Goal: Information Seeking & Learning: Learn about a topic

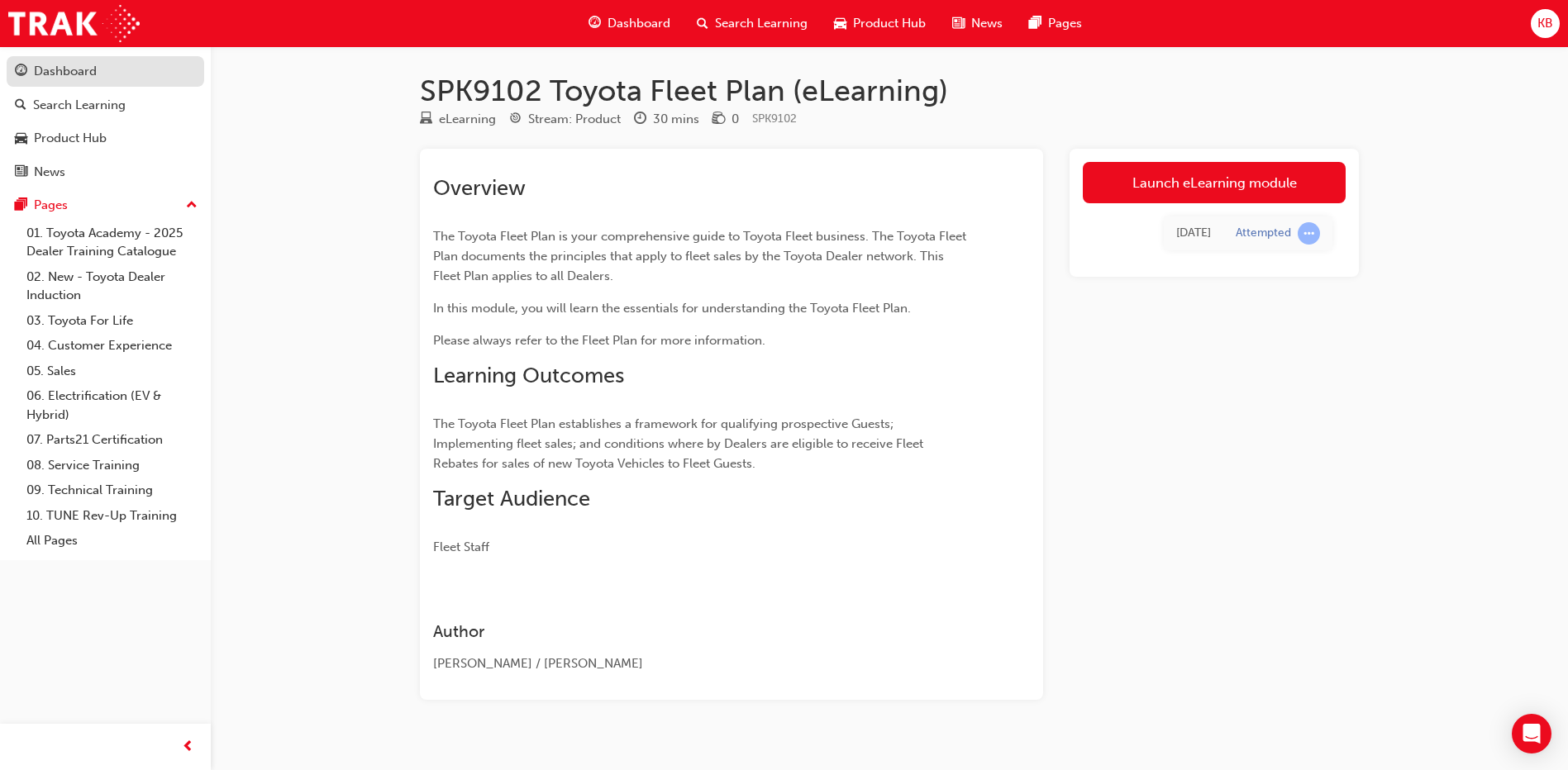
click at [66, 76] on div "Dashboard" at bounding box center [65, 71] width 63 height 19
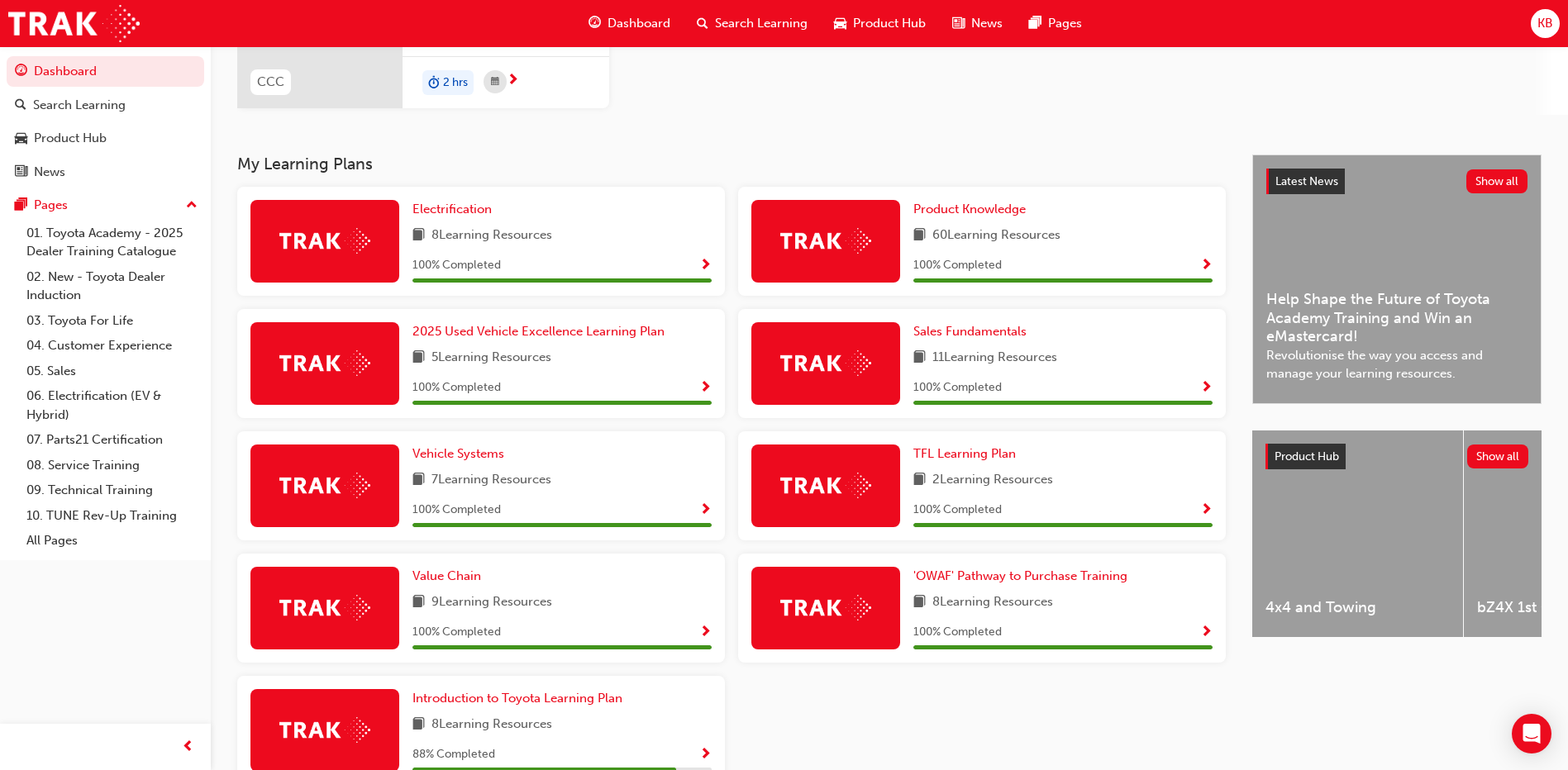
scroll to position [331, 0]
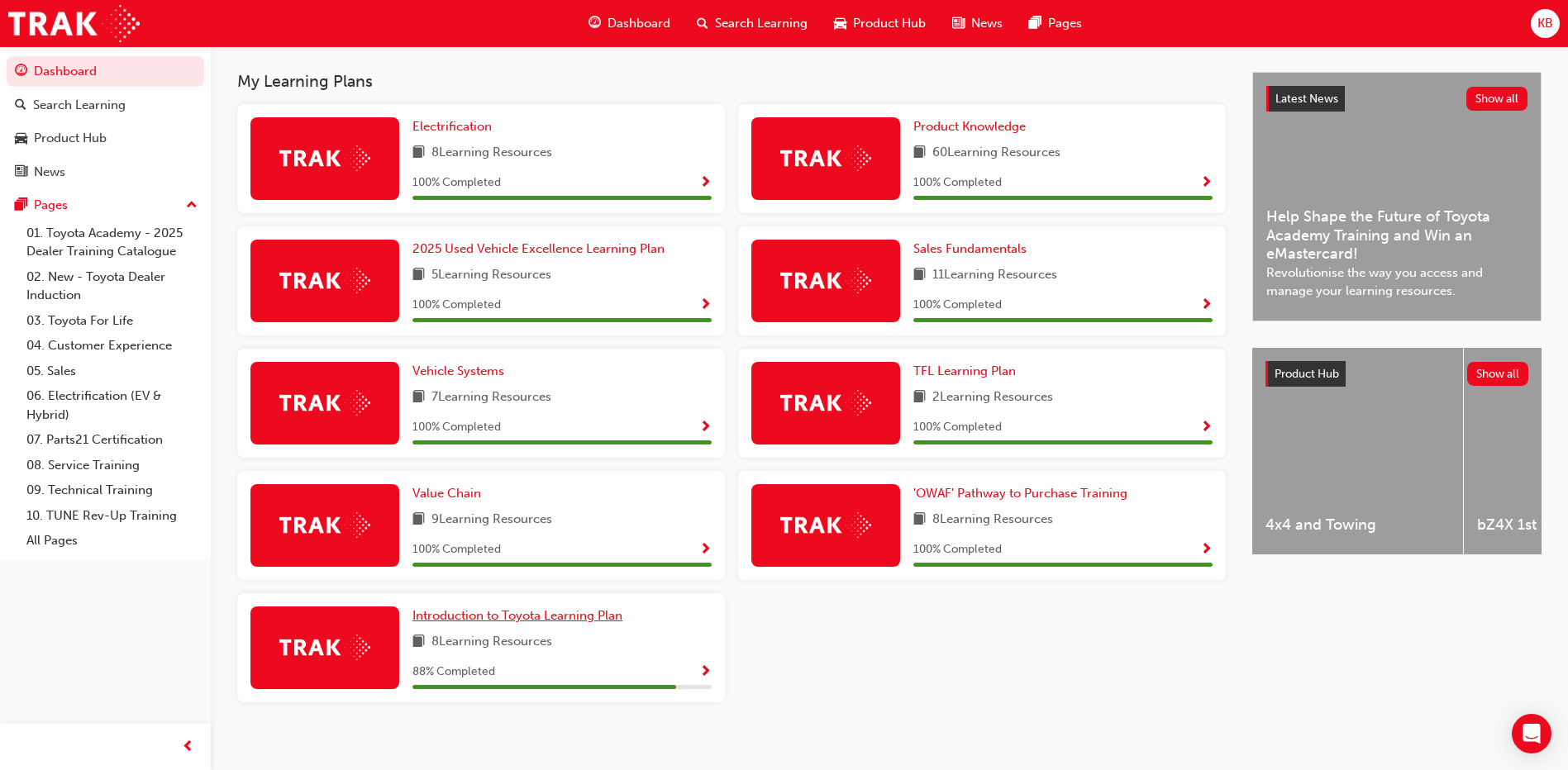
click at [564, 613] on span "Introduction to Toyota Learning Plan" at bounding box center [517, 615] width 210 height 15
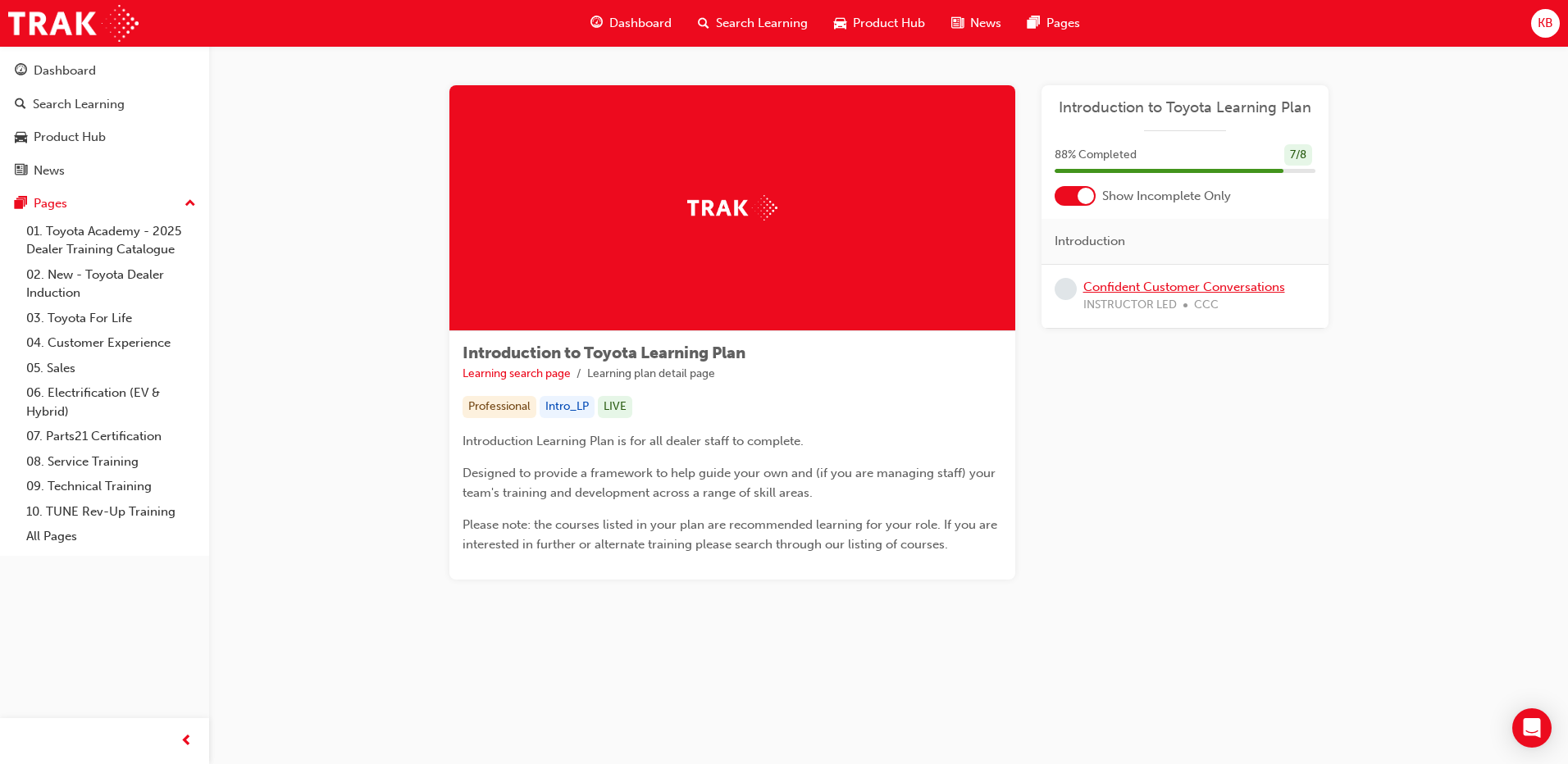
click at [1179, 285] on link "Confident Customer Conversations" at bounding box center [1184, 287] width 201 height 15
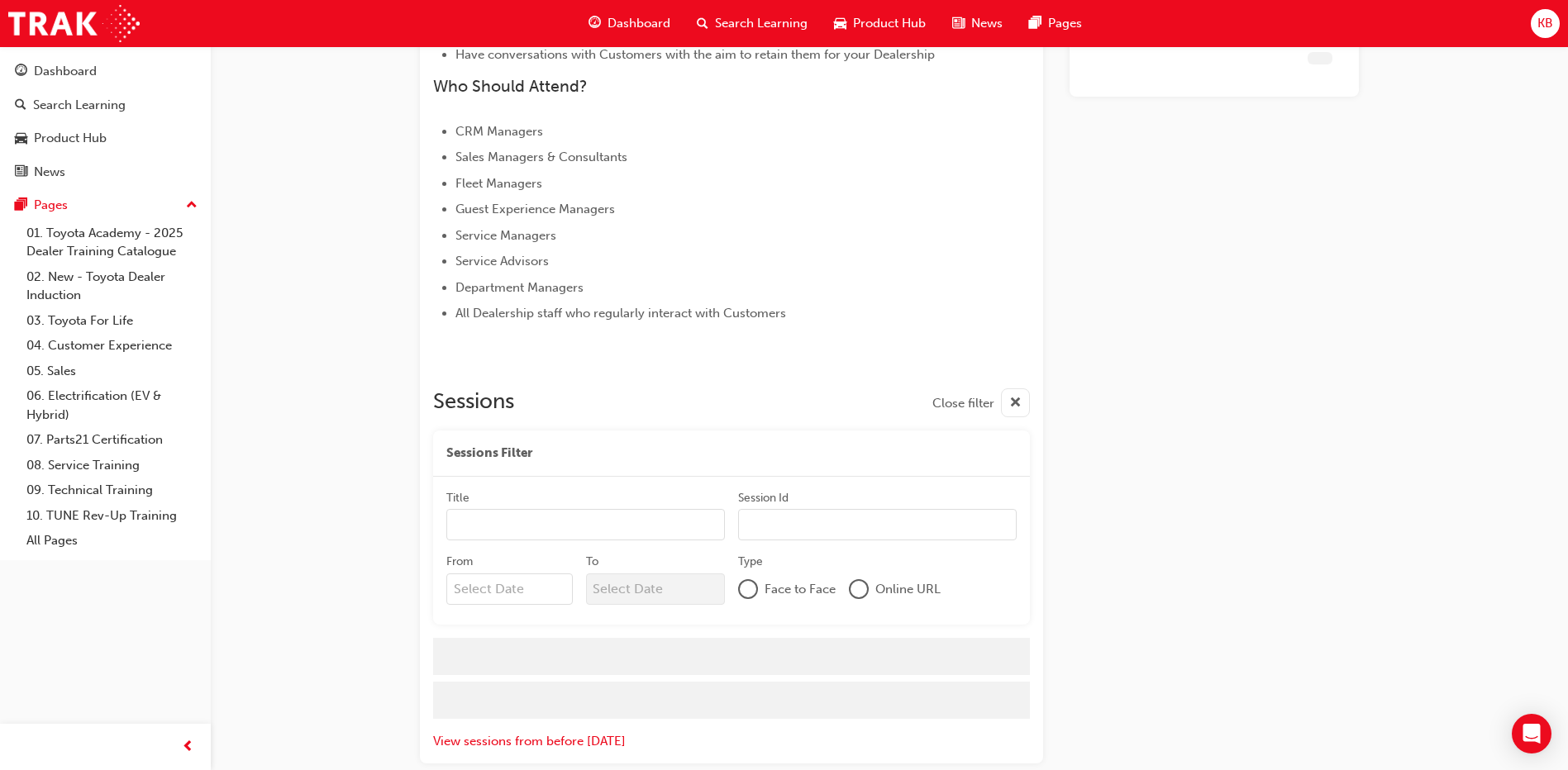
scroll to position [700, 0]
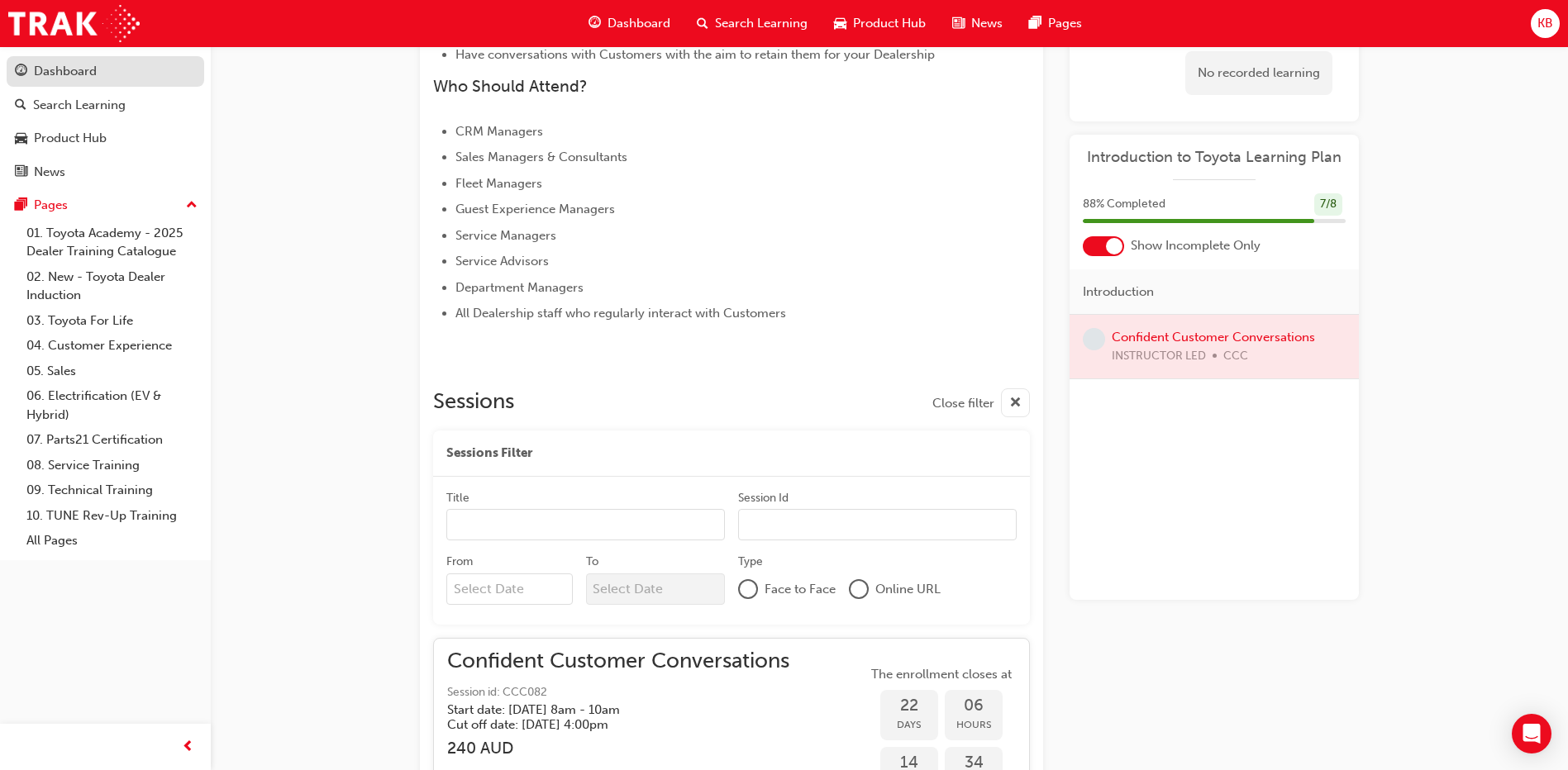
click at [74, 72] on div "Dashboard" at bounding box center [65, 71] width 63 height 19
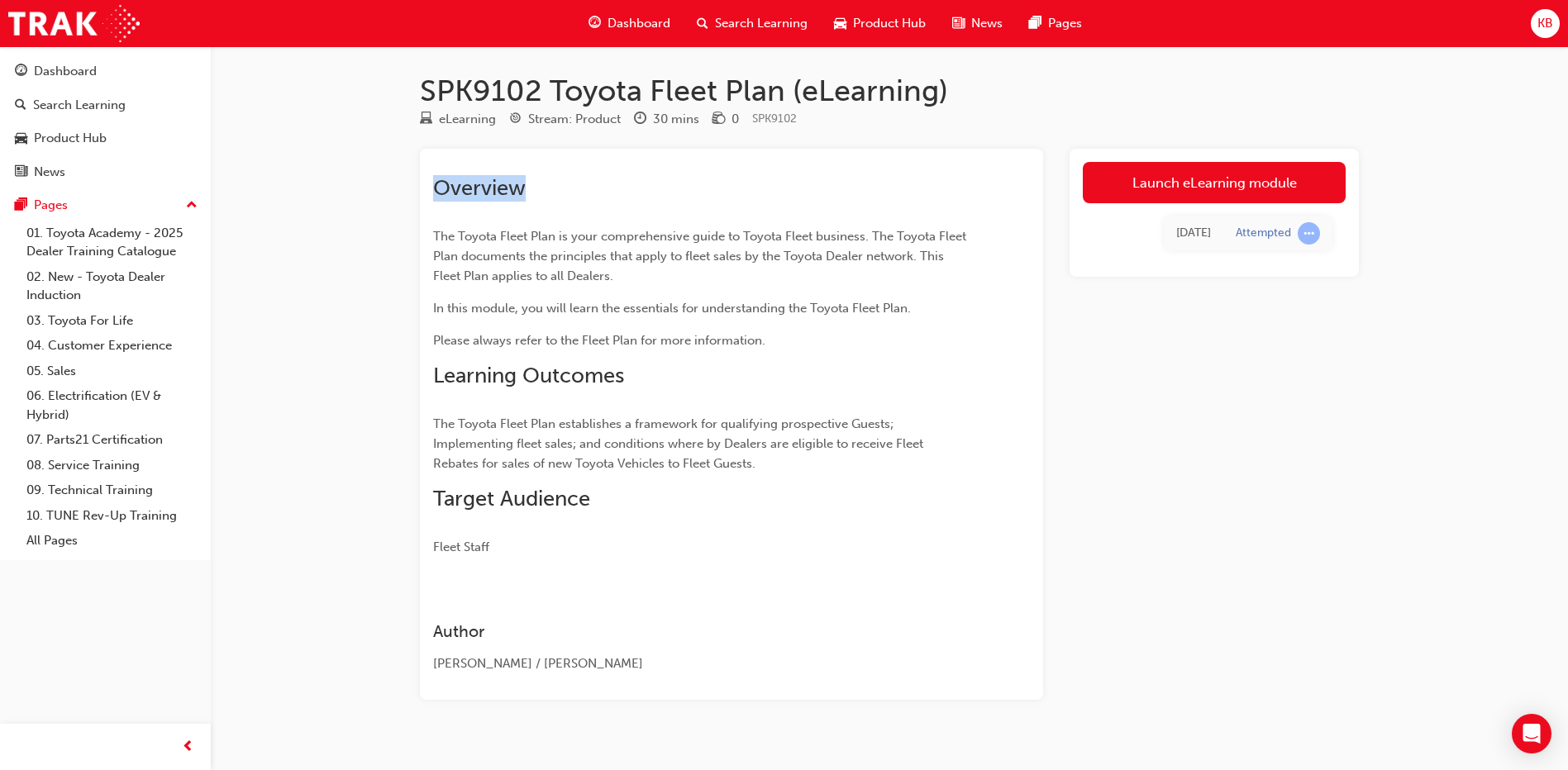
drag, startPoint x: 525, startPoint y: 190, endPoint x: 419, endPoint y: 194, distance: 105.9
click at [419, 194] on div "SPK9102 Toyota Fleet Plan (eLearning) eLearning Stream: Product 30 mins 0 SPK91…" at bounding box center [889, 413] width 992 height 680
drag, startPoint x: 419, startPoint y: 194, endPoint x: 368, endPoint y: 198, distance: 51.3
click at [367, 198] on div "SPK9102 Toyota Fleet Plan (eLearning) eLearning Stream: Product 30 mins 0 SPK91…" at bounding box center [784, 397] width 1568 height 794
click at [564, 183] on h2 "Overview" at bounding box center [701, 188] width 537 height 26
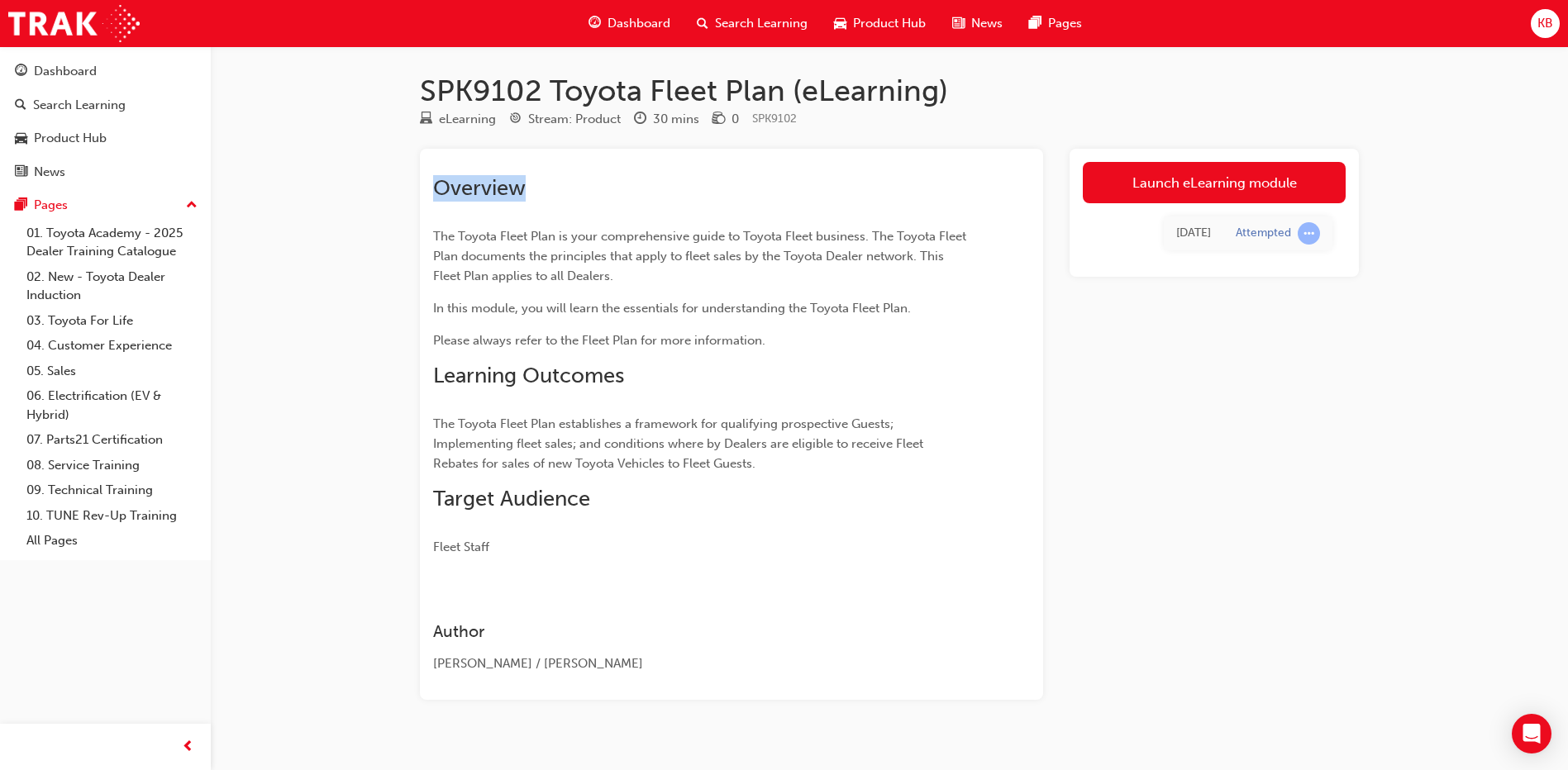
drag, startPoint x: 522, startPoint y: 192, endPoint x: 419, endPoint y: 193, distance: 103.3
click at [419, 193] on div "SPK9102 Toyota Fleet Plan (eLearning) eLearning Stream: Product 30 mins 0 SPK91…" at bounding box center [889, 413] width 992 height 680
drag, startPoint x: 419, startPoint y: 193, endPoint x: 383, endPoint y: 200, distance: 37.0
click at [383, 200] on div "SPK9102 Toyota Fleet Plan (eLearning) eLearning Stream: Product 30 mins 0 SPK91…" at bounding box center [784, 397] width 1568 height 794
drag, startPoint x: 524, startPoint y: 193, endPoint x: 420, endPoint y: 186, distance: 104.3
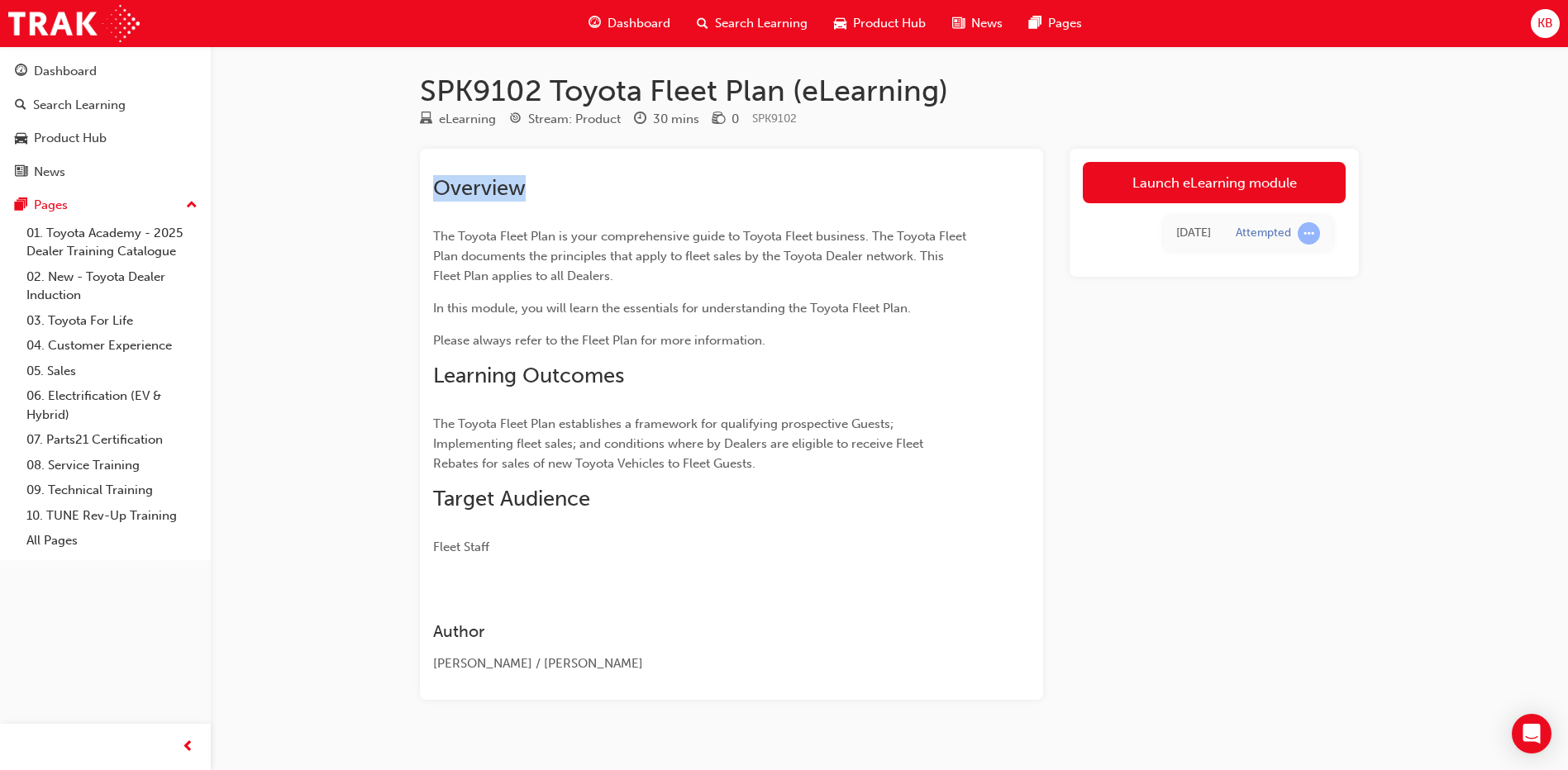
click at [420, 186] on div "Overview The Toyota Fleet Plan is your comprehensive guide to Toyota Fleet busi…" at bounding box center [731, 424] width 623 height 551
drag, startPoint x: 420, startPoint y: 186, endPoint x: 392, endPoint y: 204, distance: 33.5
click at [388, 202] on div "SPK9102 Toyota Fleet Plan (eLearning) eLearning Stream: Product 30 mins 0 SPK91…" at bounding box center [784, 397] width 1568 height 794
drag, startPoint x: 526, startPoint y: 193, endPoint x: 415, endPoint y: 195, distance: 111.6
click at [415, 195] on div "SPK9102 Toyota Fleet Plan (eLearning) eLearning Stream: Product 30 mins 0 SPK91…" at bounding box center [889, 413] width 992 height 680
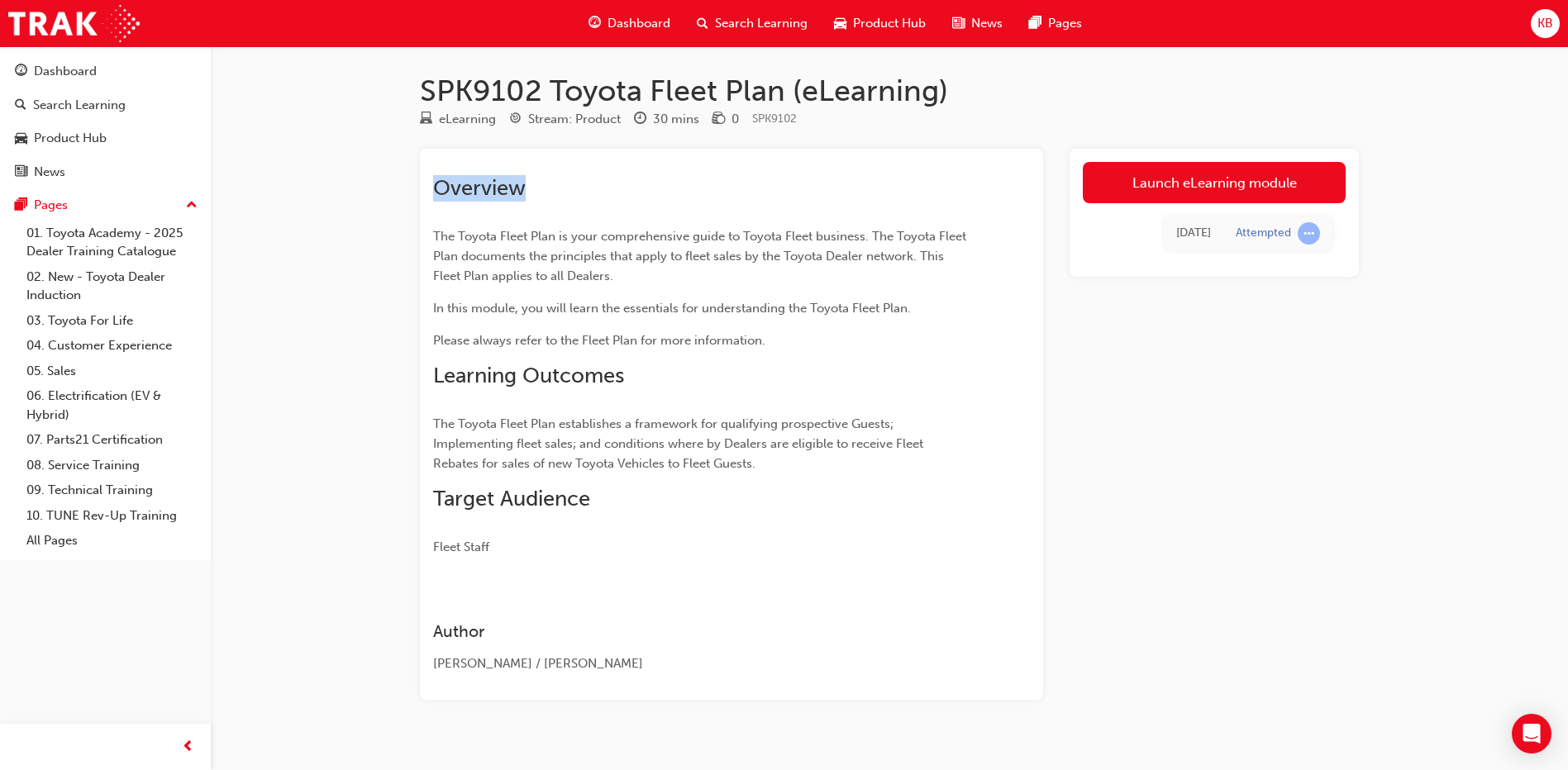
drag, startPoint x: 415, startPoint y: 195, endPoint x: 387, endPoint y: 195, distance: 28.1
click at [381, 194] on div "SPK9102 Toyota Fleet Plan (eLearning) eLearning Stream: Product 30 mins 0 SPK91…" at bounding box center [784, 397] width 1568 height 794
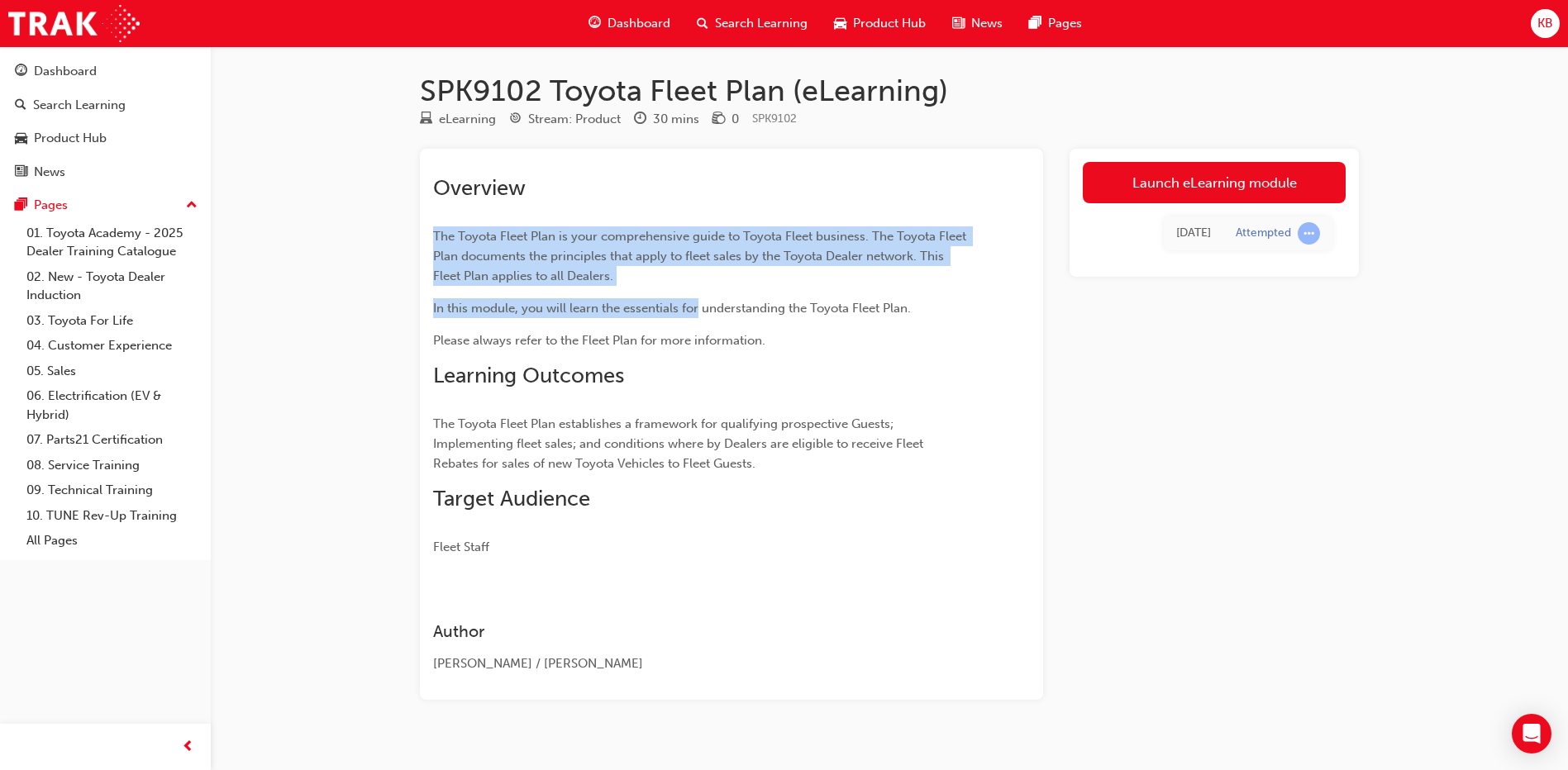
drag, startPoint x: 435, startPoint y: 237, endPoint x: 696, endPoint y: 288, distance: 266.0
click at [696, 288] on div "Overview The Toyota Fleet Plan is your comprehensive guide to Toyota Fleet busi…" at bounding box center [701, 366] width 537 height 382
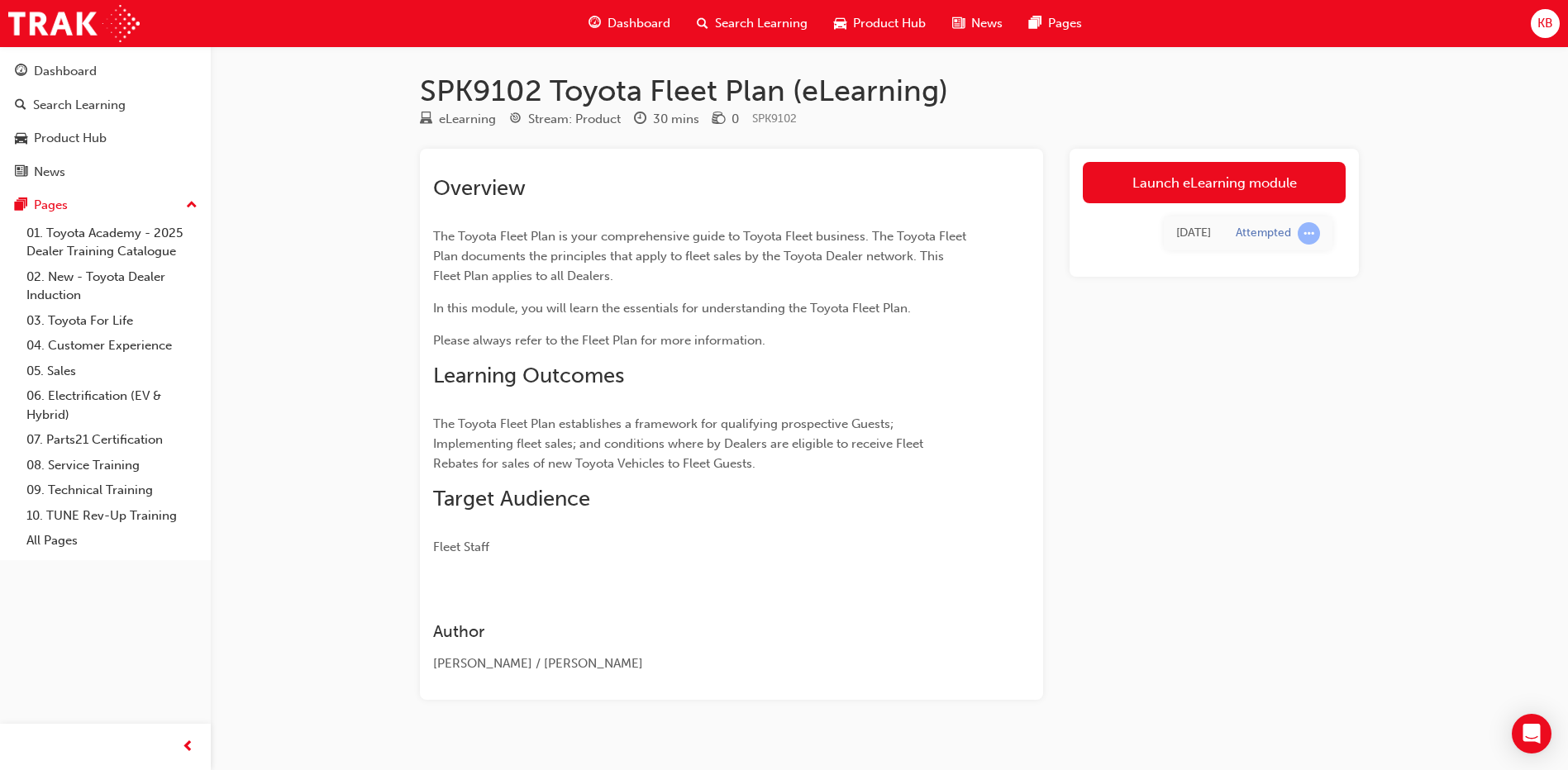
drag, startPoint x: 696, startPoint y: 288, endPoint x: 750, endPoint y: 357, distance: 88.3
click at [750, 357] on div "Overview The Toyota Fleet Plan is your comprehensive guide to Toyota Fleet busi…" at bounding box center [701, 366] width 537 height 382
click at [1216, 179] on link "Launch eLearning module" at bounding box center [1214, 182] width 263 height 41
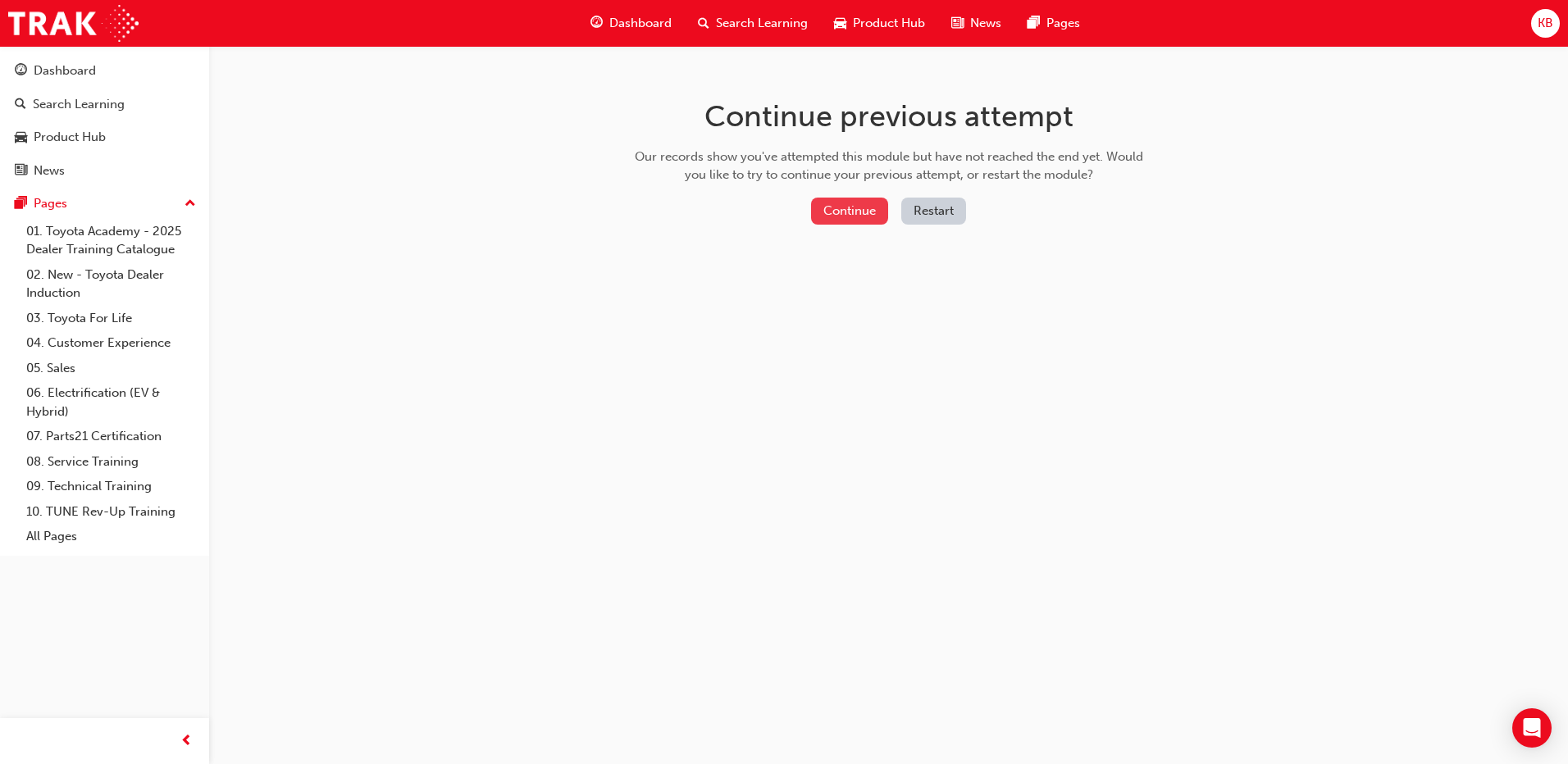
click at [827, 214] on button "Continue" at bounding box center [849, 210] width 77 height 27
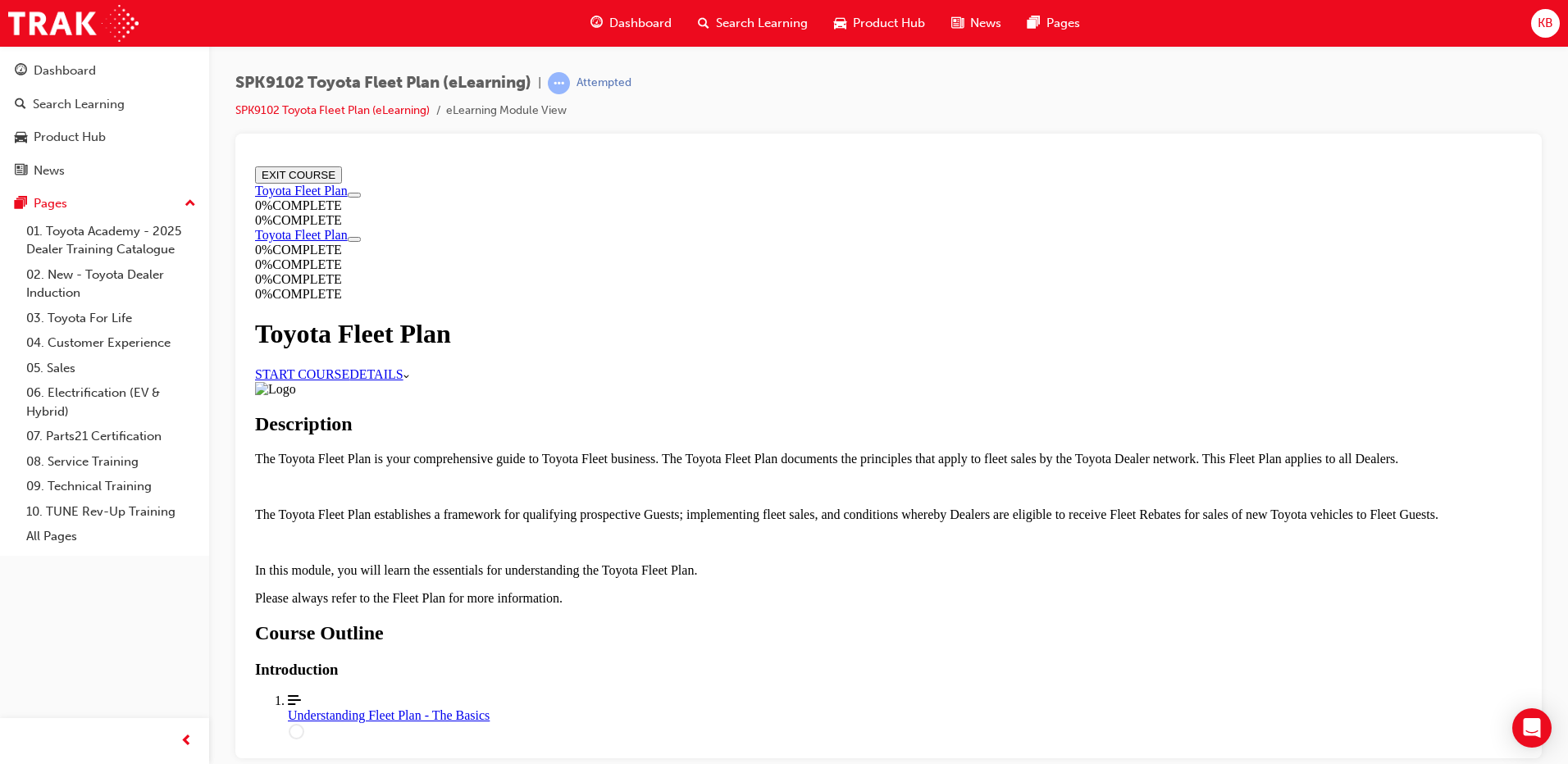
click at [349, 366] on link "START COURSE" at bounding box center [302, 373] width 94 height 14
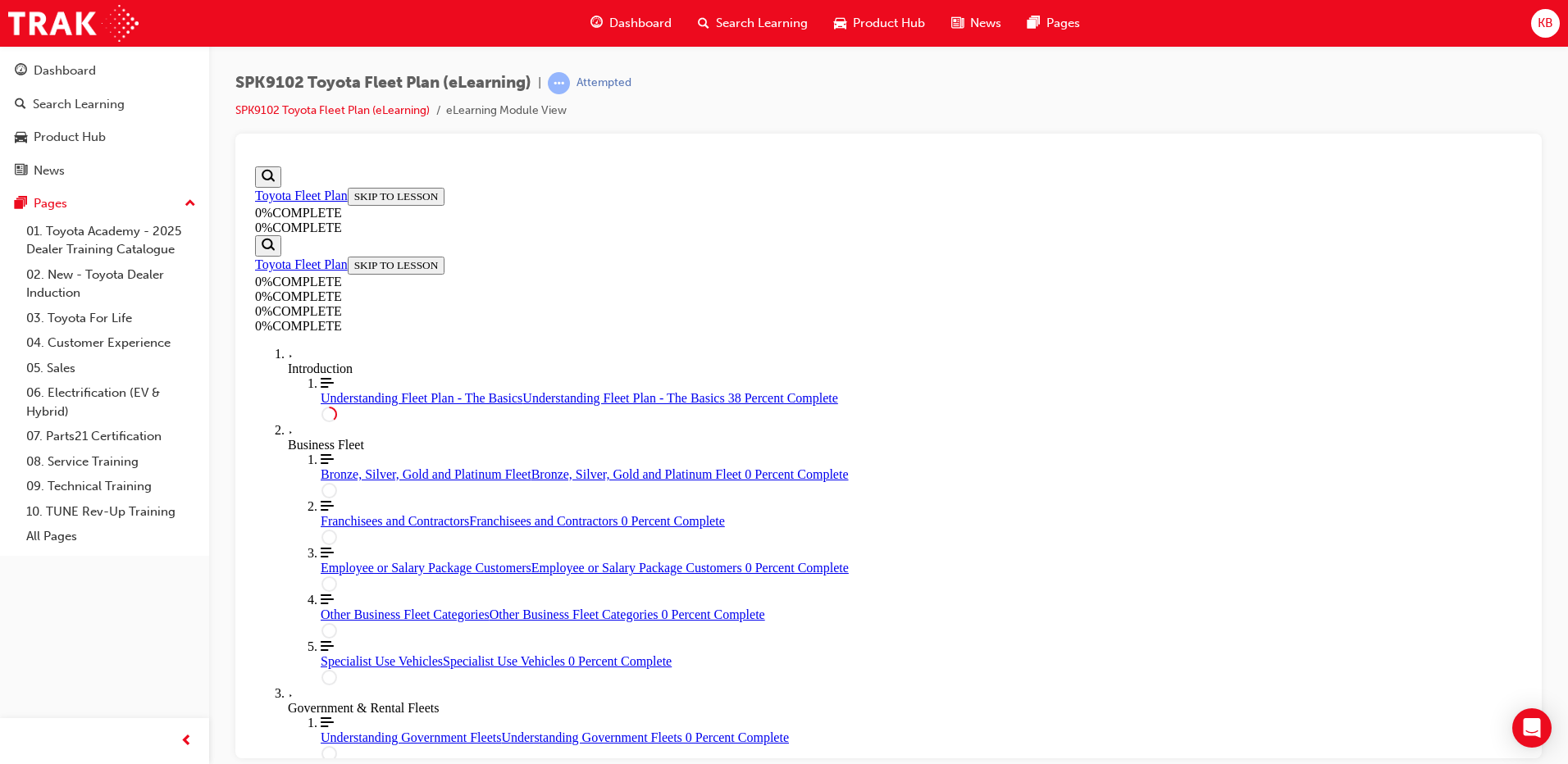
drag, startPoint x: 1519, startPoint y: 296, endPoint x: 1808, endPoint y: 338, distance: 292.0
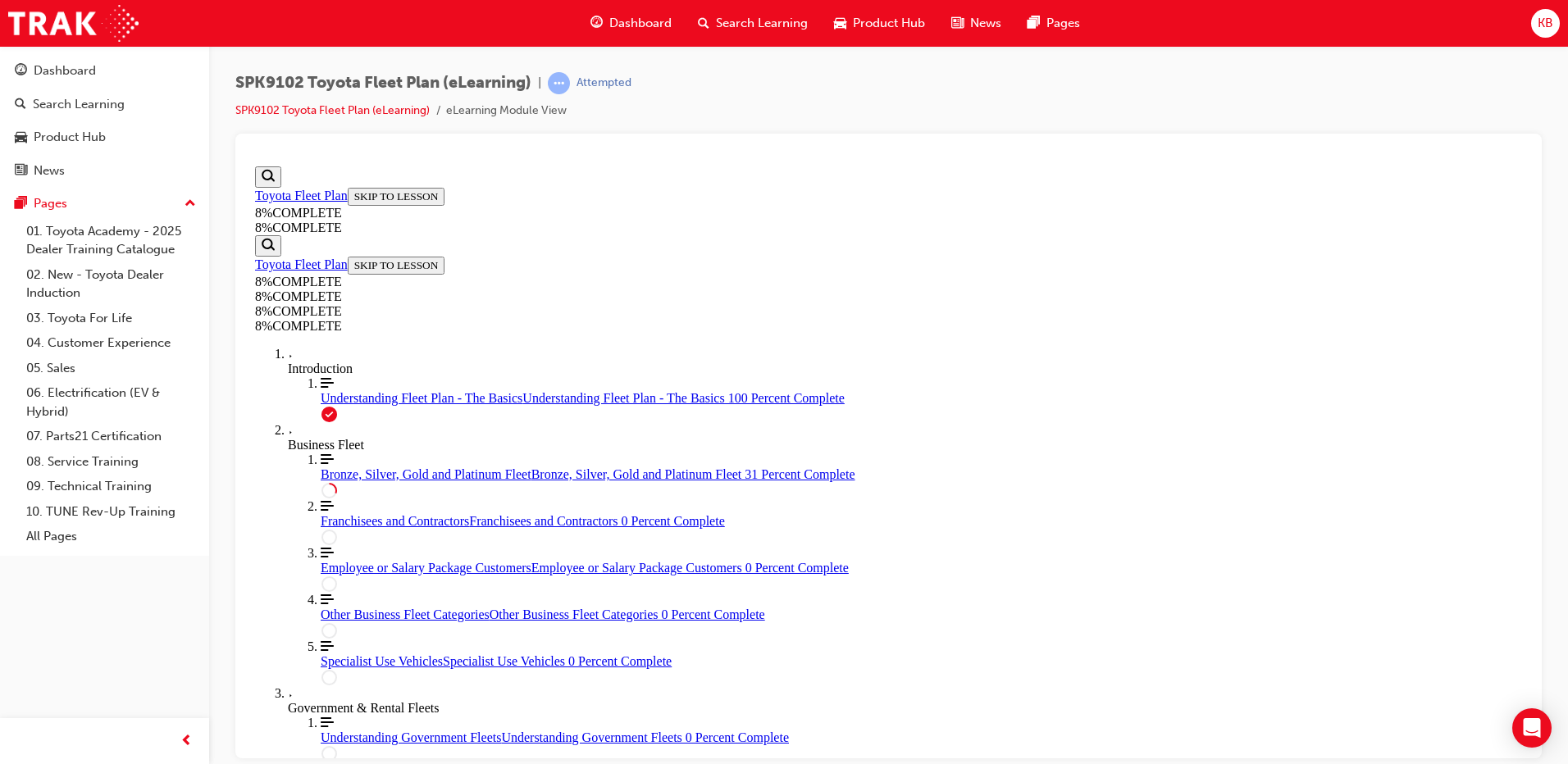
scroll to position [2025, 0]
drag, startPoint x: 919, startPoint y: 396, endPoint x: 976, endPoint y: 685, distance: 294.6
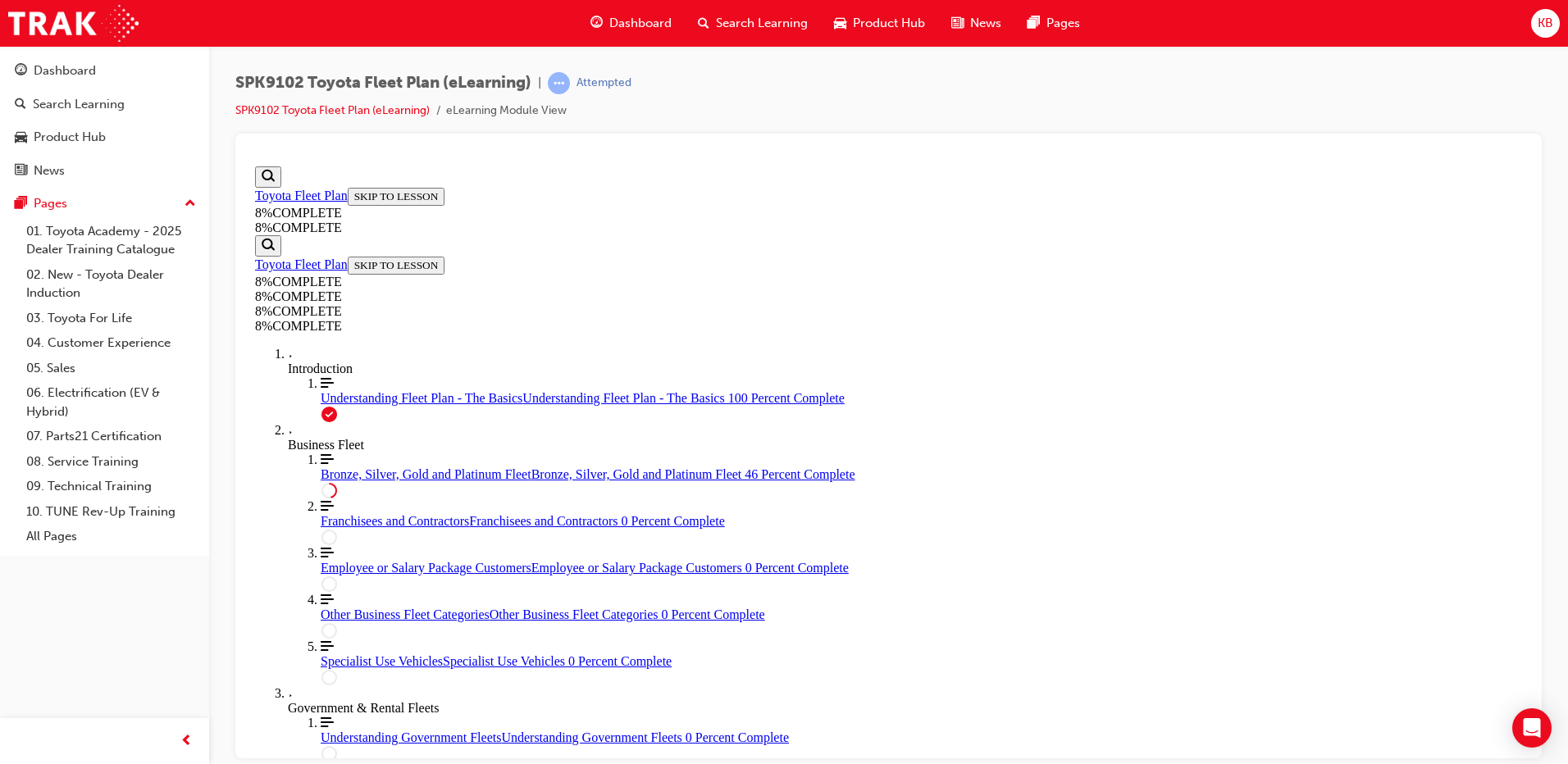
drag, startPoint x: 905, startPoint y: 519, endPoint x: 959, endPoint y: 326, distance: 200.4
drag, startPoint x: 869, startPoint y: 409, endPoint x: 929, endPoint y: 493, distance: 103.2
drag, startPoint x: 886, startPoint y: 415, endPoint x: 947, endPoint y: 417, distance: 61.0
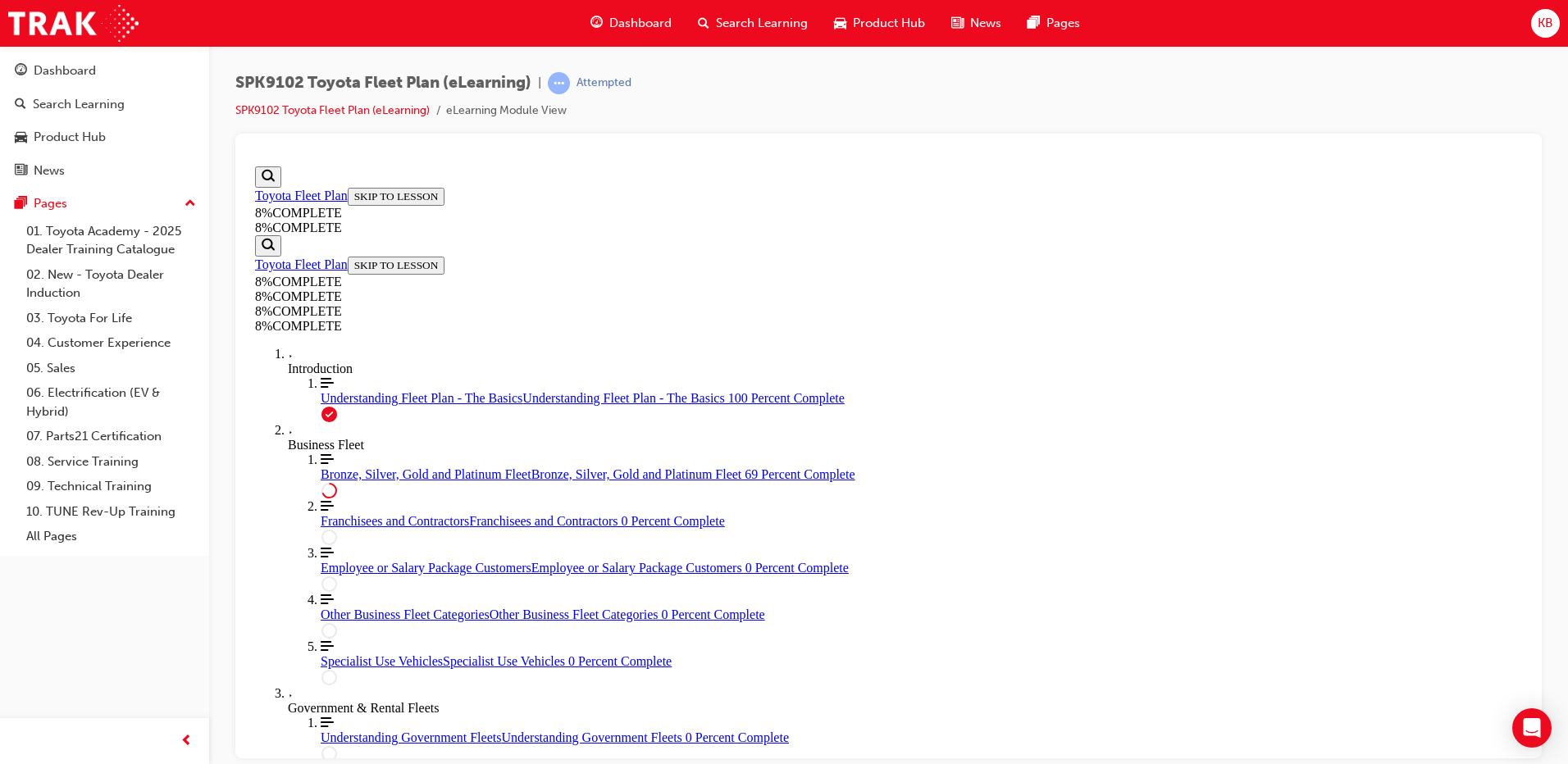
scroll to position [5387, 0]
drag, startPoint x: 848, startPoint y: 385, endPoint x: 897, endPoint y: 586, distance: 206.9
drag, startPoint x: 934, startPoint y: 605, endPoint x: 934, endPoint y: 446, distance: 159.0
drag, startPoint x: 936, startPoint y: 603, endPoint x: 961, endPoint y: 587, distance: 29.7
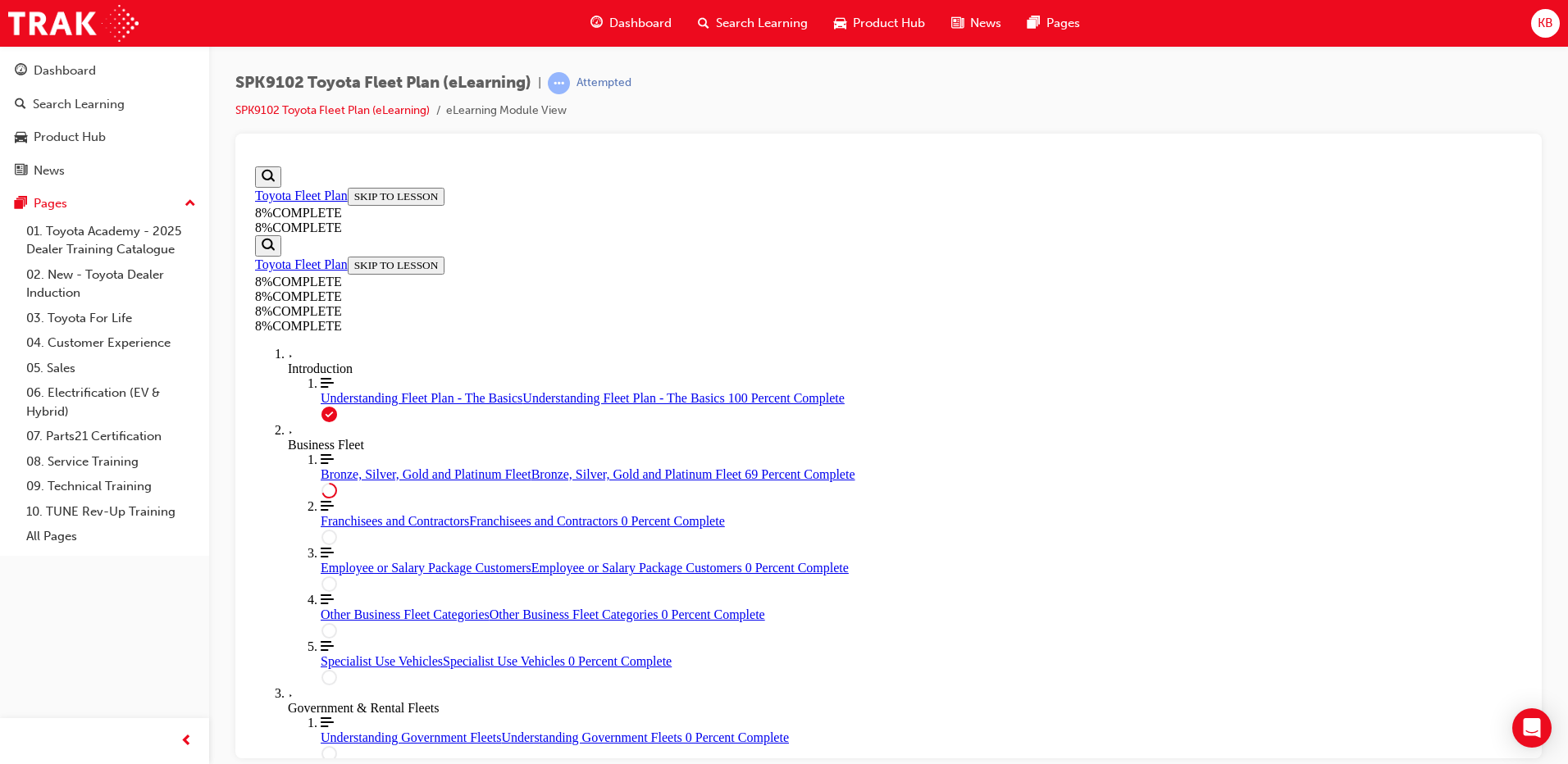
scroll to position [5304, 0]
drag, startPoint x: 873, startPoint y: 441, endPoint x: 955, endPoint y: 478, distance: 90.0
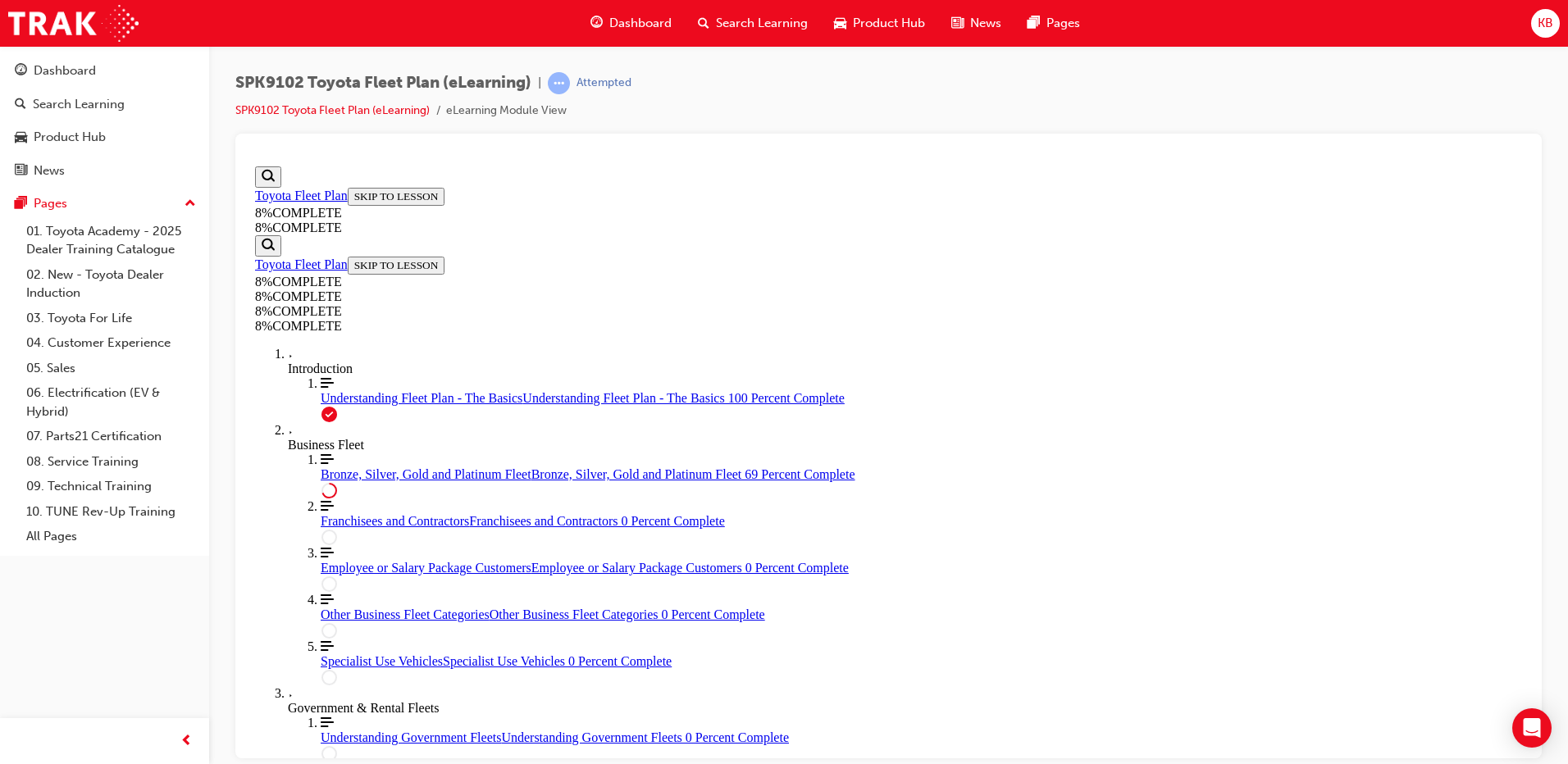
drag, startPoint x: 880, startPoint y: 621, endPoint x: 938, endPoint y: 620, distance: 58.0
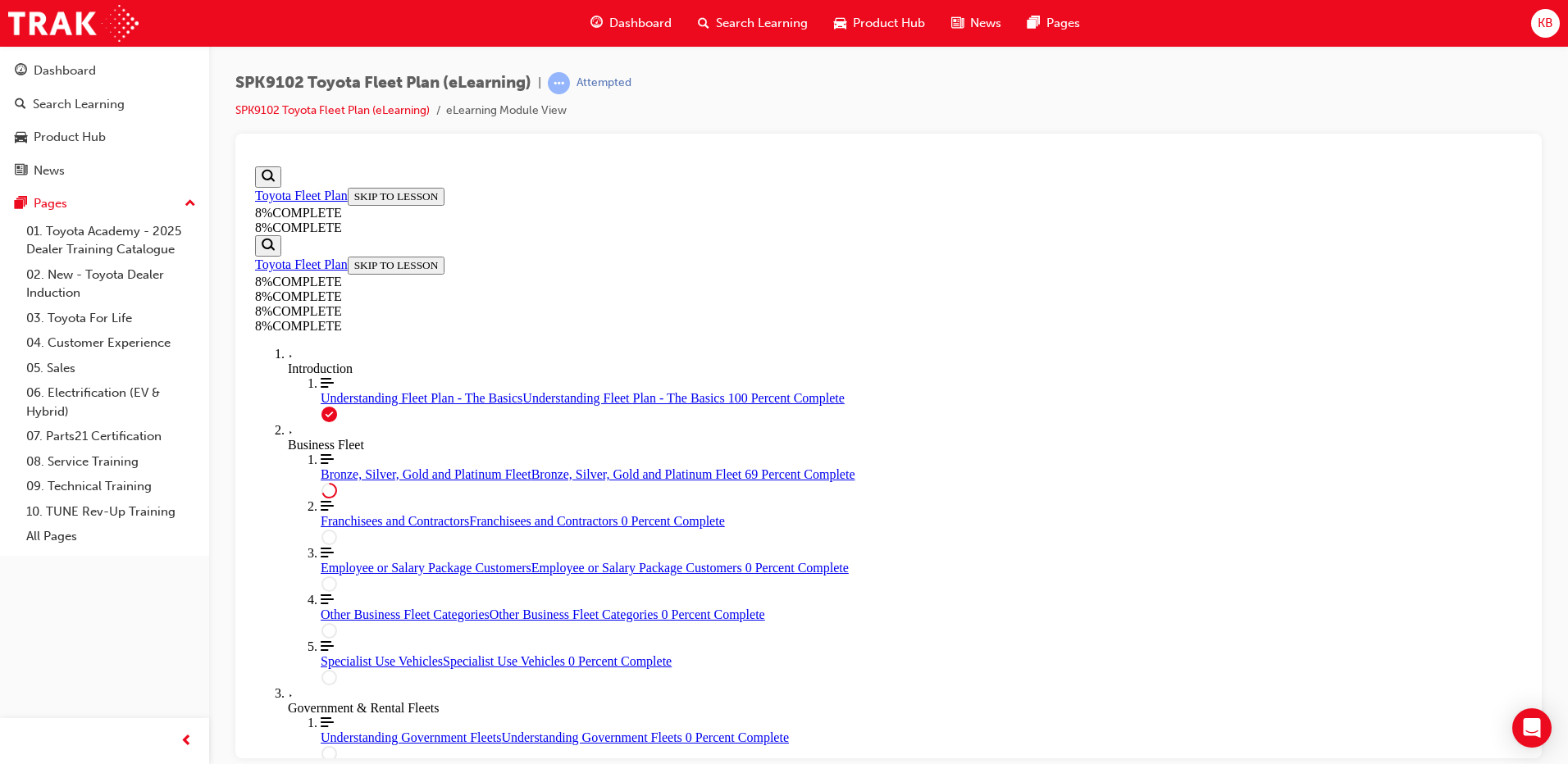
drag, startPoint x: 905, startPoint y: 479, endPoint x: 950, endPoint y: 475, distance: 45.2
drag, startPoint x: 904, startPoint y: 400, endPoint x: 953, endPoint y: 548, distance: 155.9
drag, startPoint x: 897, startPoint y: 399, endPoint x: 971, endPoint y: 438, distance: 83.6
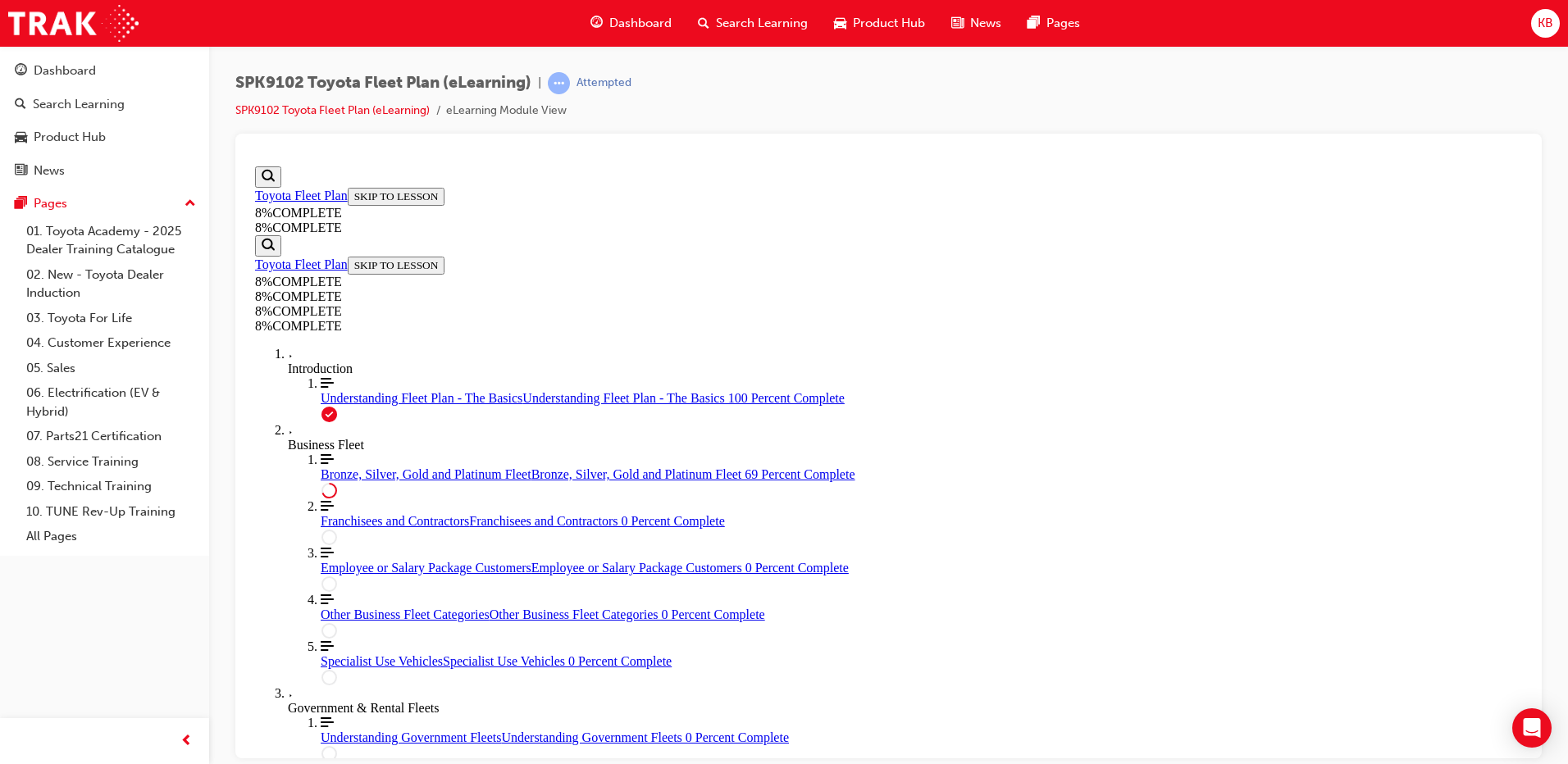
drag, startPoint x: 855, startPoint y: 400, endPoint x: 925, endPoint y: 469, distance: 98.3
drag, startPoint x: 892, startPoint y: 414, endPoint x: 946, endPoint y: 414, distance: 54.0
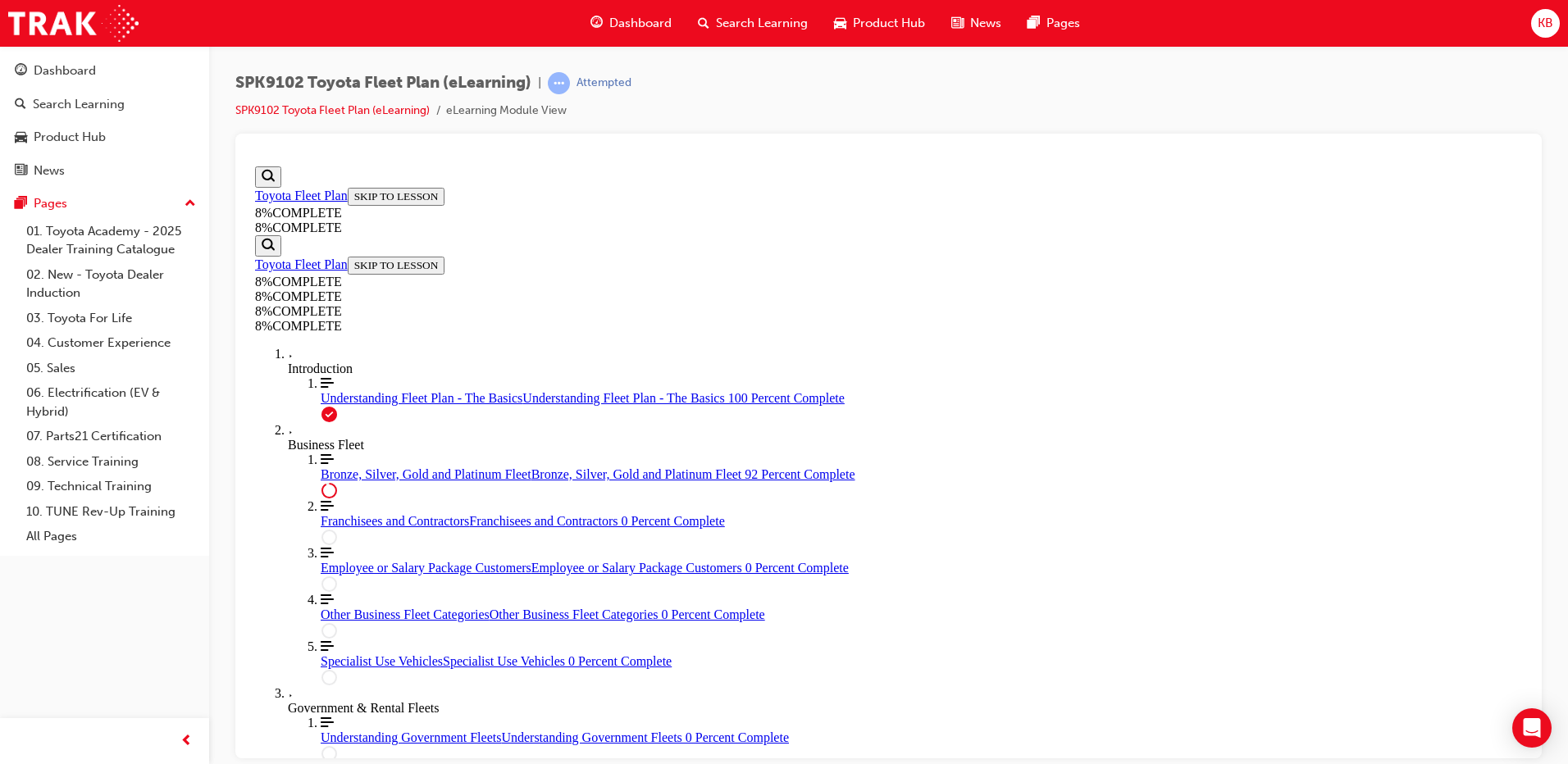
drag, startPoint x: 915, startPoint y: 568, endPoint x: 975, endPoint y: 565, distance: 60.1
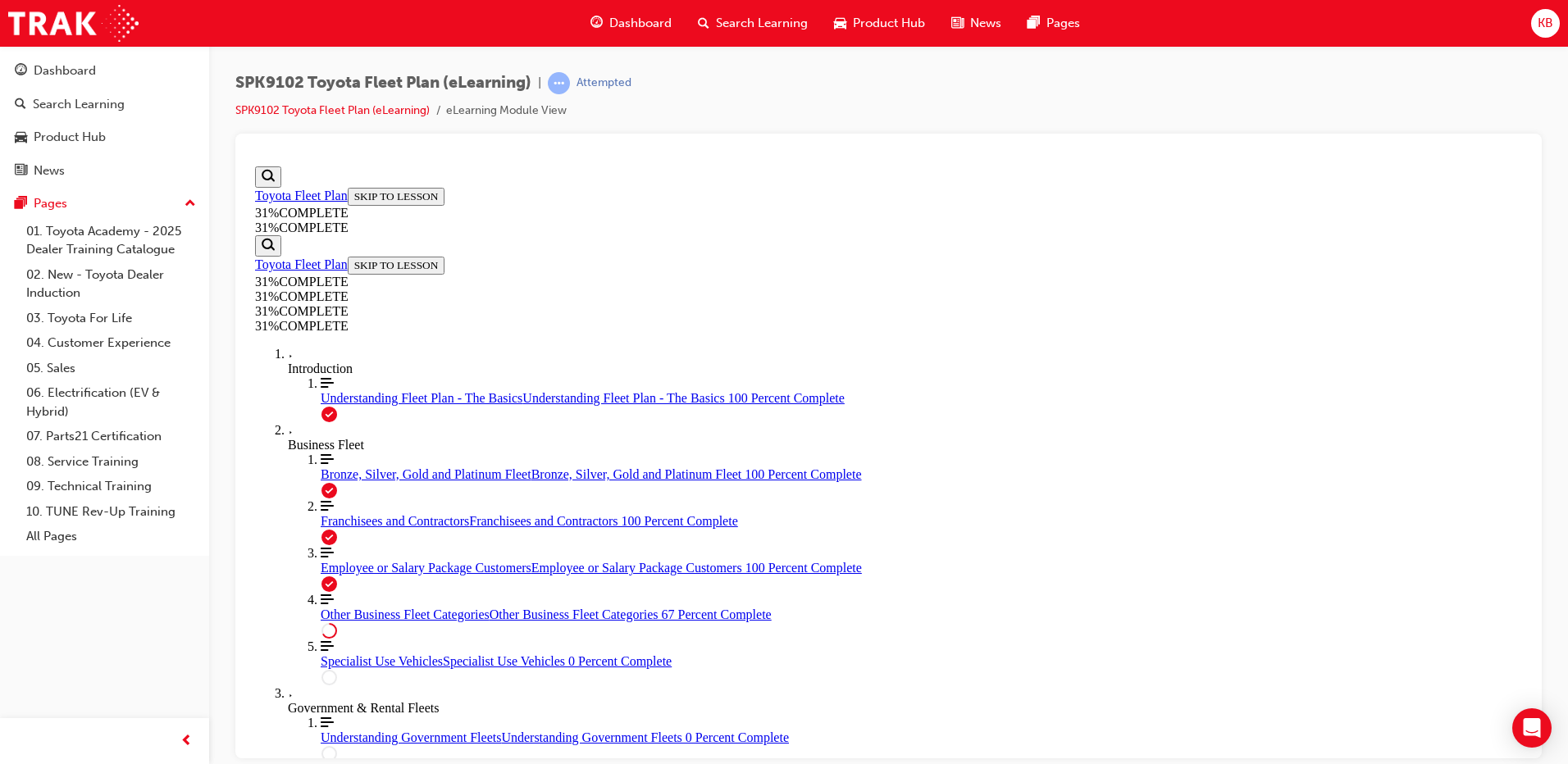
scroll to position [712, 0]
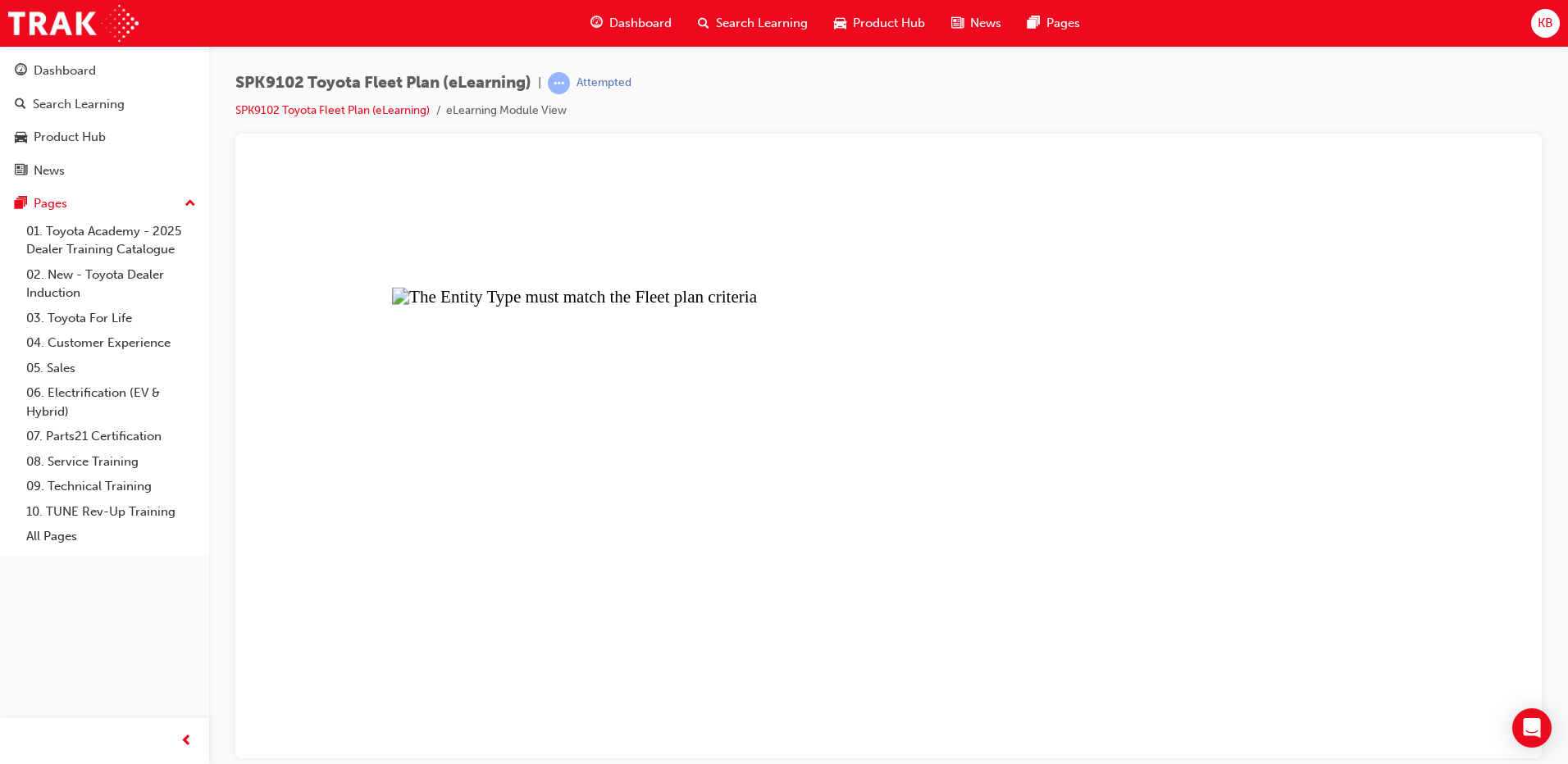
click at [613, 376] on button "Unzoom image" at bounding box center [888, 457] width 1280 height 598
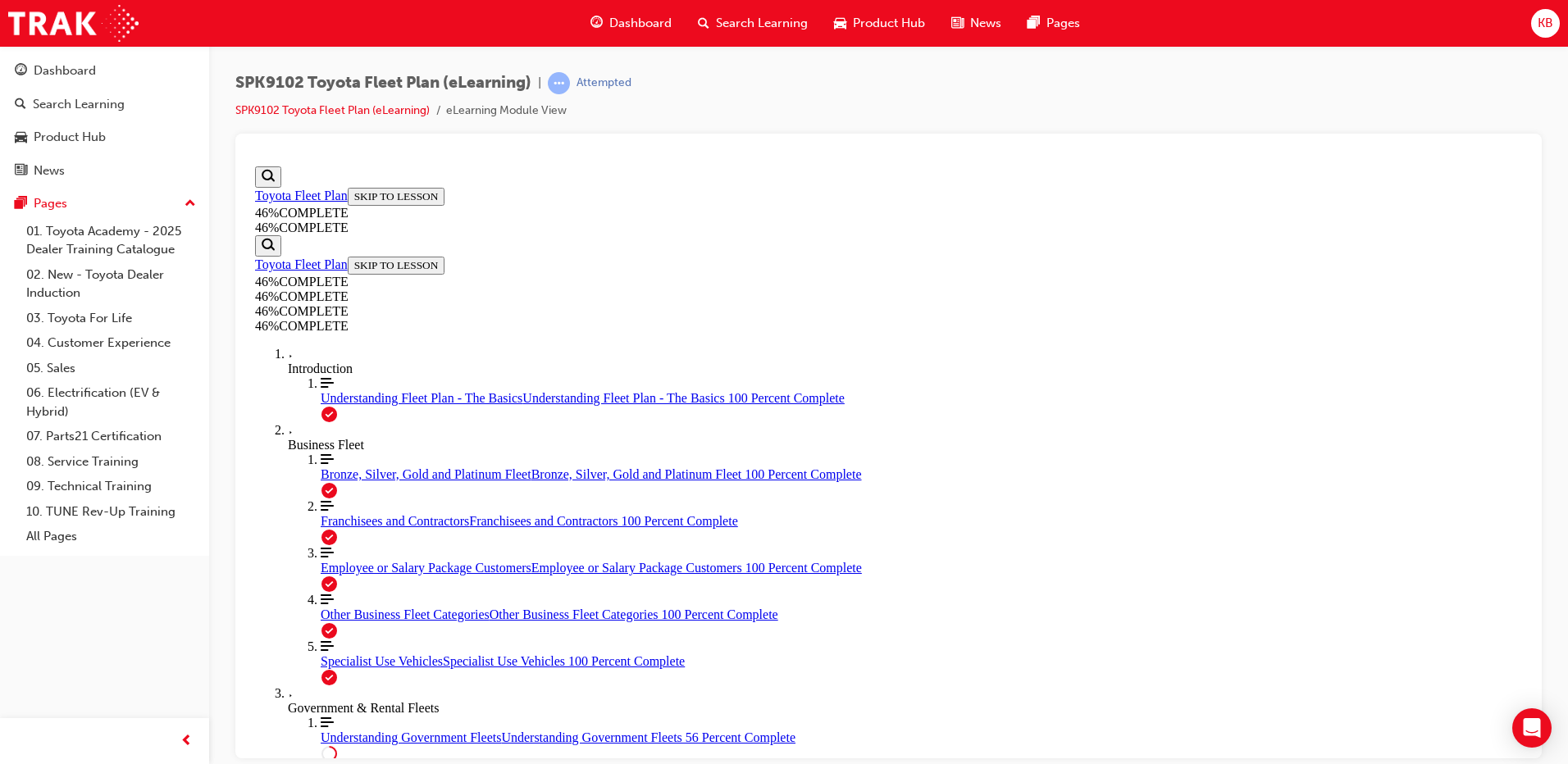
scroll to position [2762, 0]
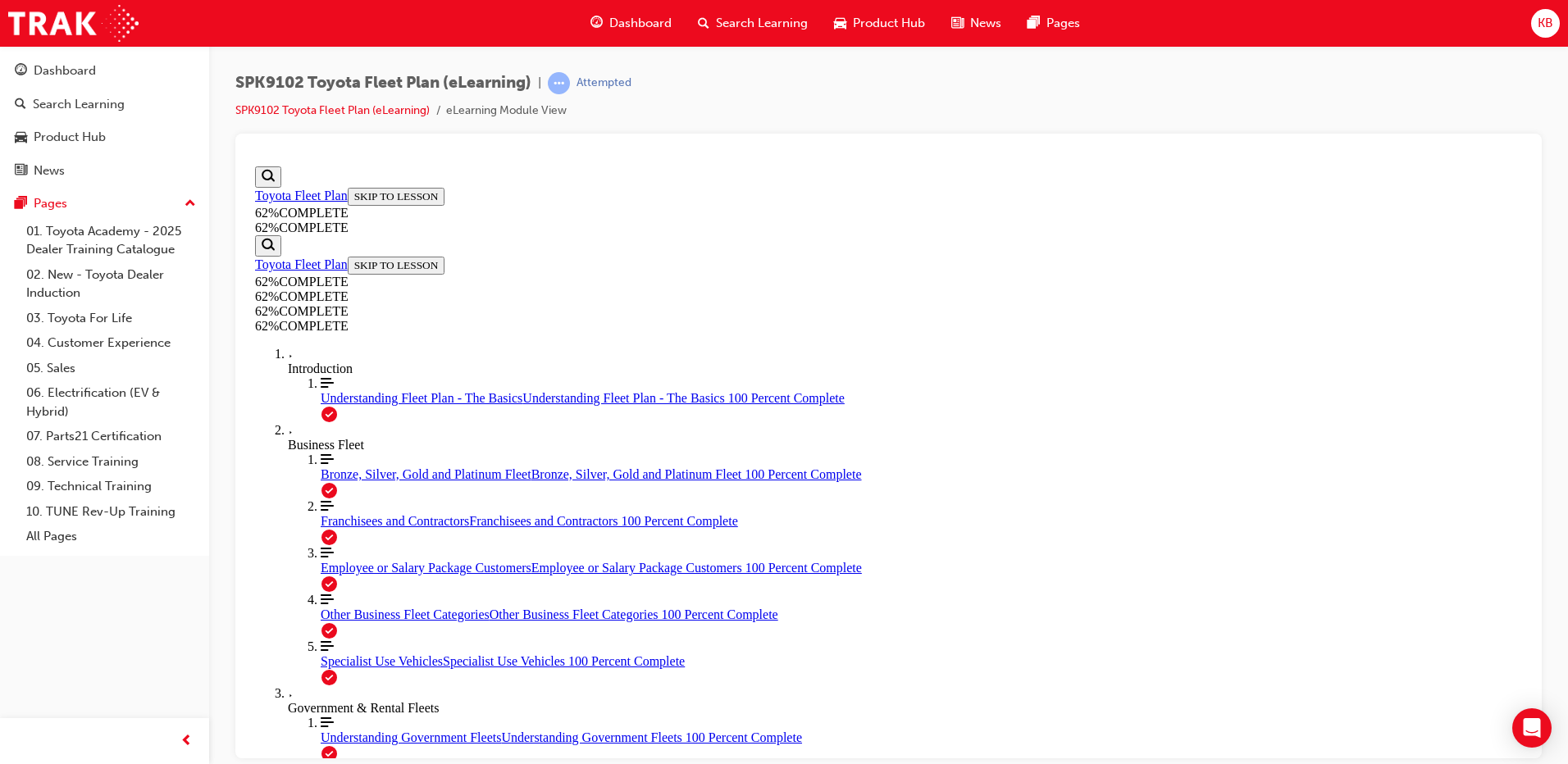
scroll to position [1536, 0]
drag, startPoint x: 976, startPoint y: 300, endPoint x: 1106, endPoint y: 298, distance: 130.0
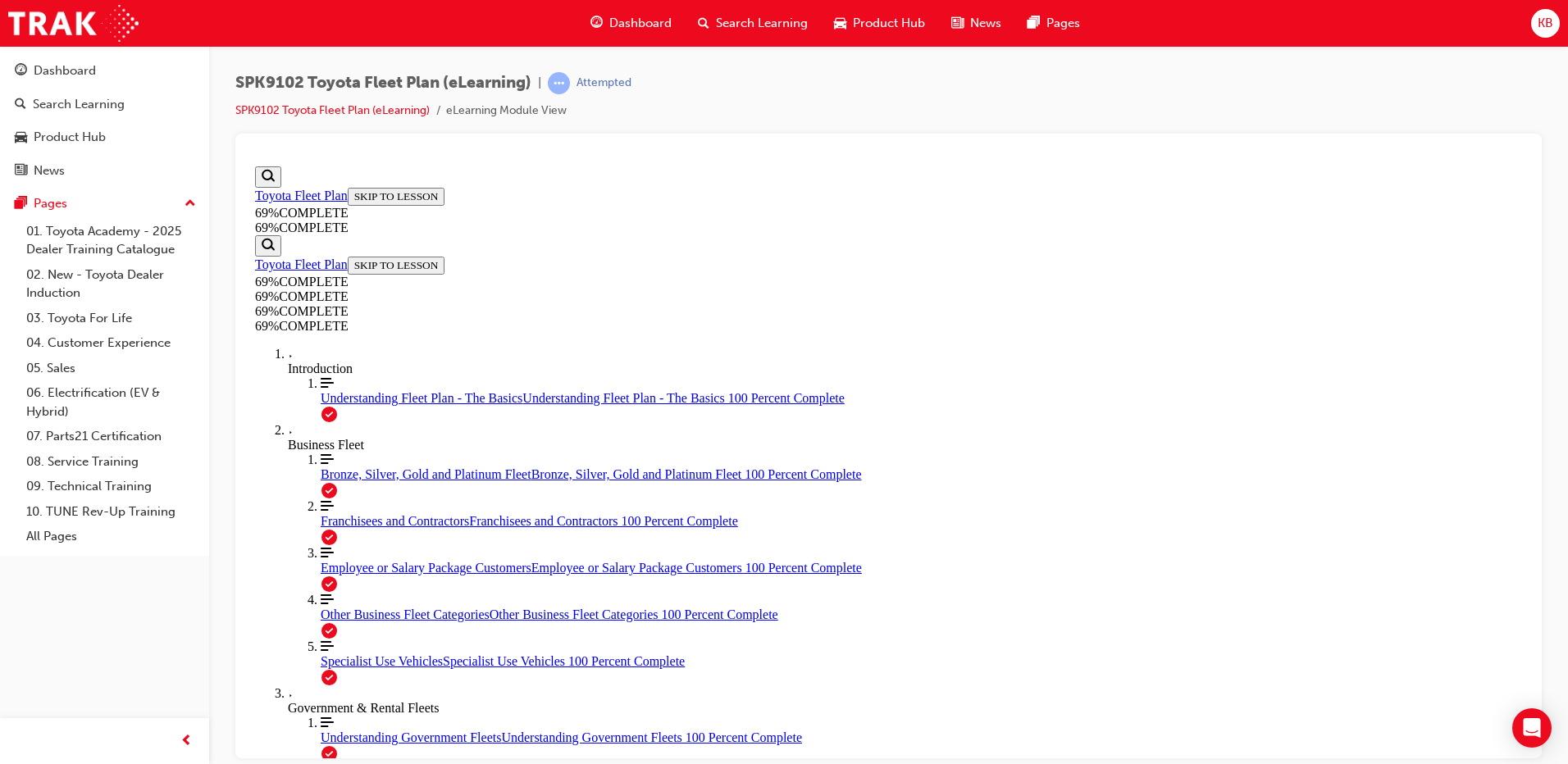
scroll to position [3254, 0]
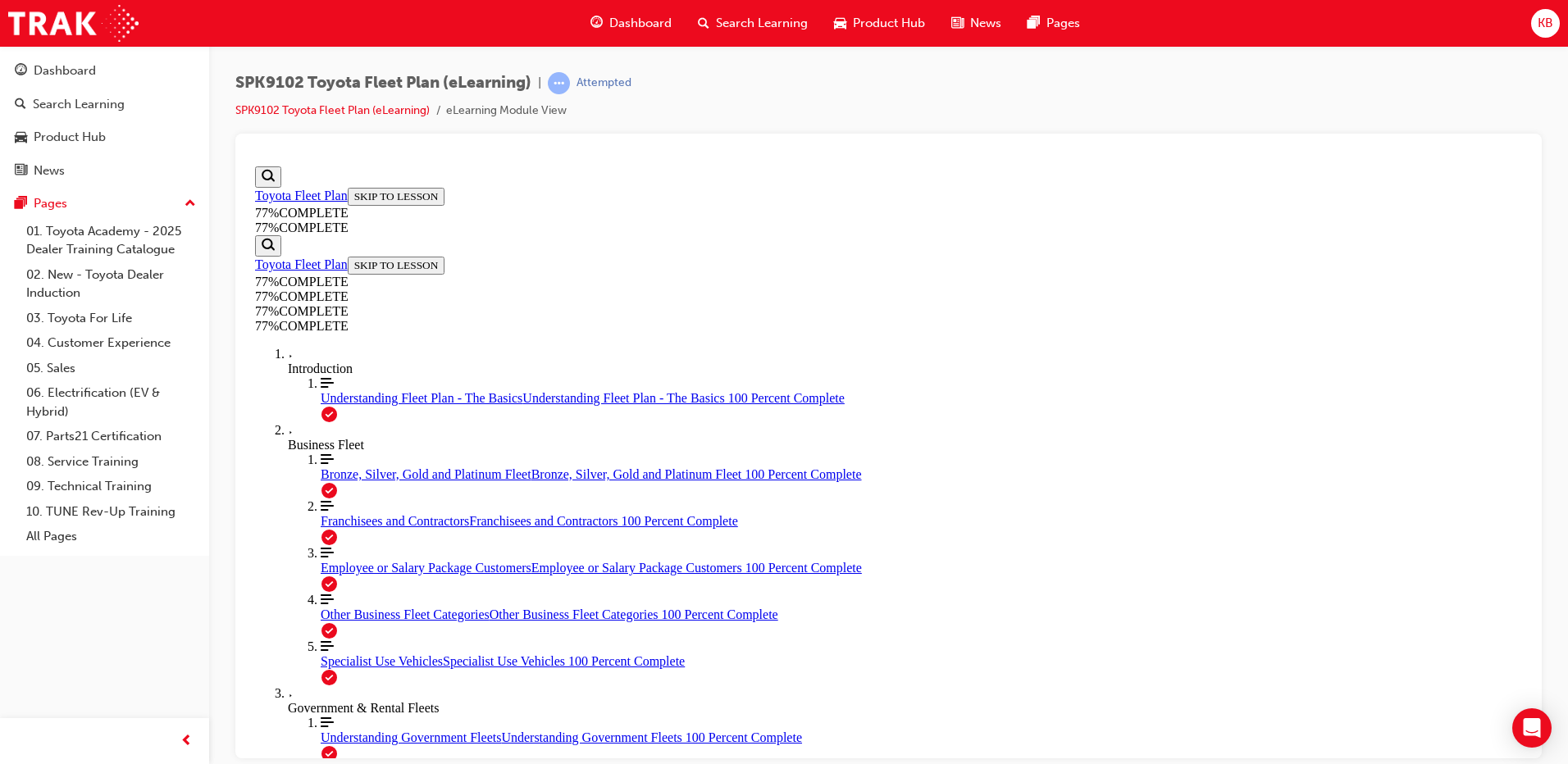
scroll to position [712, 0]
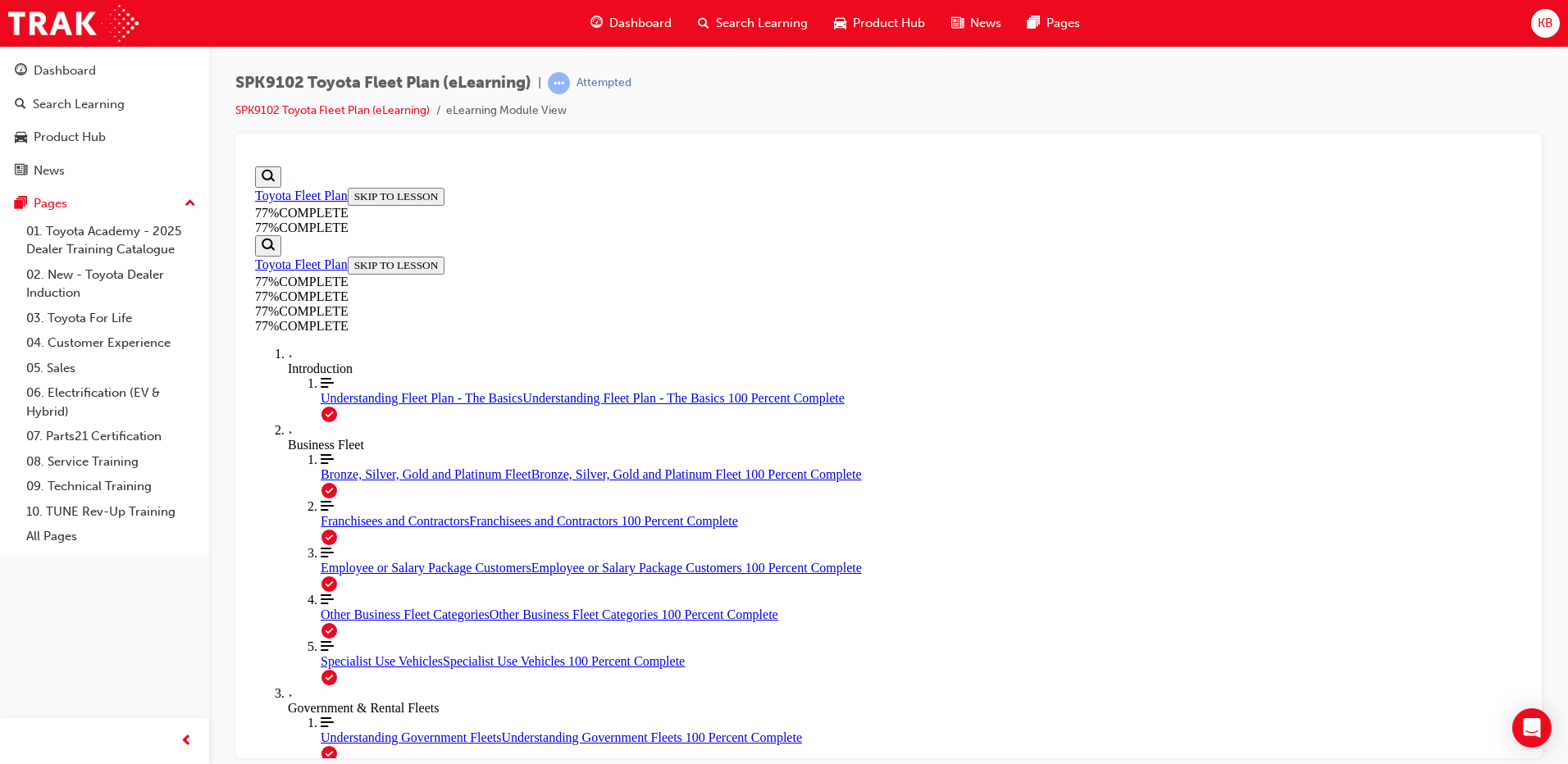
scroll to position [1615, 0]
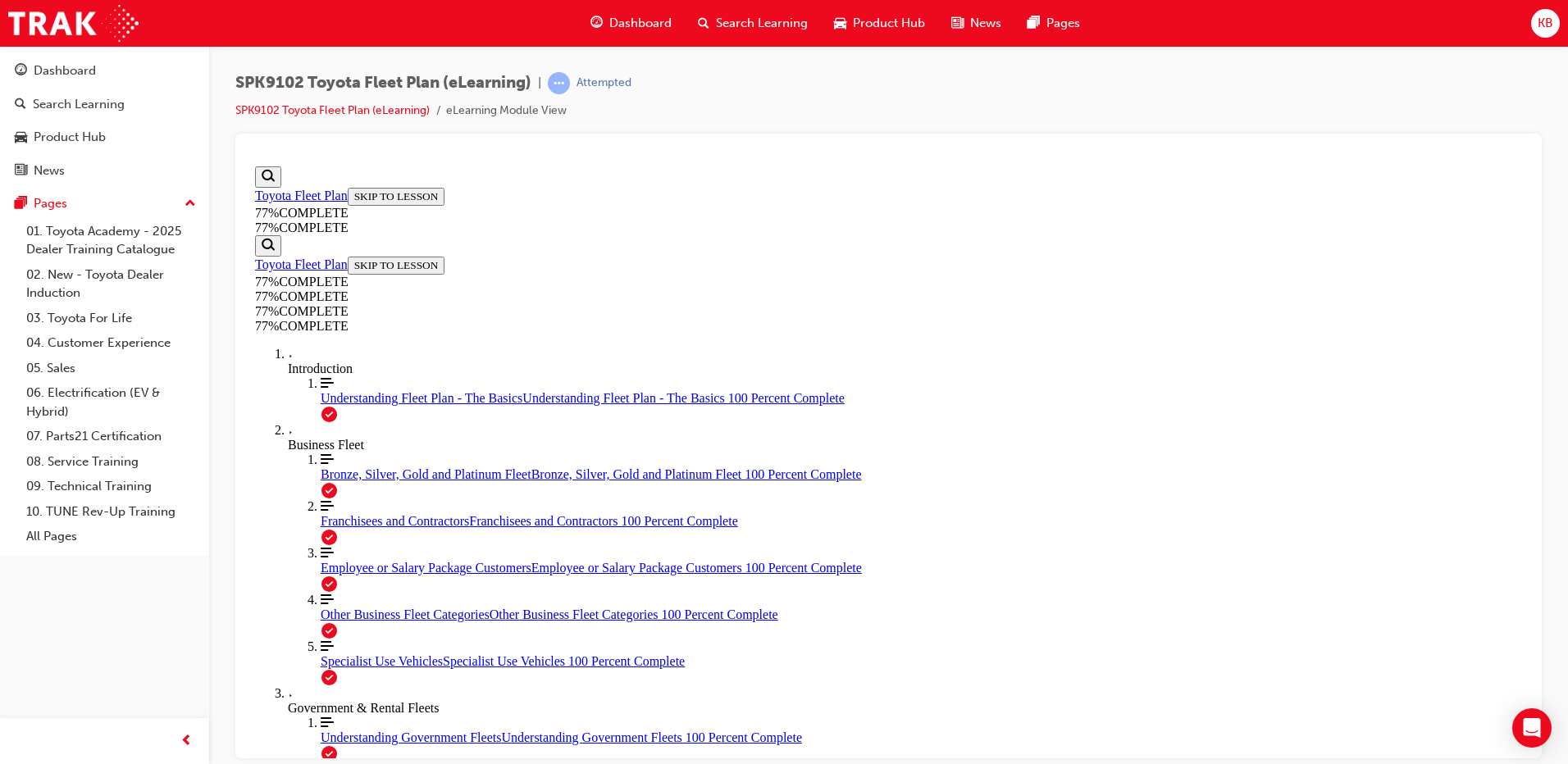
scroll to position [3289, 0]
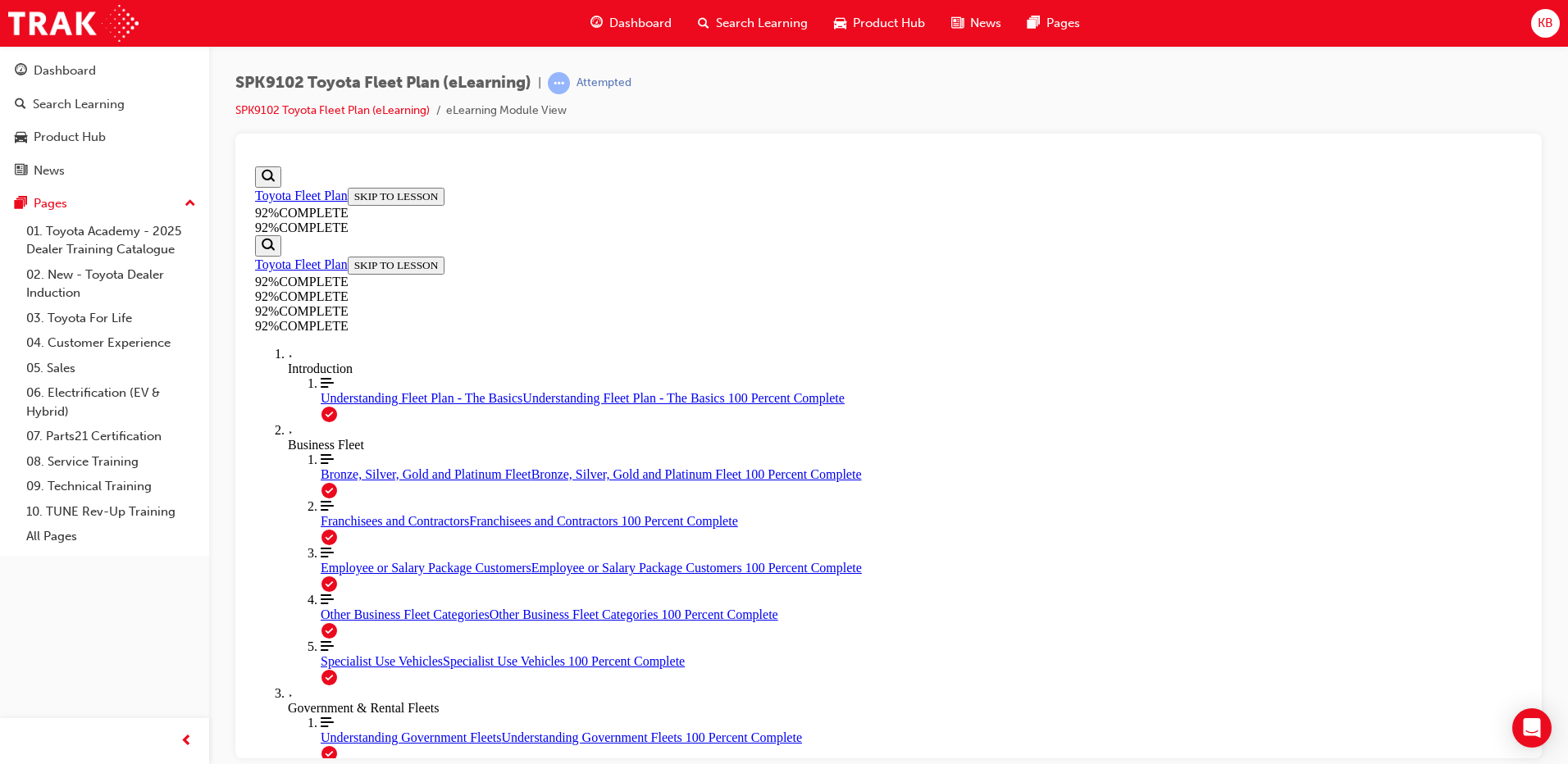
scroll to position [60, 0]
drag, startPoint x: 914, startPoint y: 439, endPoint x: 676, endPoint y: 407, distance: 240.1
drag, startPoint x: 676, startPoint y: 407, endPoint x: 762, endPoint y: 406, distance: 86.0
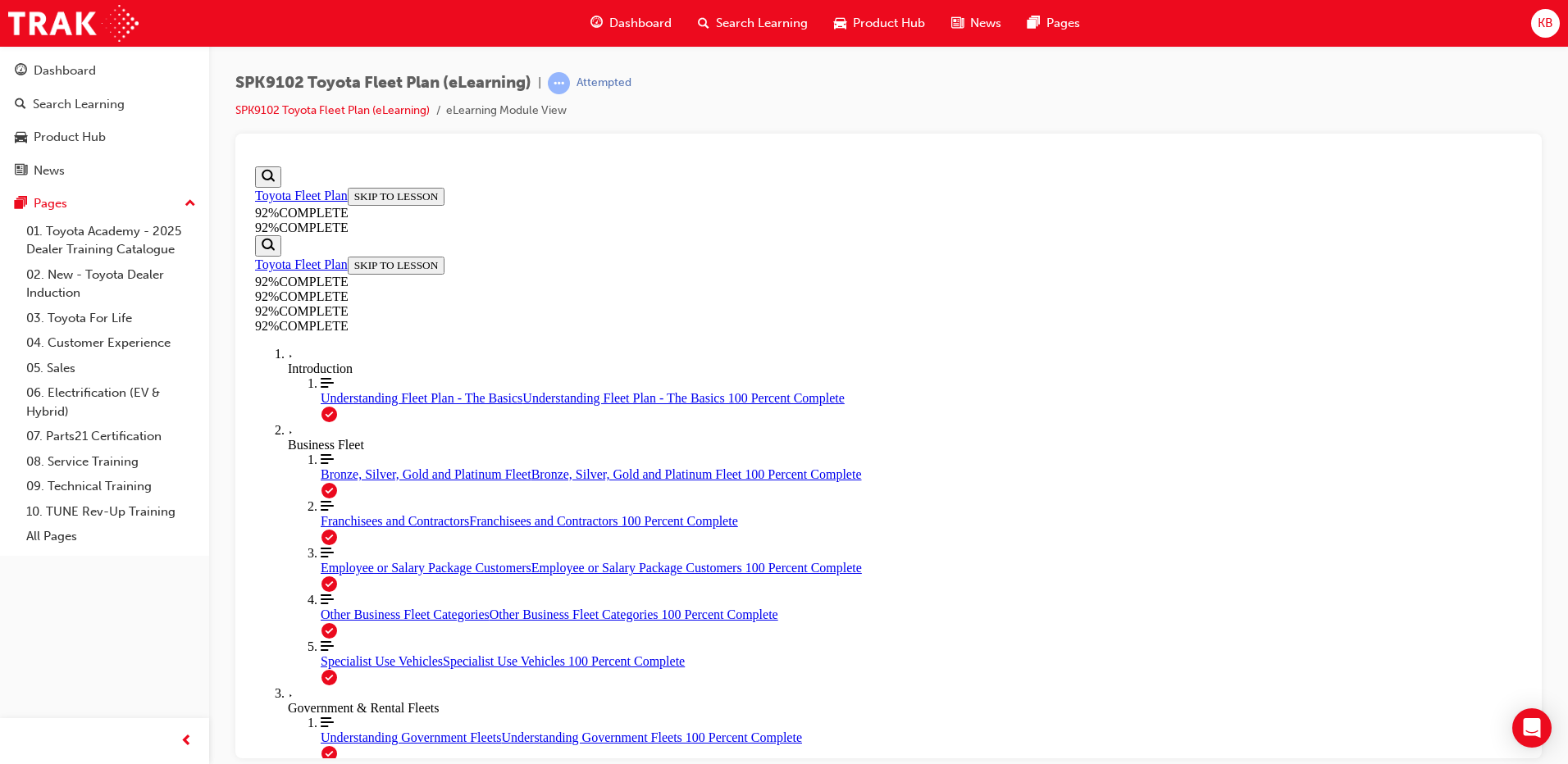
scroll to position [196, 0]
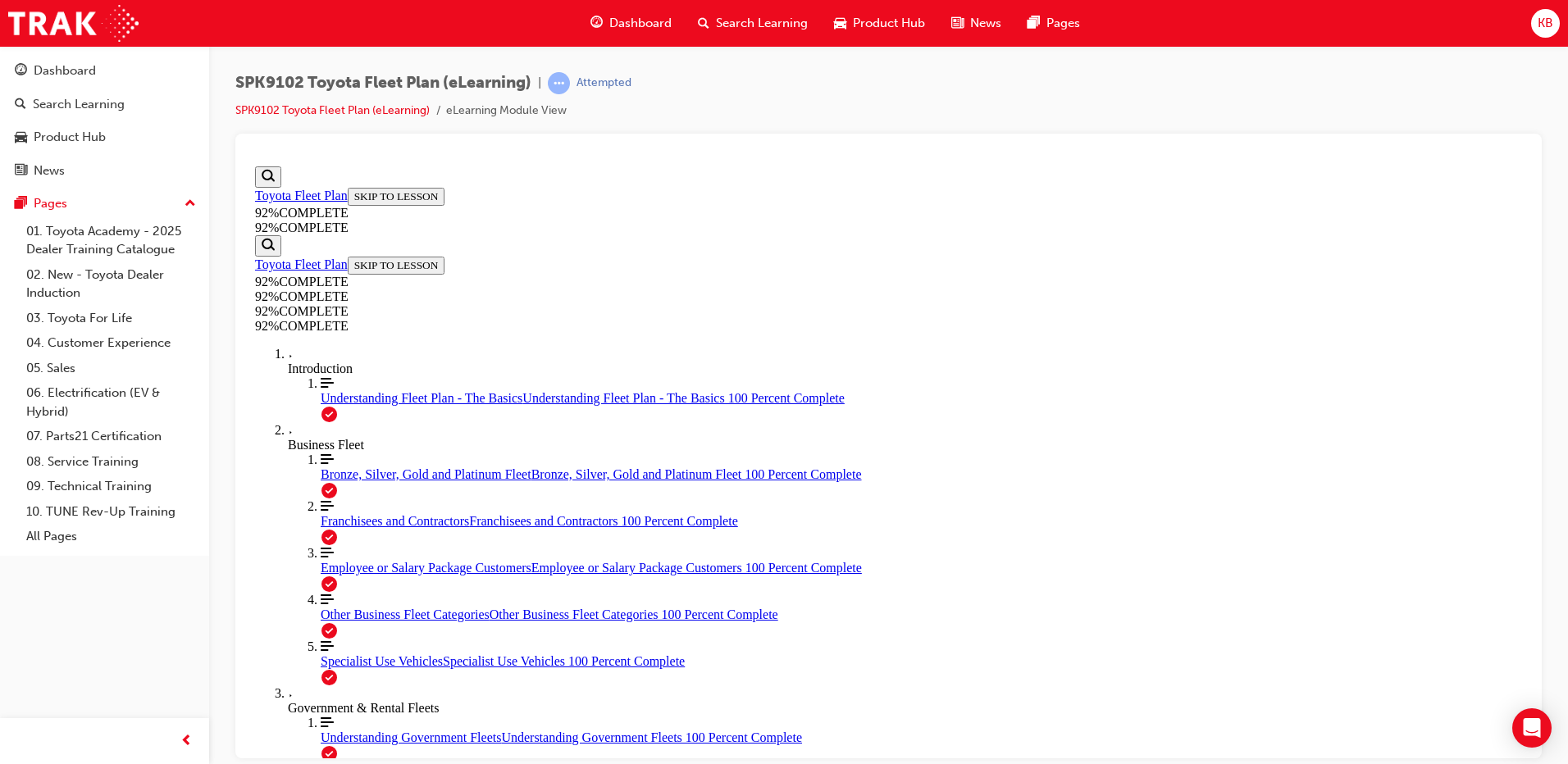
scroll to position [60, 0]
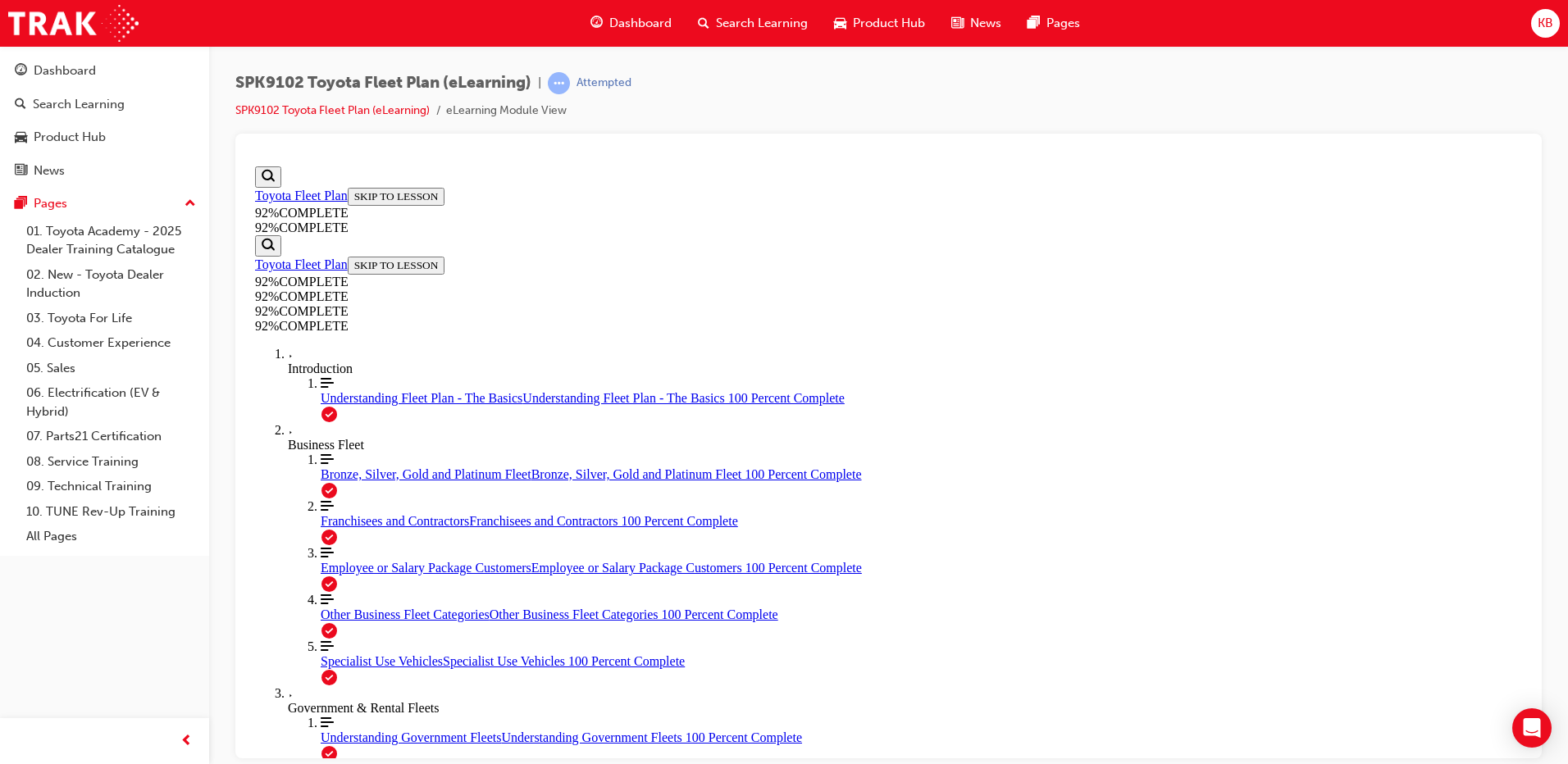
drag, startPoint x: 856, startPoint y: 449, endPoint x: 907, endPoint y: 538, distance: 102.6
drag, startPoint x: 844, startPoint y: 418, endPoint x: 914, endPoint y: 544, distance: 144.1
drag, startPoint x: 822, startPoint y: 433, endPoint x: 907, endPoint y: 505, distance: 111.4
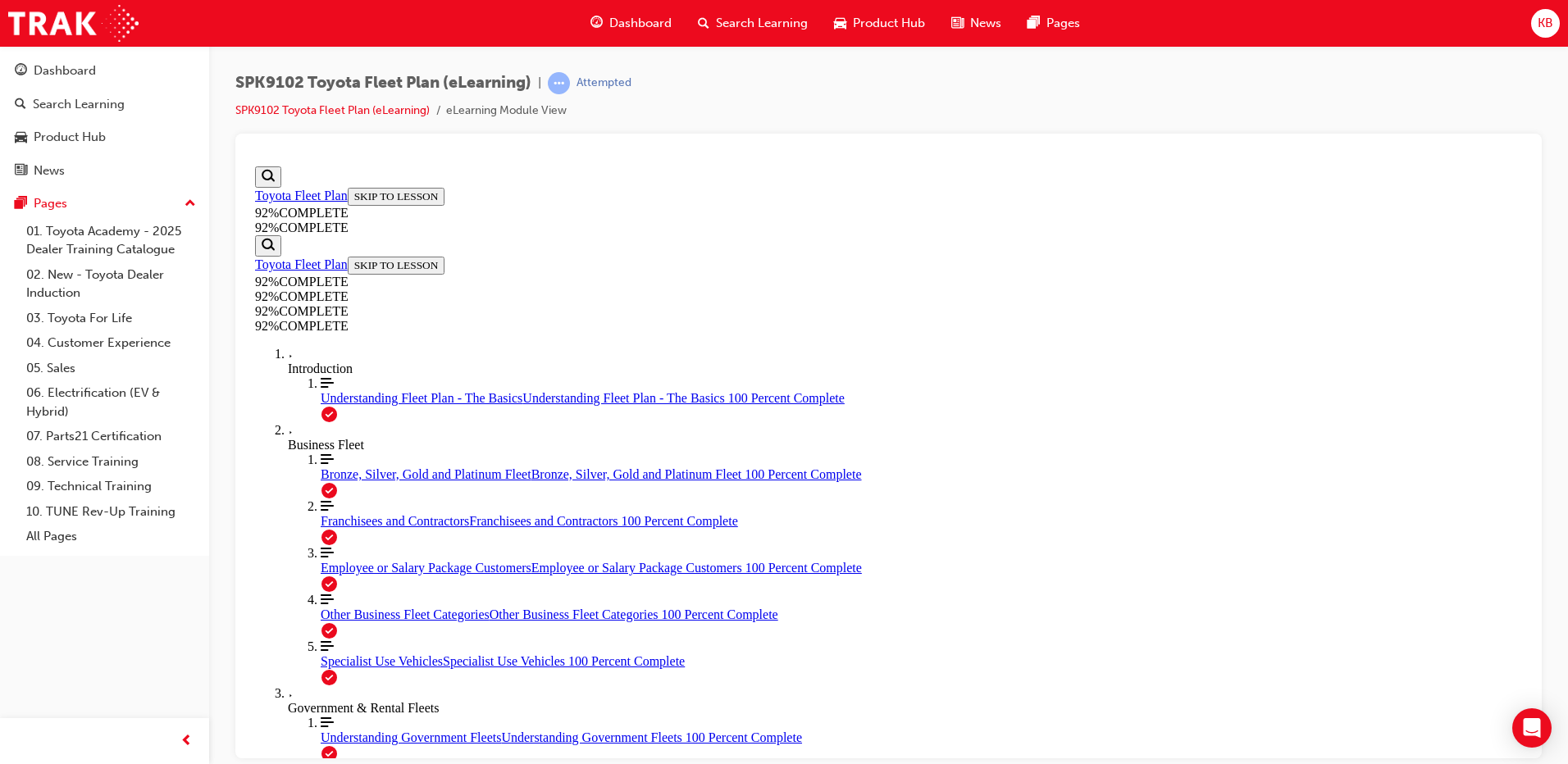
drag, startPoint x: 814, startPoint y: 446, endPoint x: 880, endPoint y: 438, distance: 66.5
drag, startPoint x: 882, startPoint y: 430, endPoint x: 941, endPoint y: 428, distance: 59.0
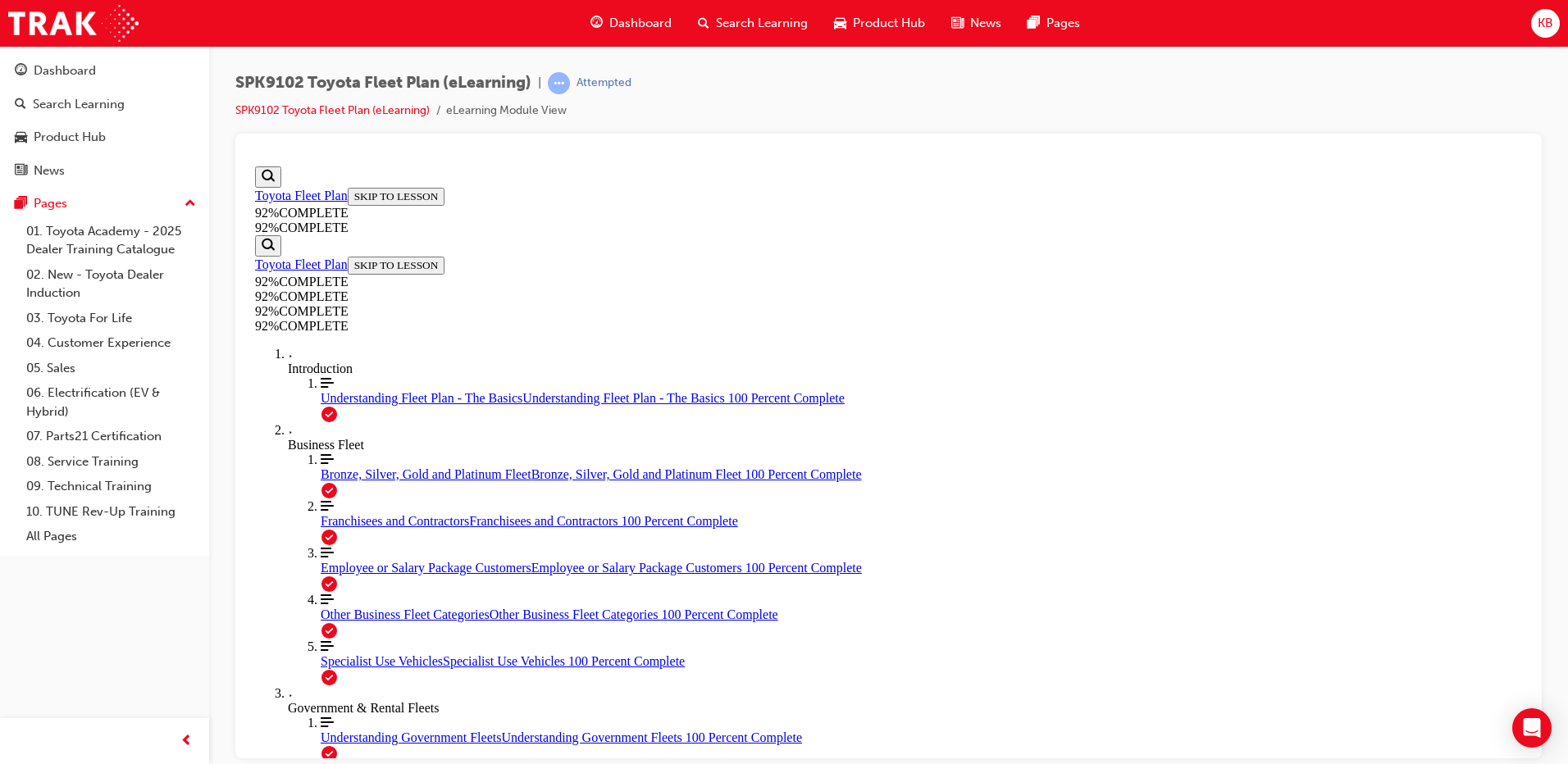
scroll to position [382, 0]
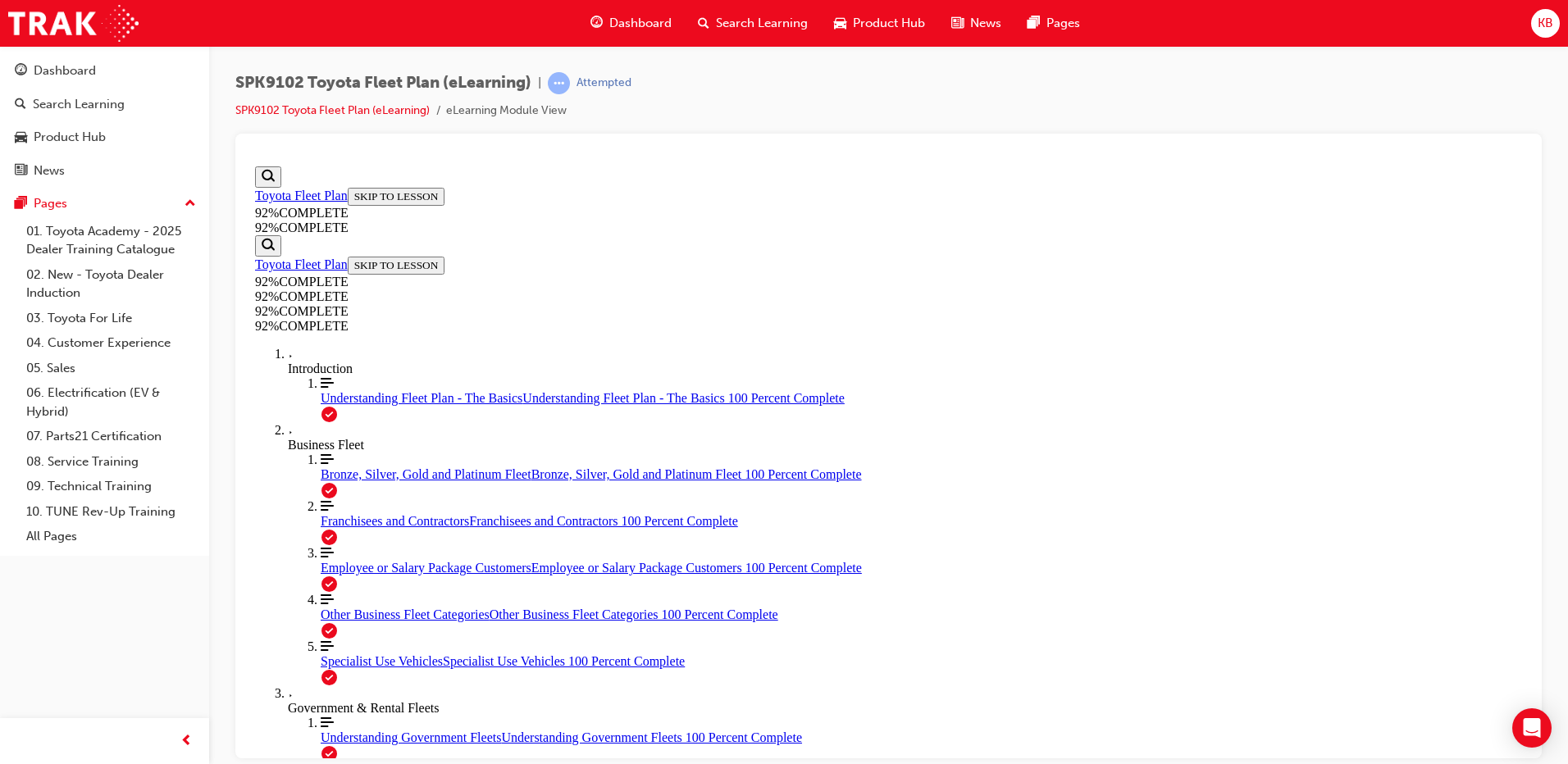
scroll to position [307, 0]
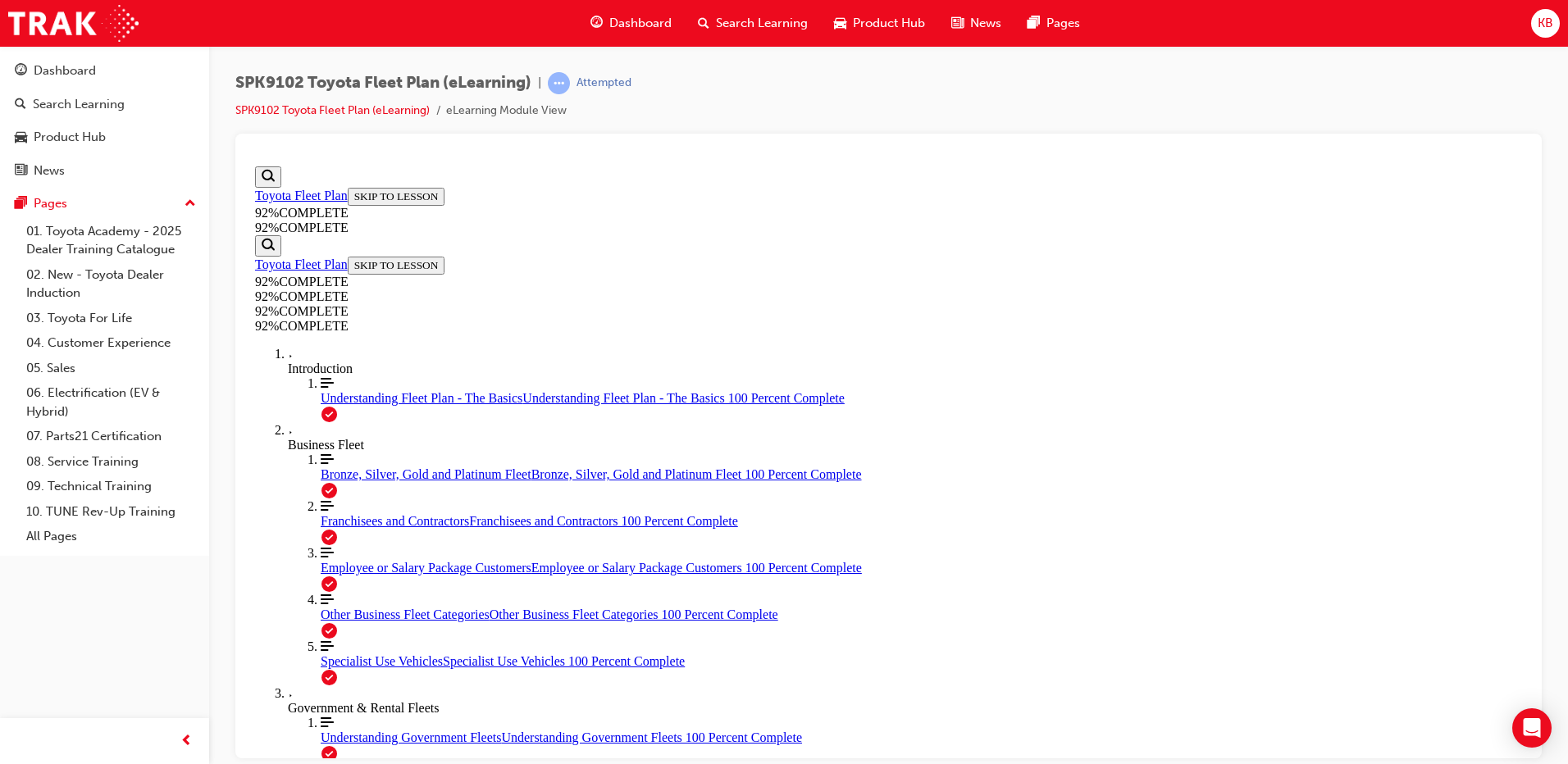
scroll to position [304, 0]
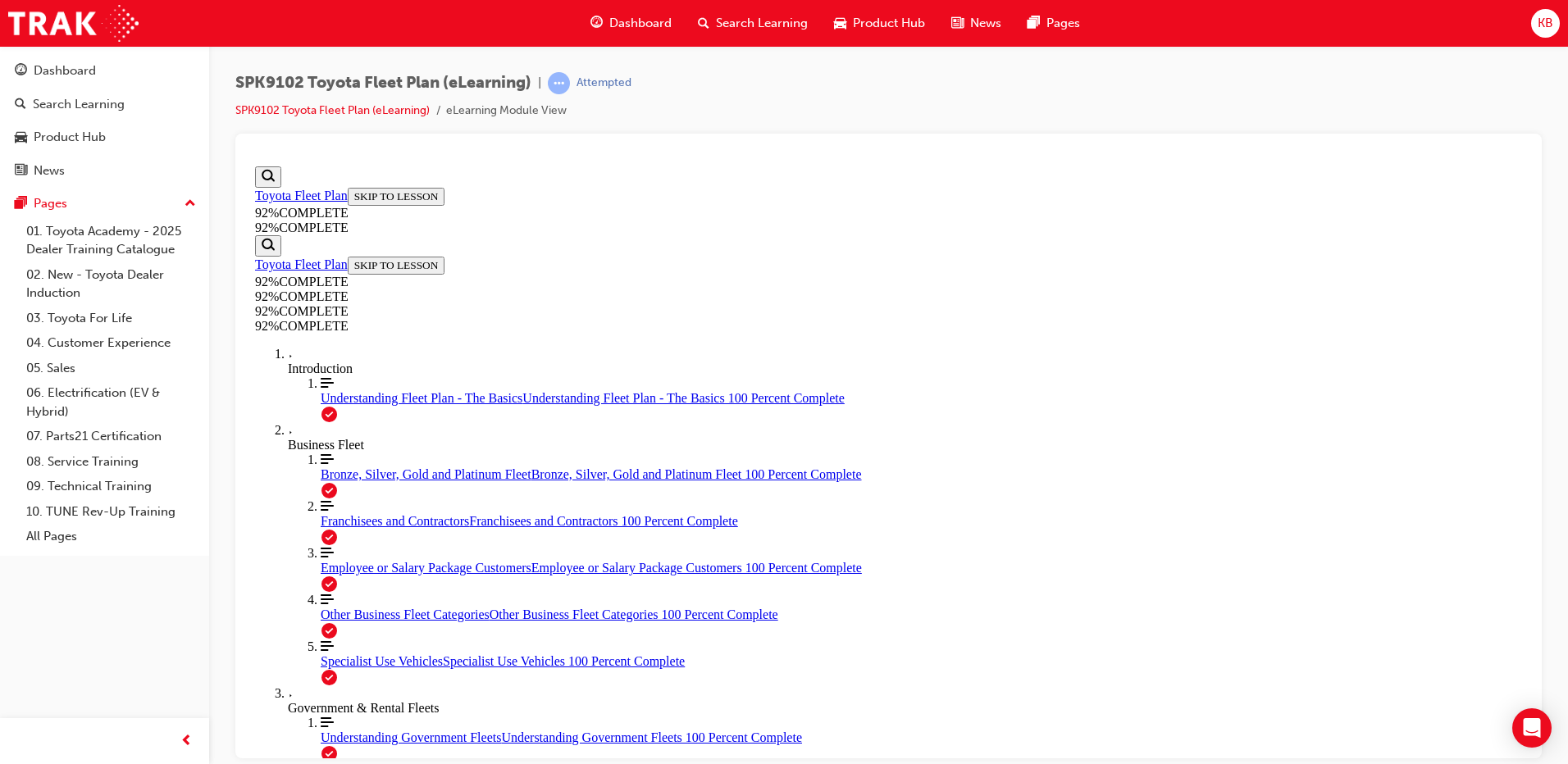
scroll to position [382, 0]
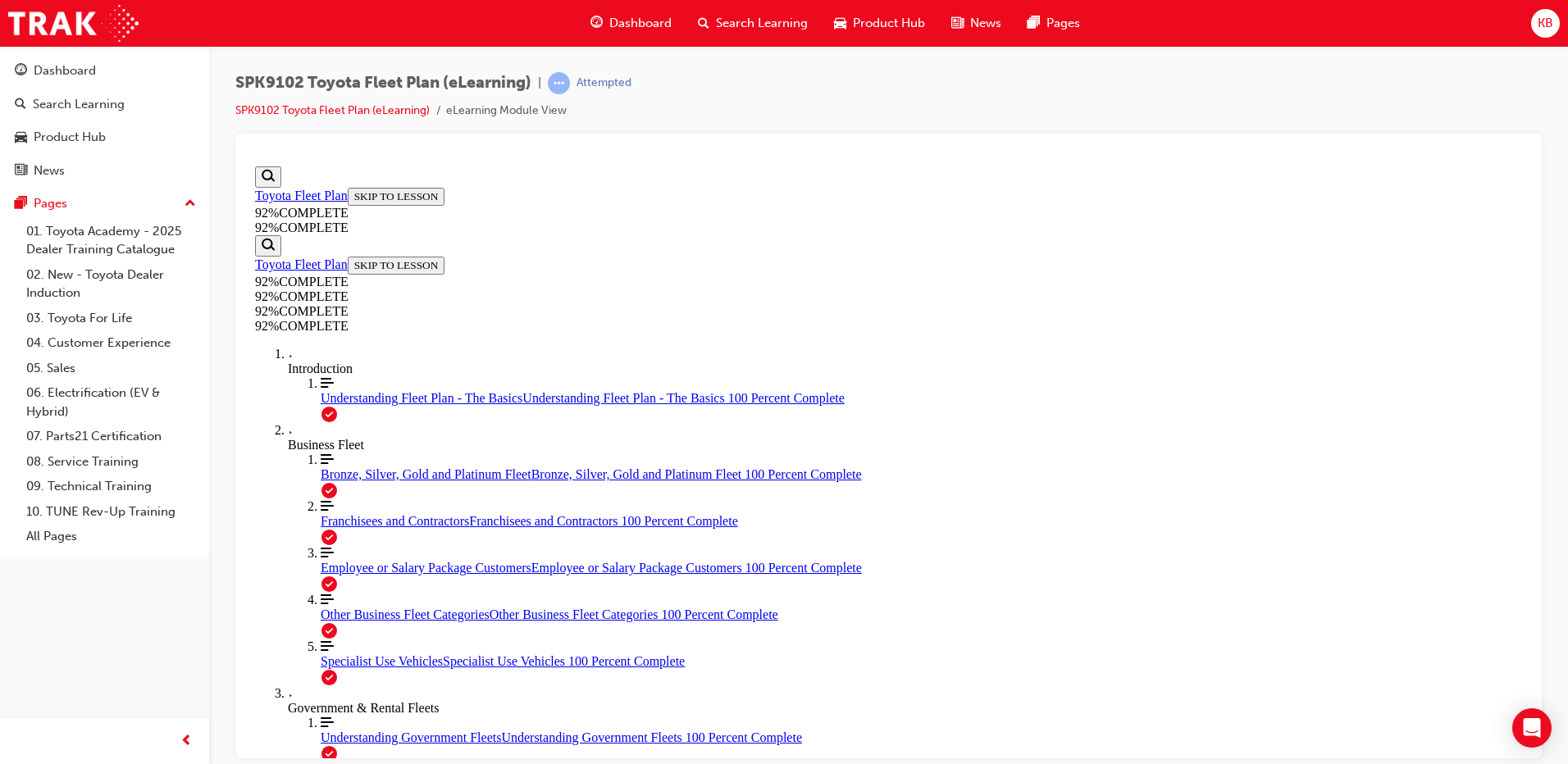
scroll to position [60, 0]
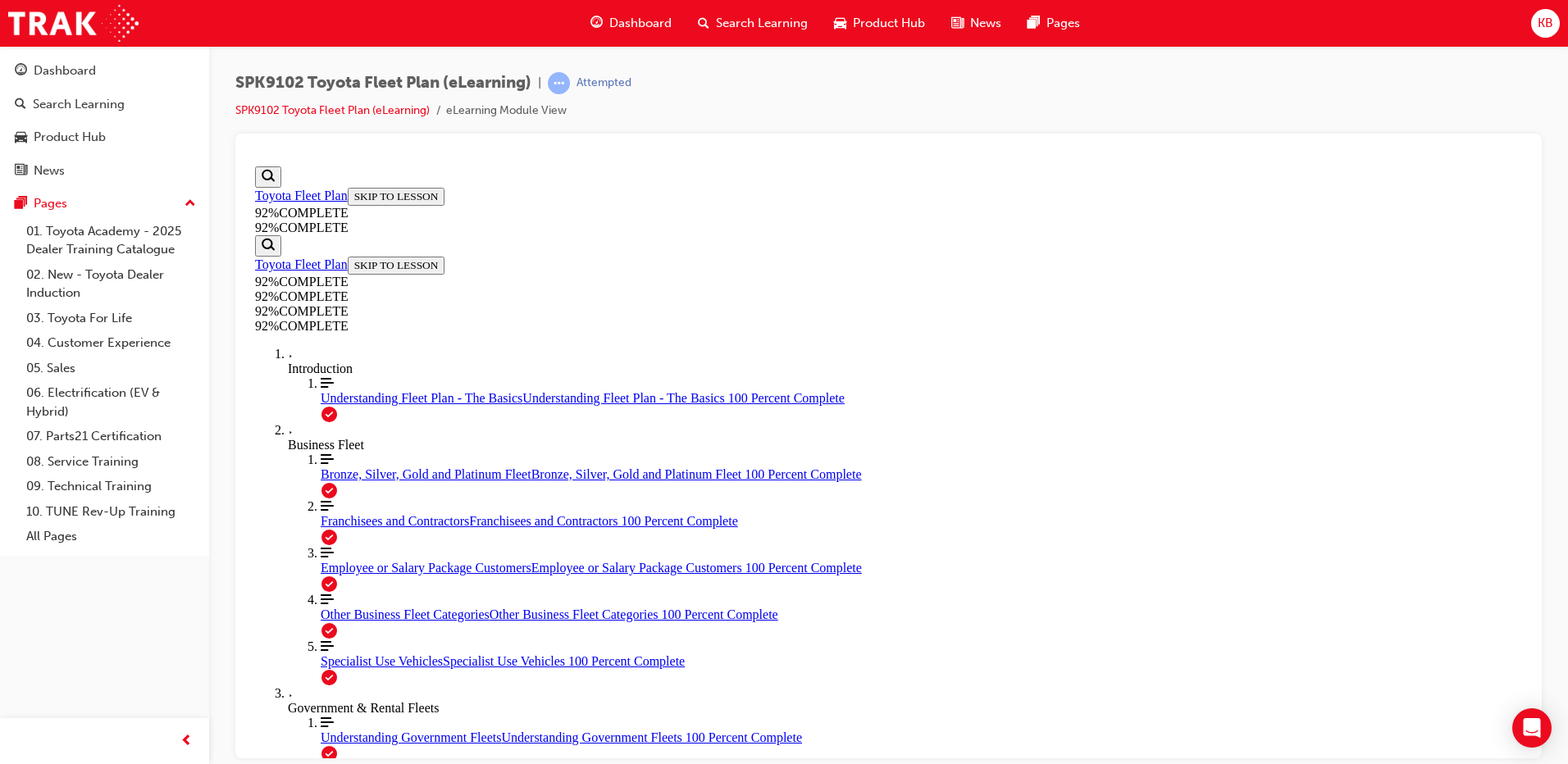
scroll to position [231, 0]
drag, startPoint x: 773, startPoint y: 562, endPoint x: 787, endPoint y: 569, distance: 15.7
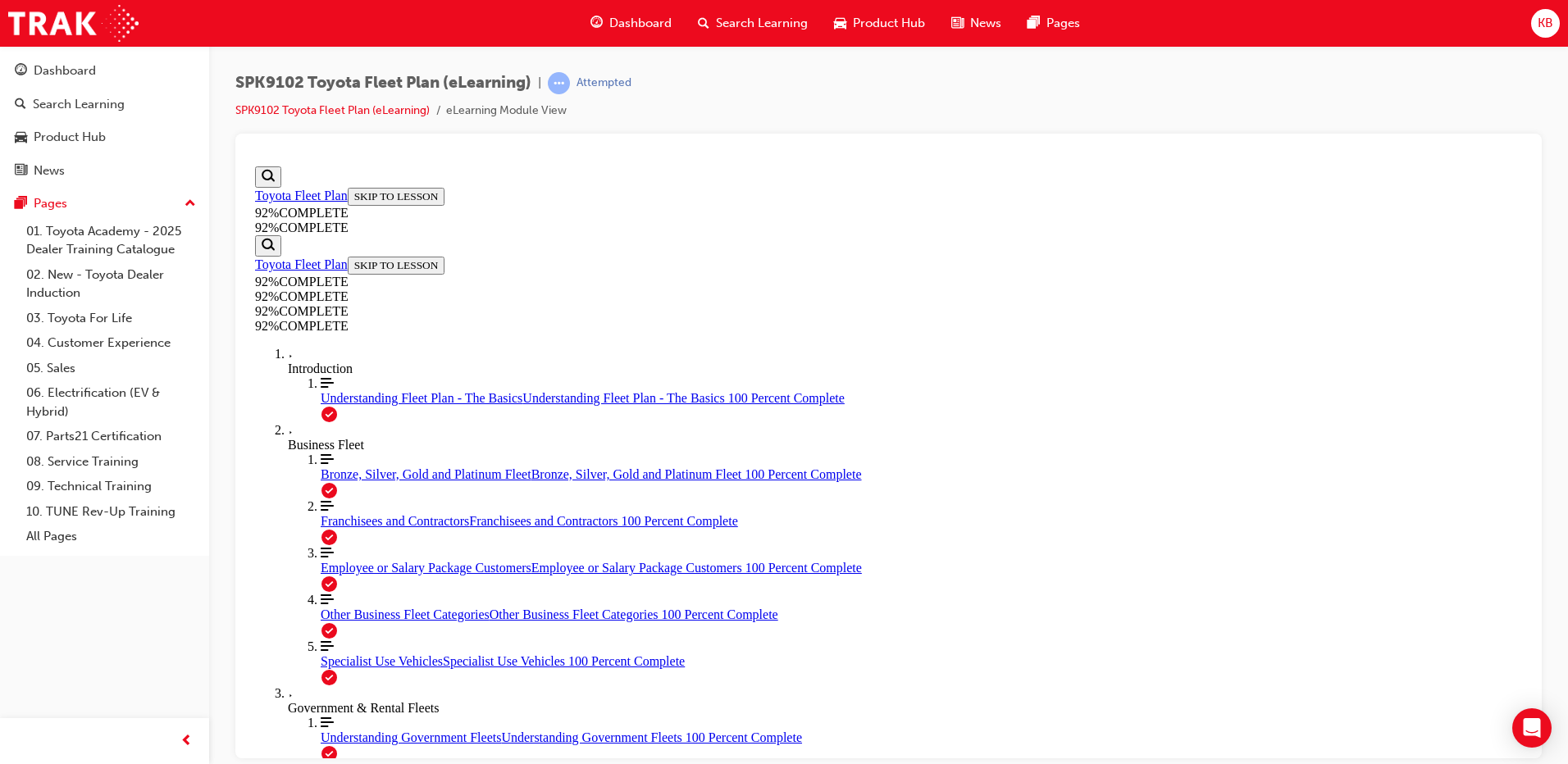
drag, startPoint x: 888, startPoint y: 502, endPoint x: 922, endPoint y: 570, distance: 76.0
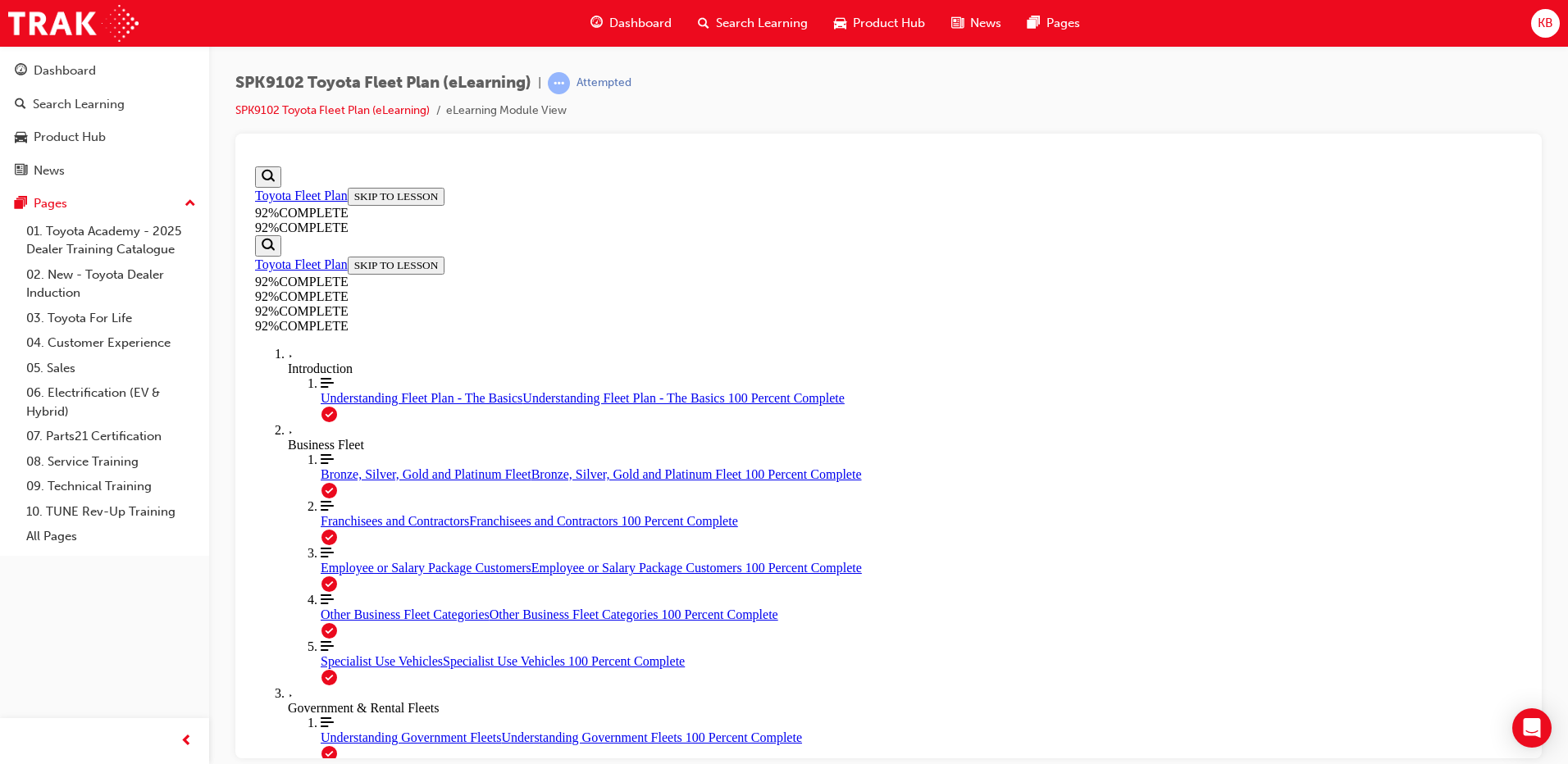
drag, startPoint x: 871, startPoint y: 427, endPoint x: 938, endPoint y: 509, distance: 105.9
drag, startPoint x: 920, startPoint y: 433, endPoint x: 934, endPoint y: 429, distance: 14.6
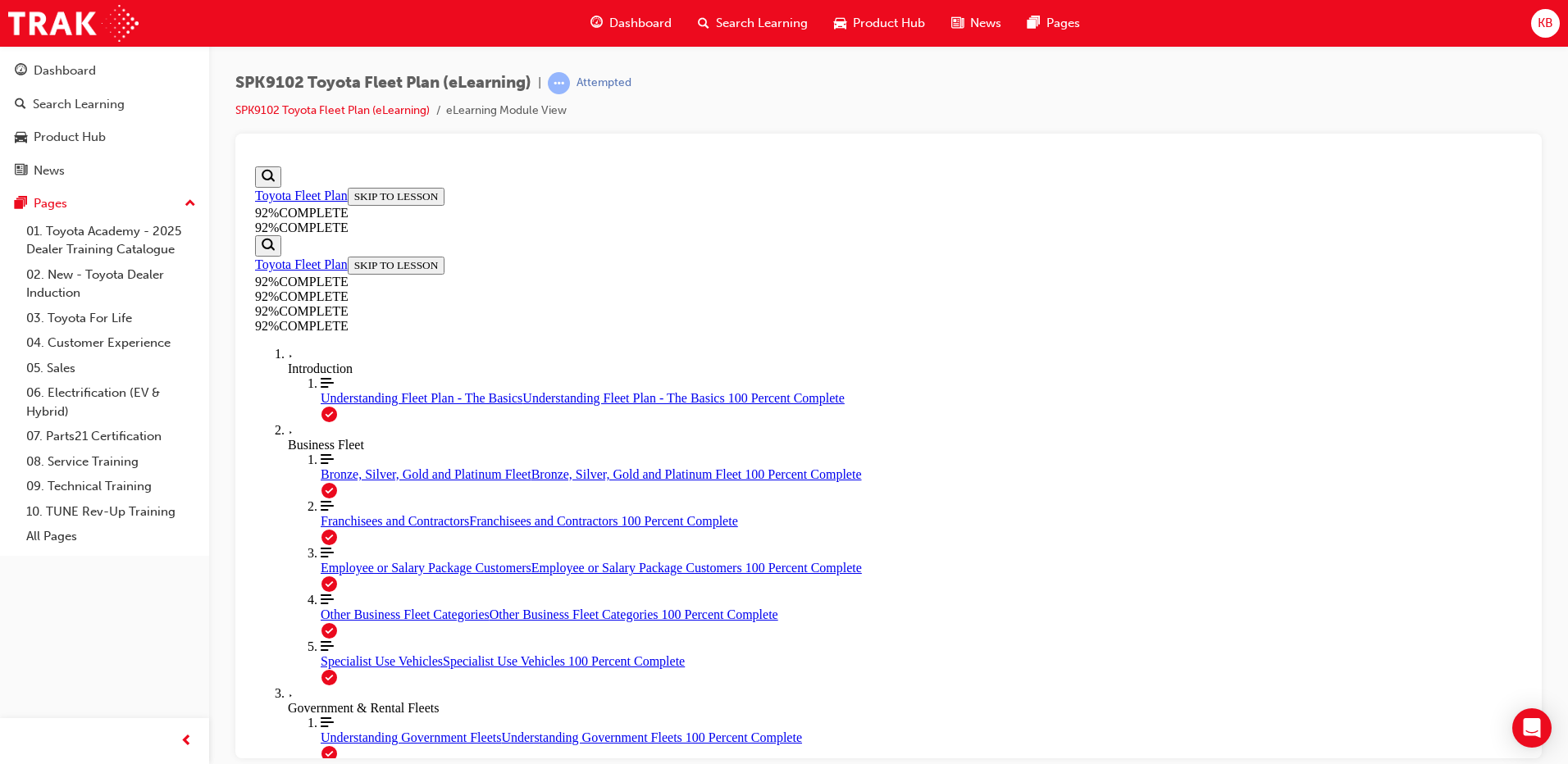
scroll to position [142, 0]
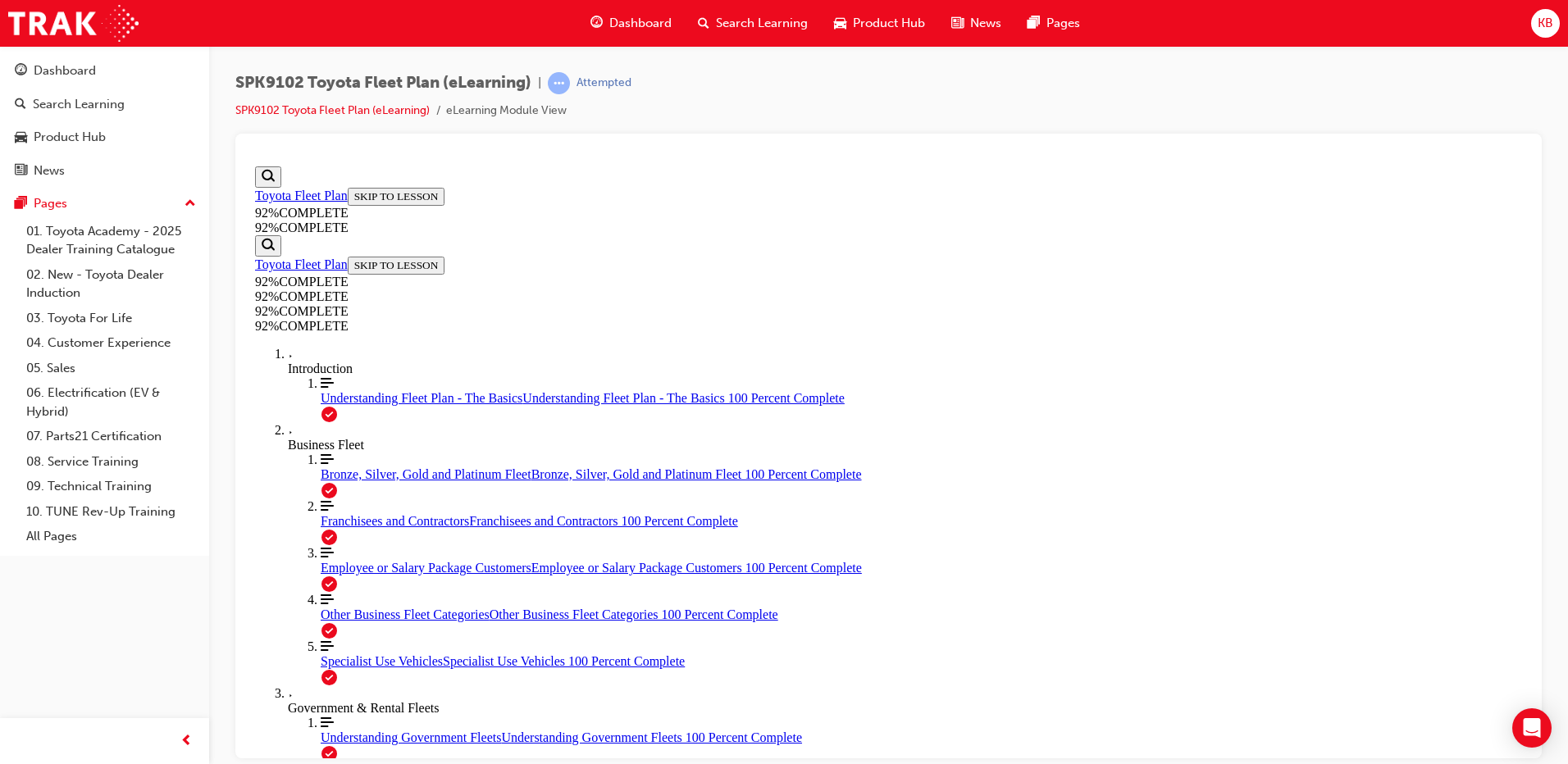
scroll to position [121, 0]
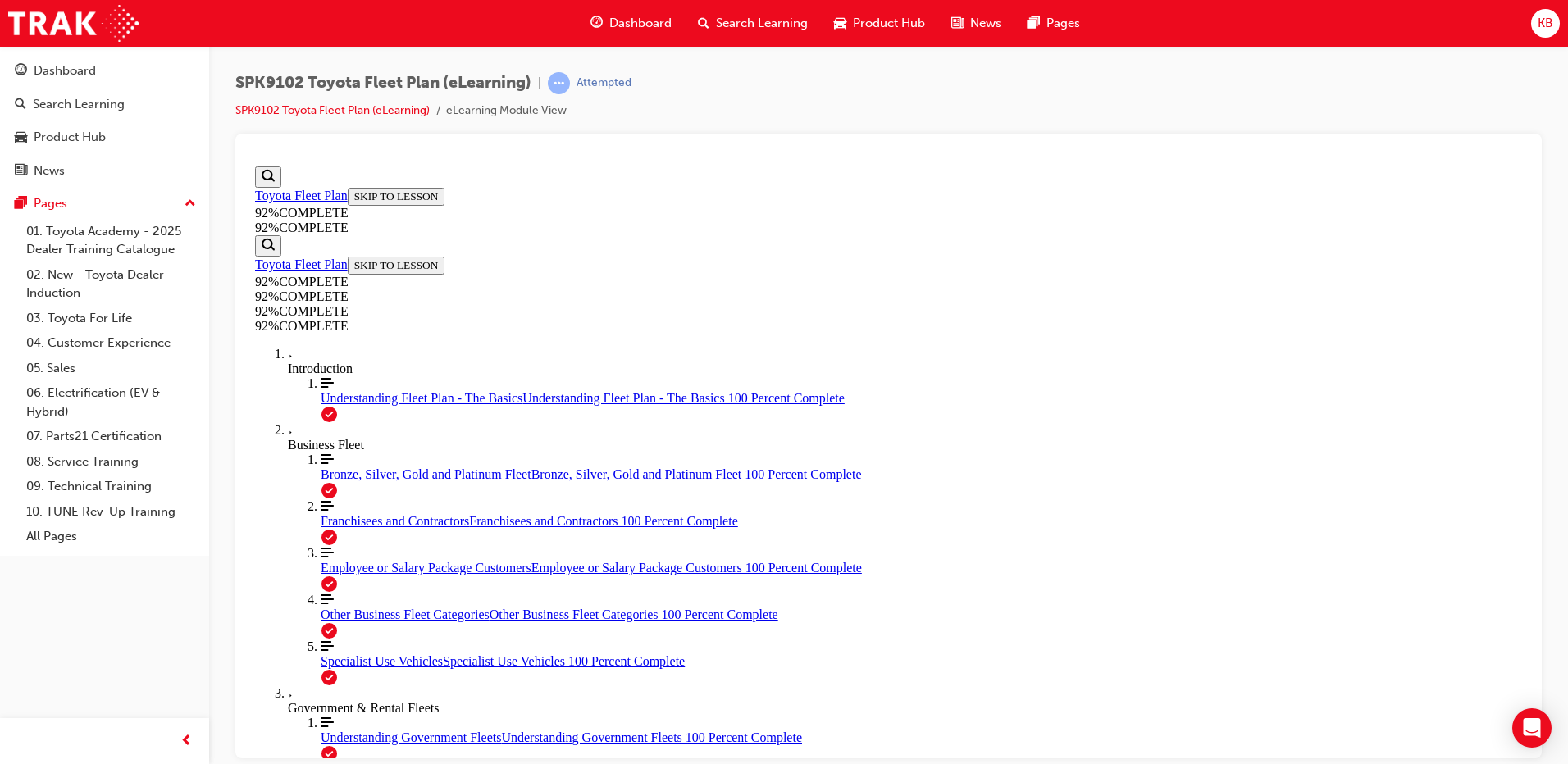
scroll to position [60, 0]
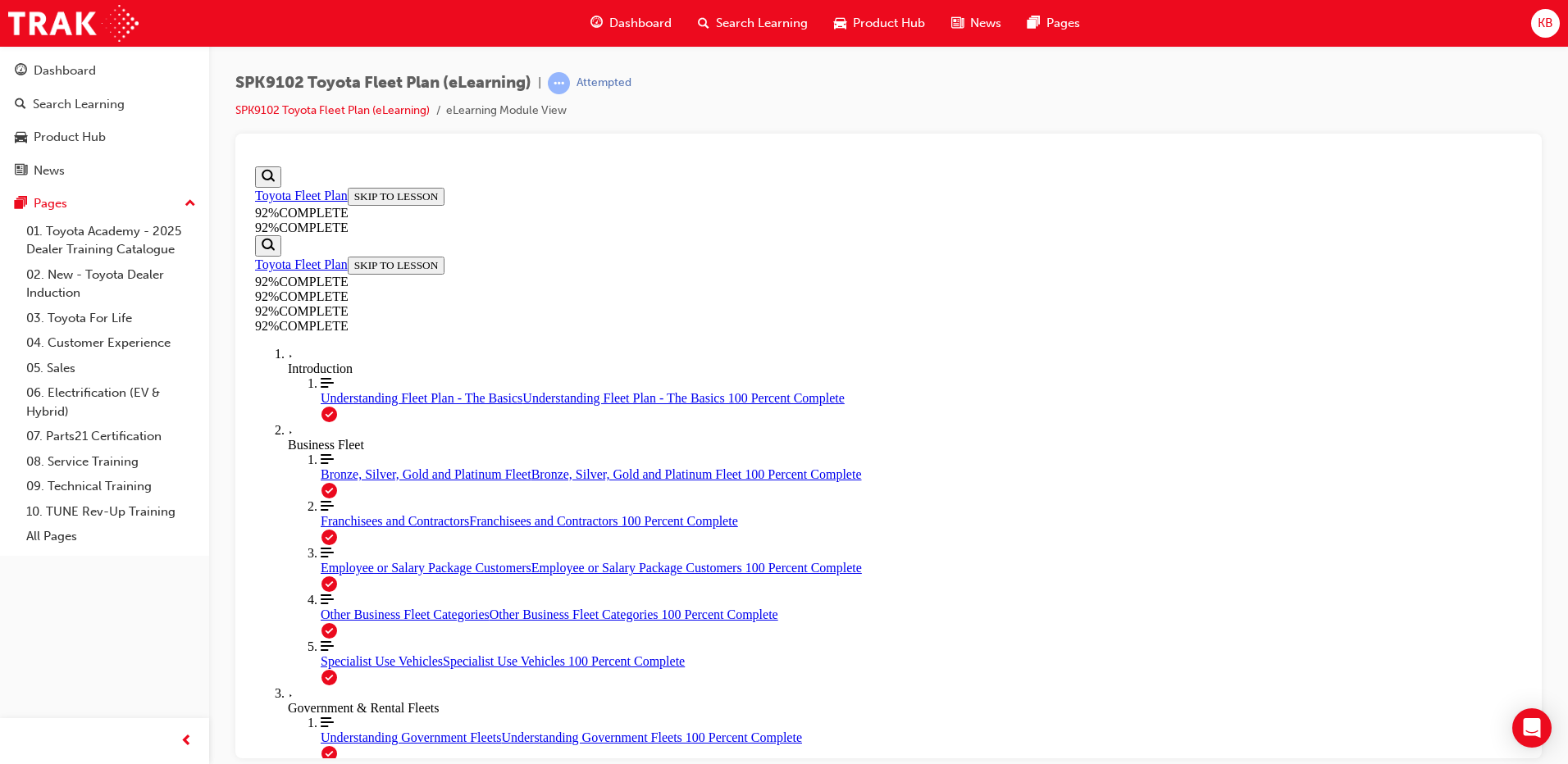
scroll to position [138, 0]
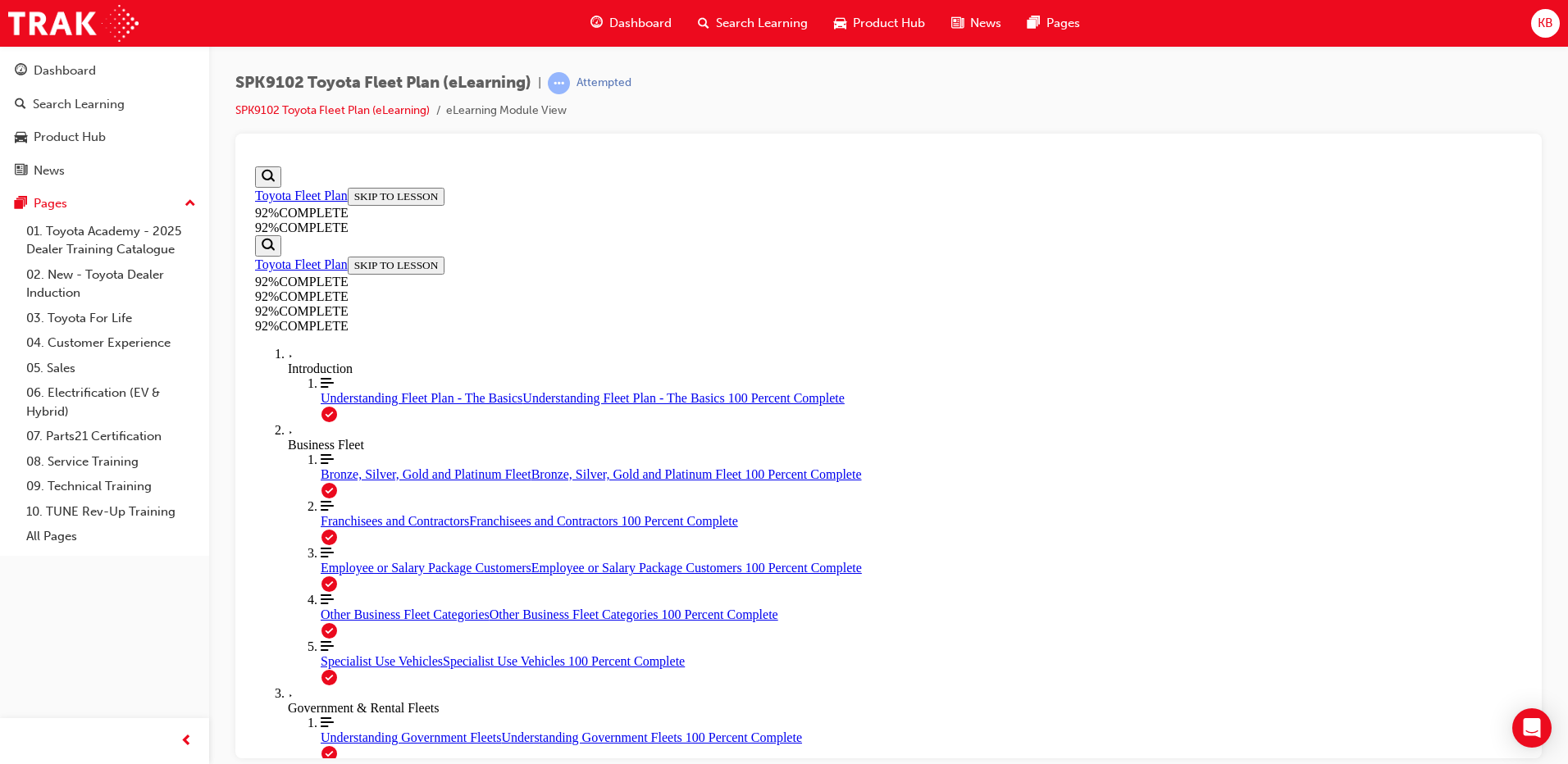
scroll to position [60, 0]
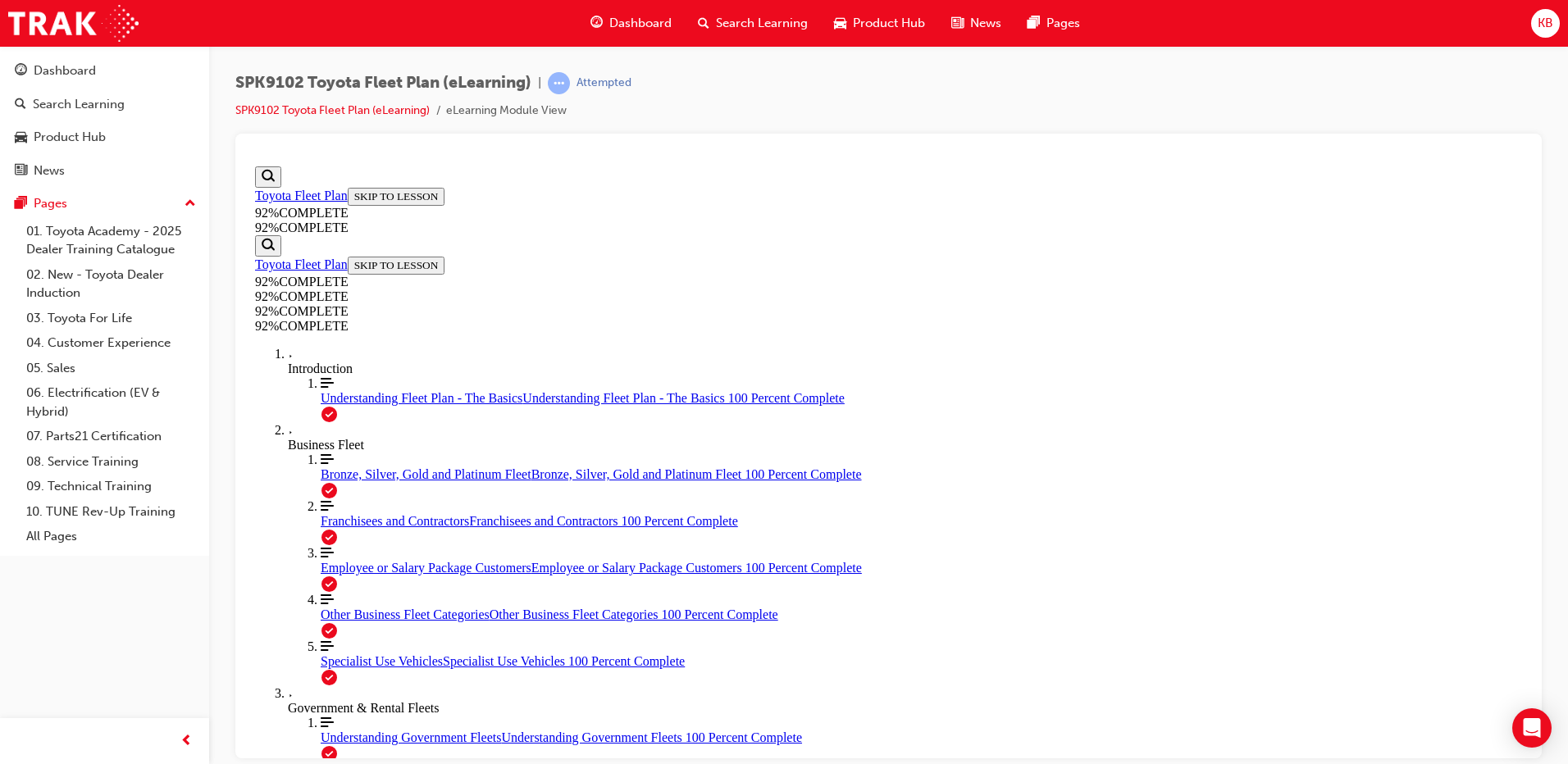
scroll to position [60, 0]
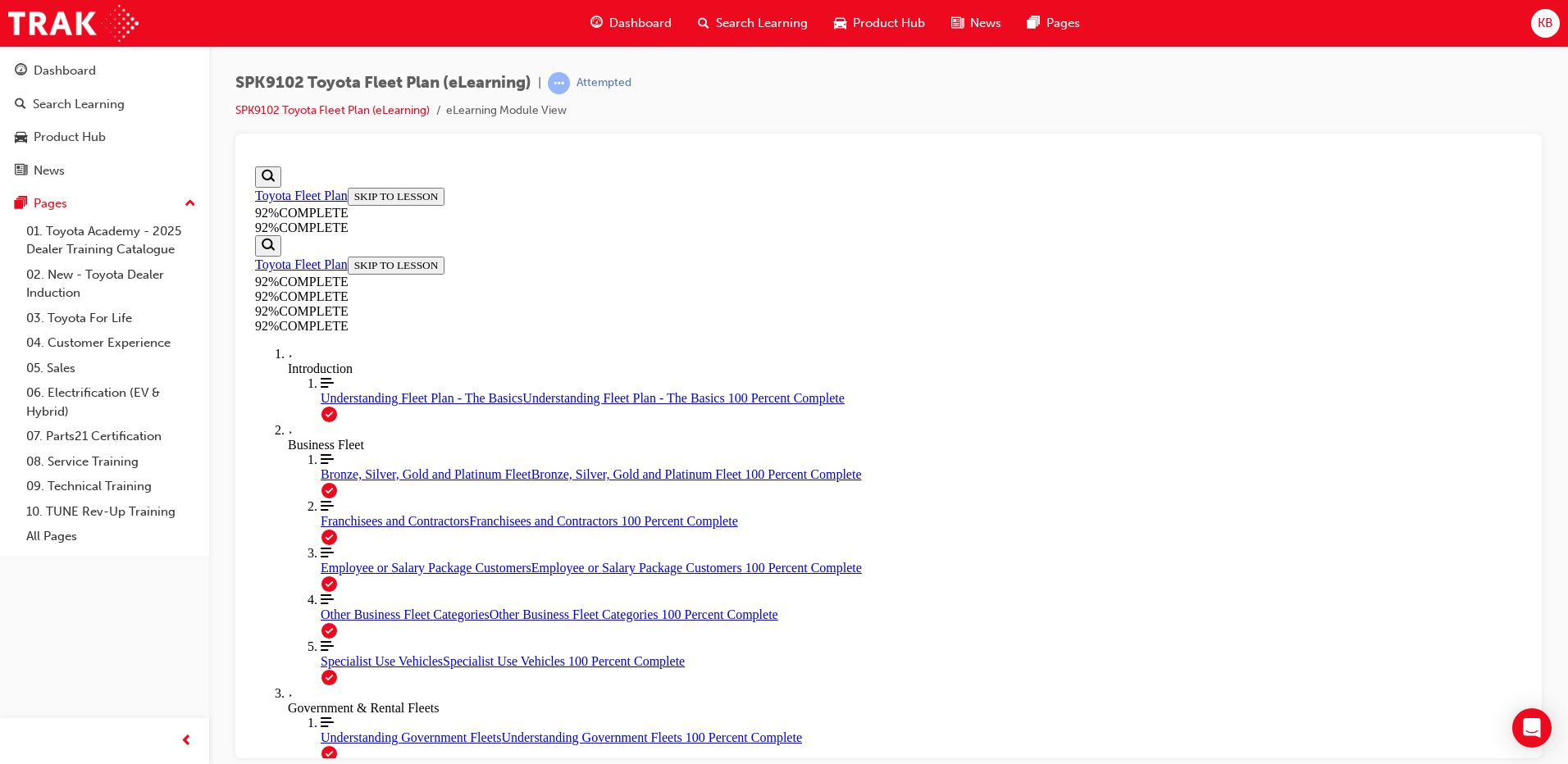
drag, startPoint x: 1191, startPoint y: 267, endPoint x: 639, endPoint y: 258, distance: 552.1
drag, startPoint x: 639, startPoint y: 258, endPoint x: 819, endPoint y: 268, distance: 180.3
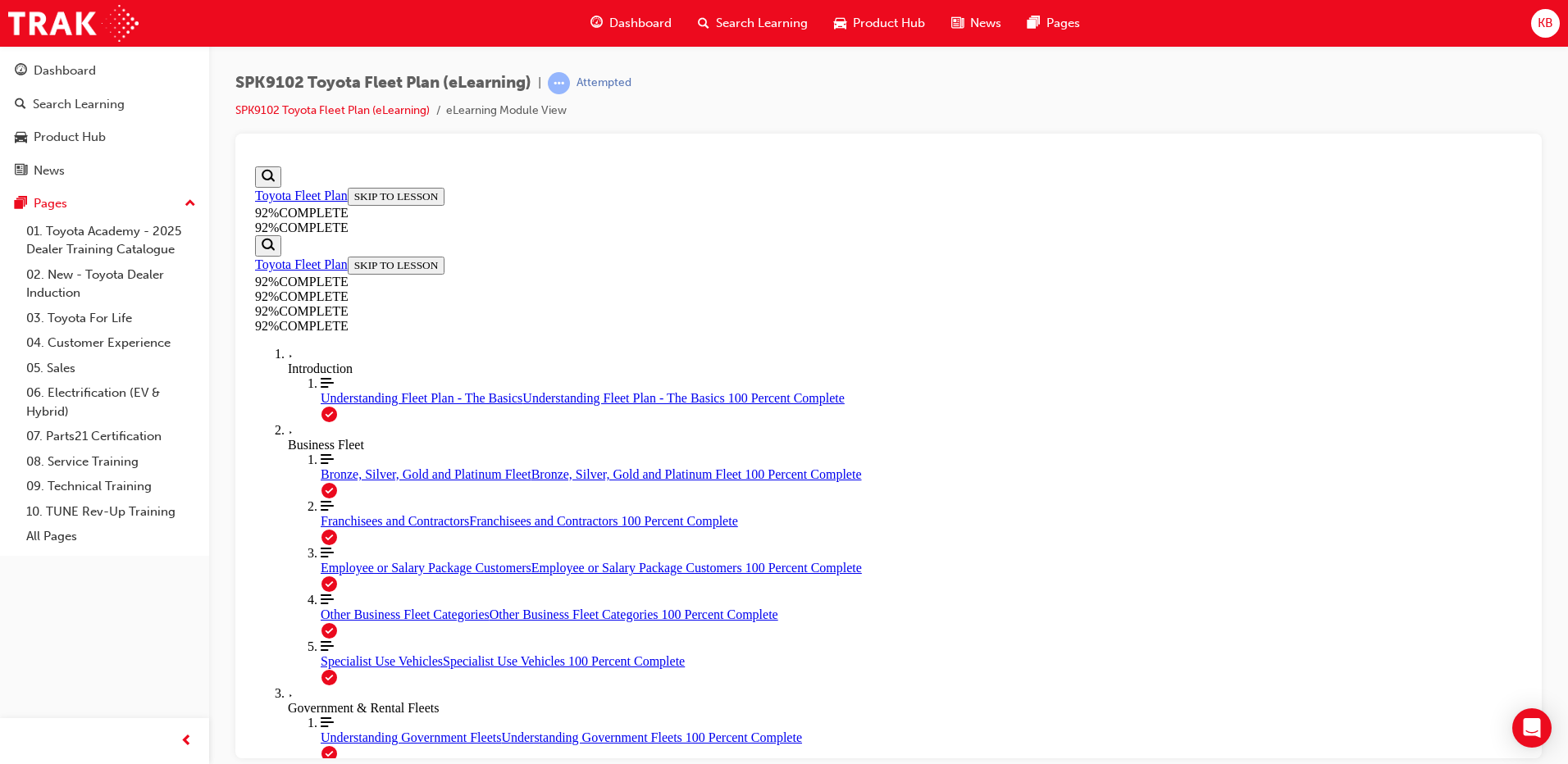
copy p "A sale to a Toyota Fleet Guest via an FMO is to be coded to the SAP ID of ?"
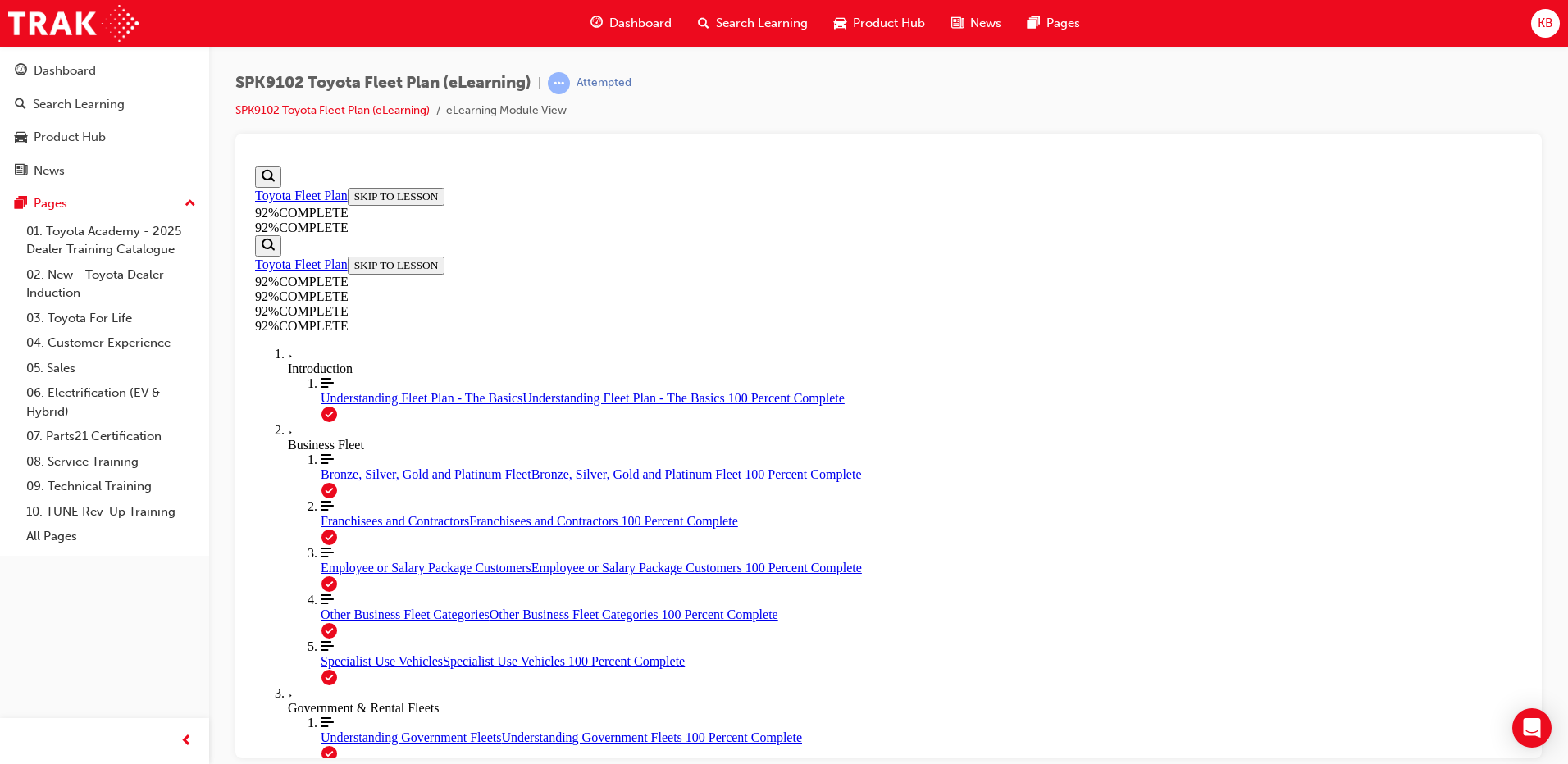
drag, startPoint x: 824, startPoint y: 379, endPoint x: 690, endPoint y: 344, distance: 138.5
drag, startPoint x: 690, startPoint y: 344, endPoint x: 808, endPoint y: 350, distance: 118.2
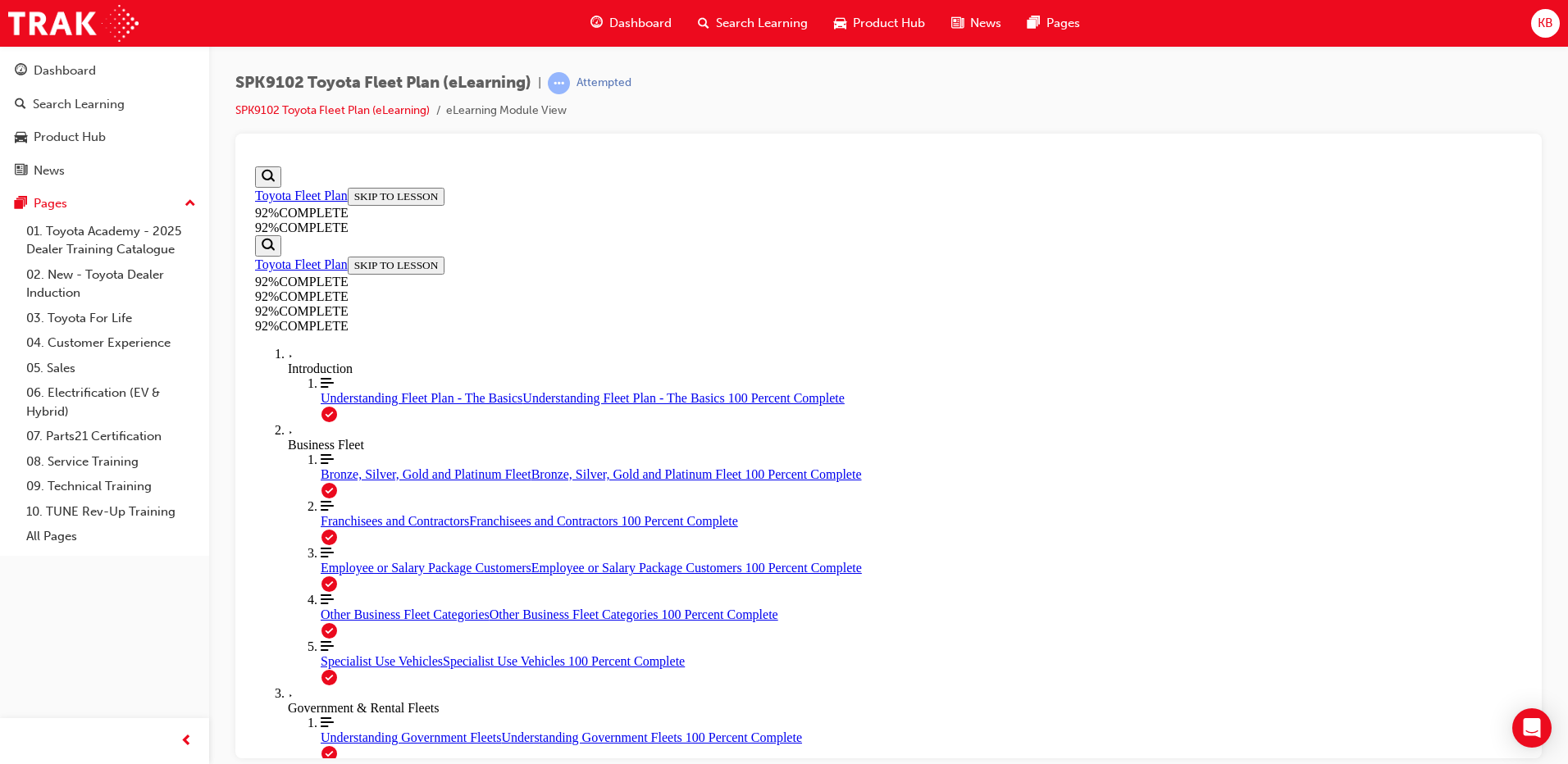
copy p "Which of the following Government categories is eligible to have Employee Packa…"
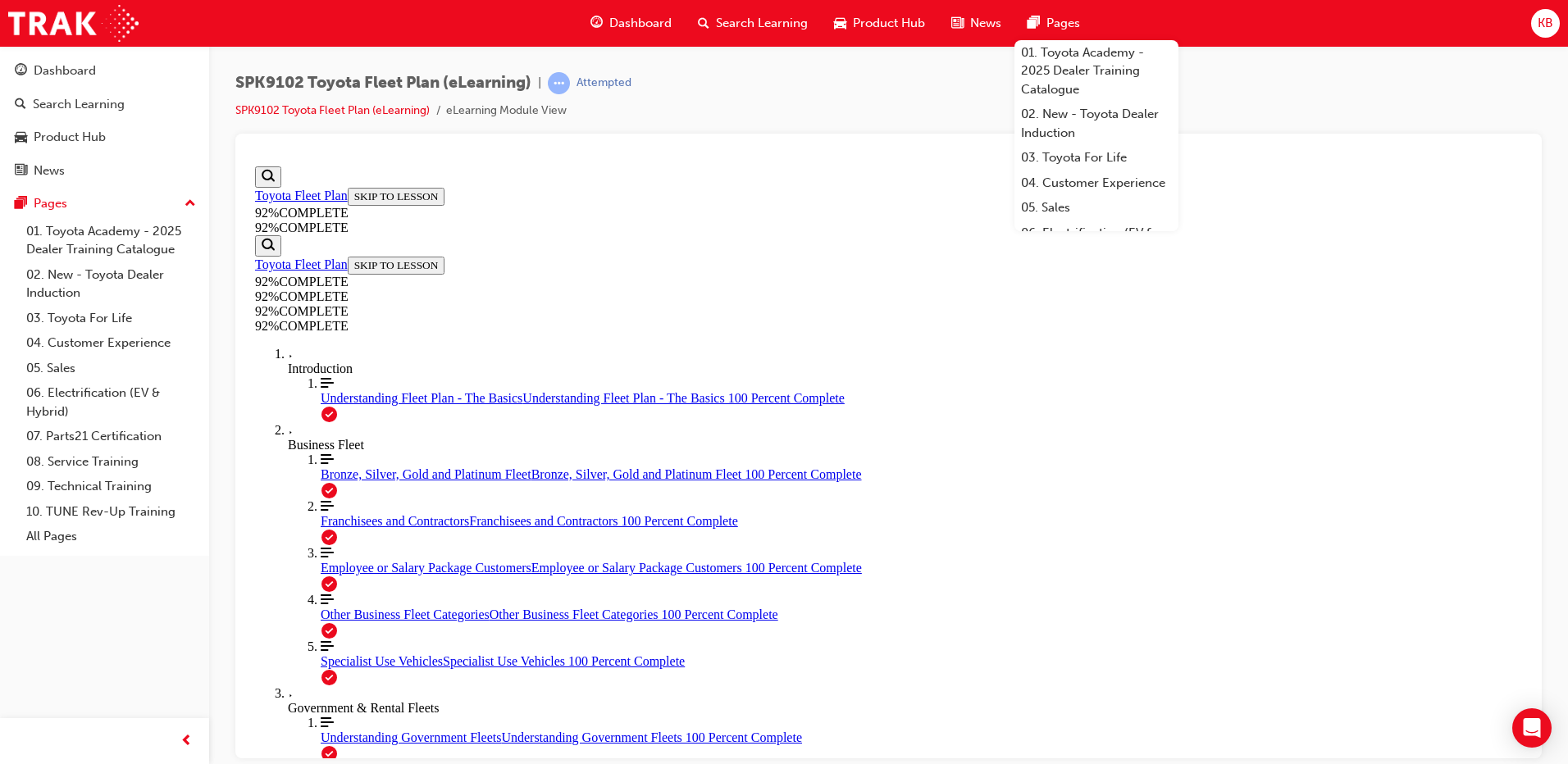
drag, startPoint x: 965, startPoint y: 648, endPoint x: 809, endPoint y: 418, distance: 277.9
drag, startPoint x: 809, startPoint y: 418, endPoint x: 862, endPoint y: 505, distance: 101.9
copy div "Councils Public Benevolent Institutions (PBI's) State Governments Charitable In…"
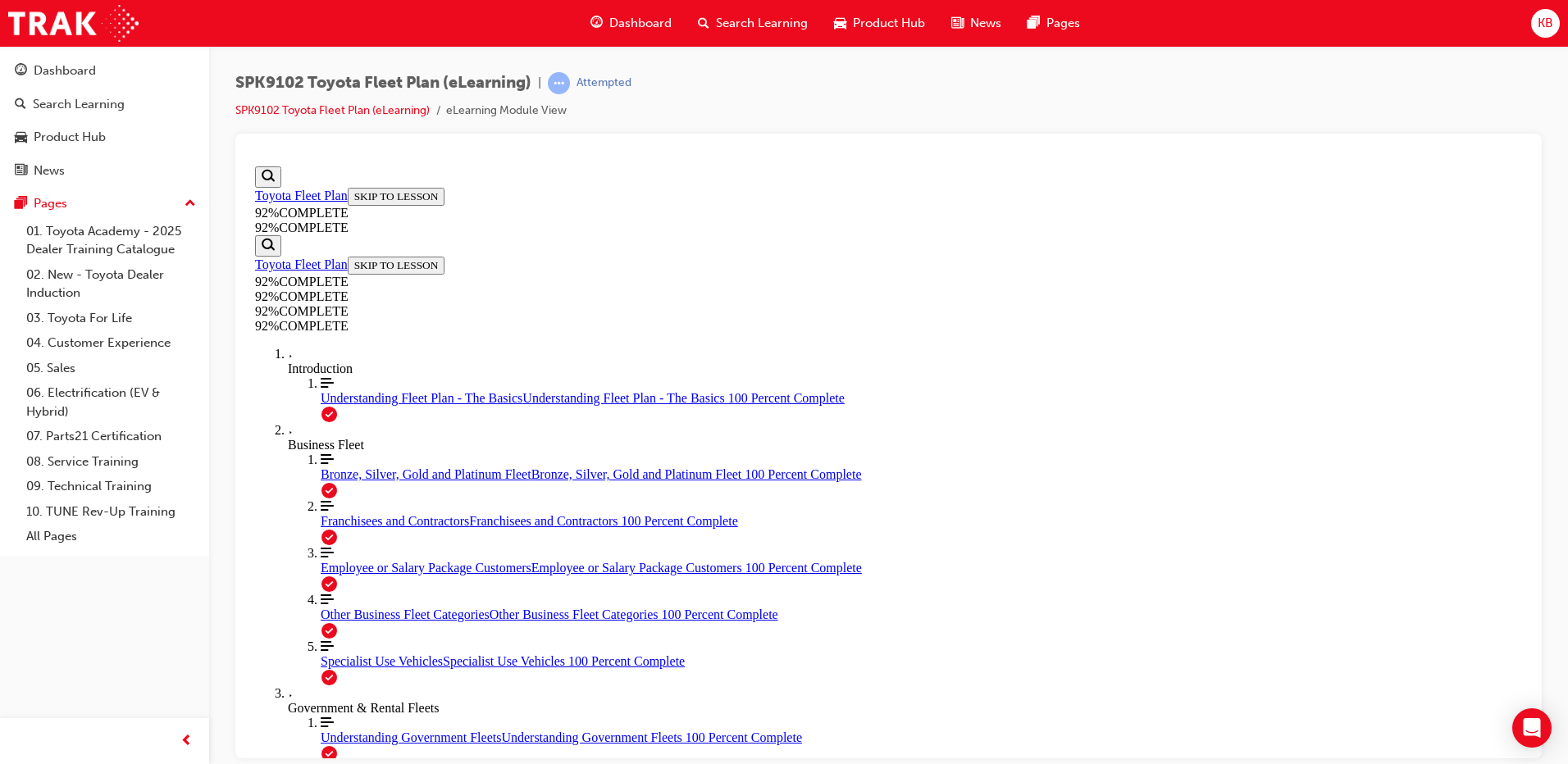
scroll to position [142, 0]
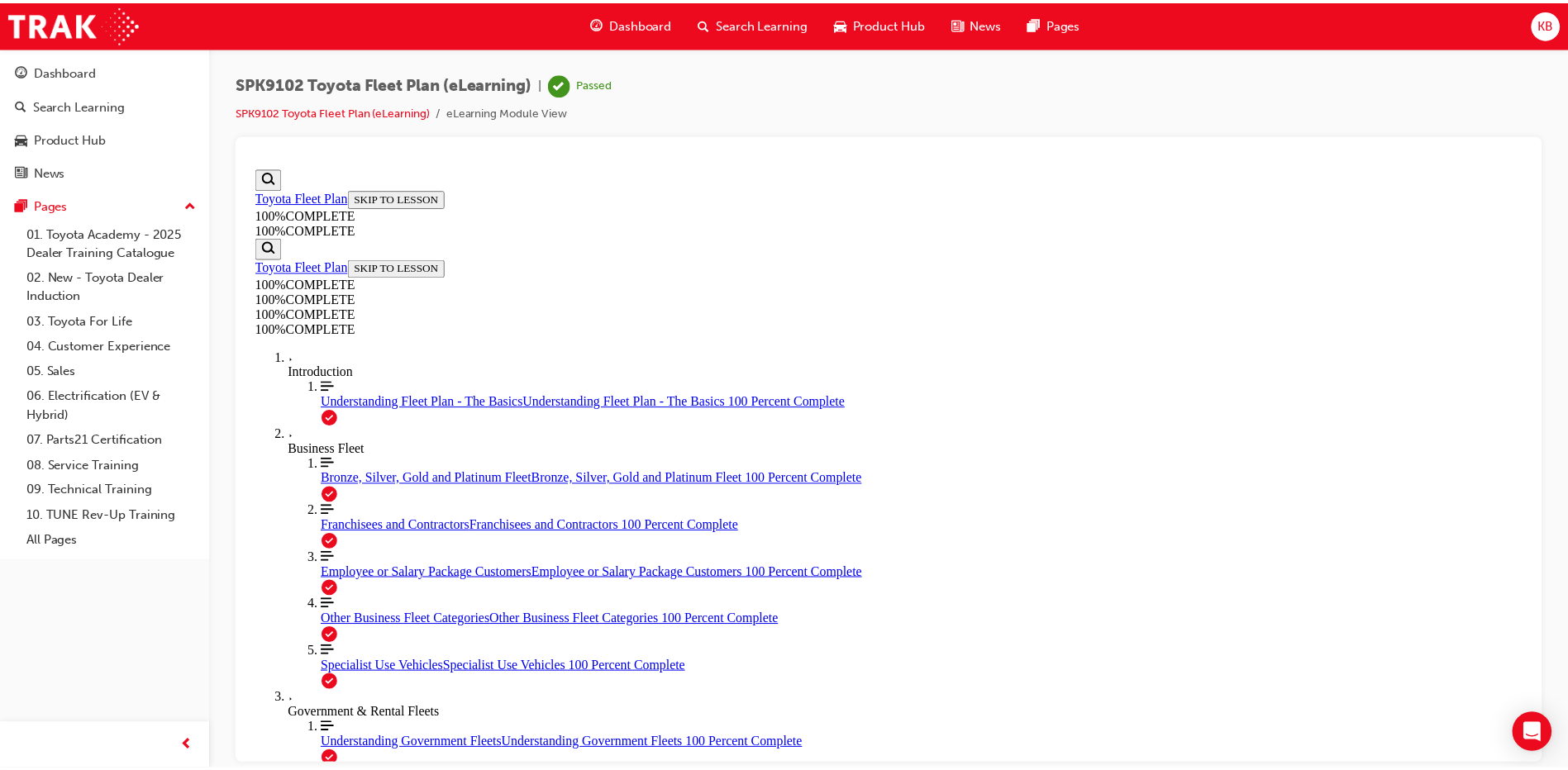
scroll to position [251, 0]
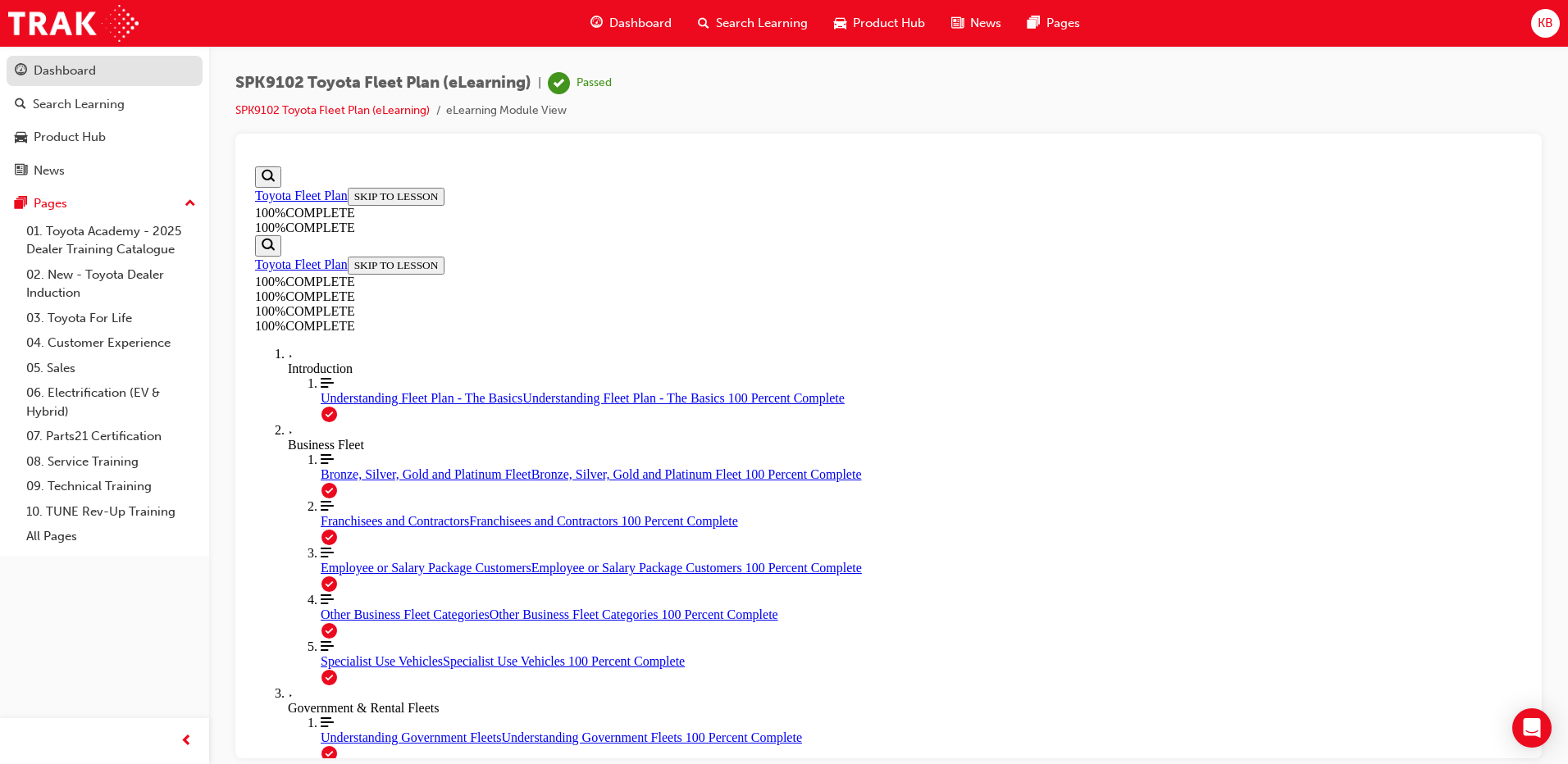
click at [126, 76] on div "Dashboard" at bounding box center [104, 70] width 180 height 21
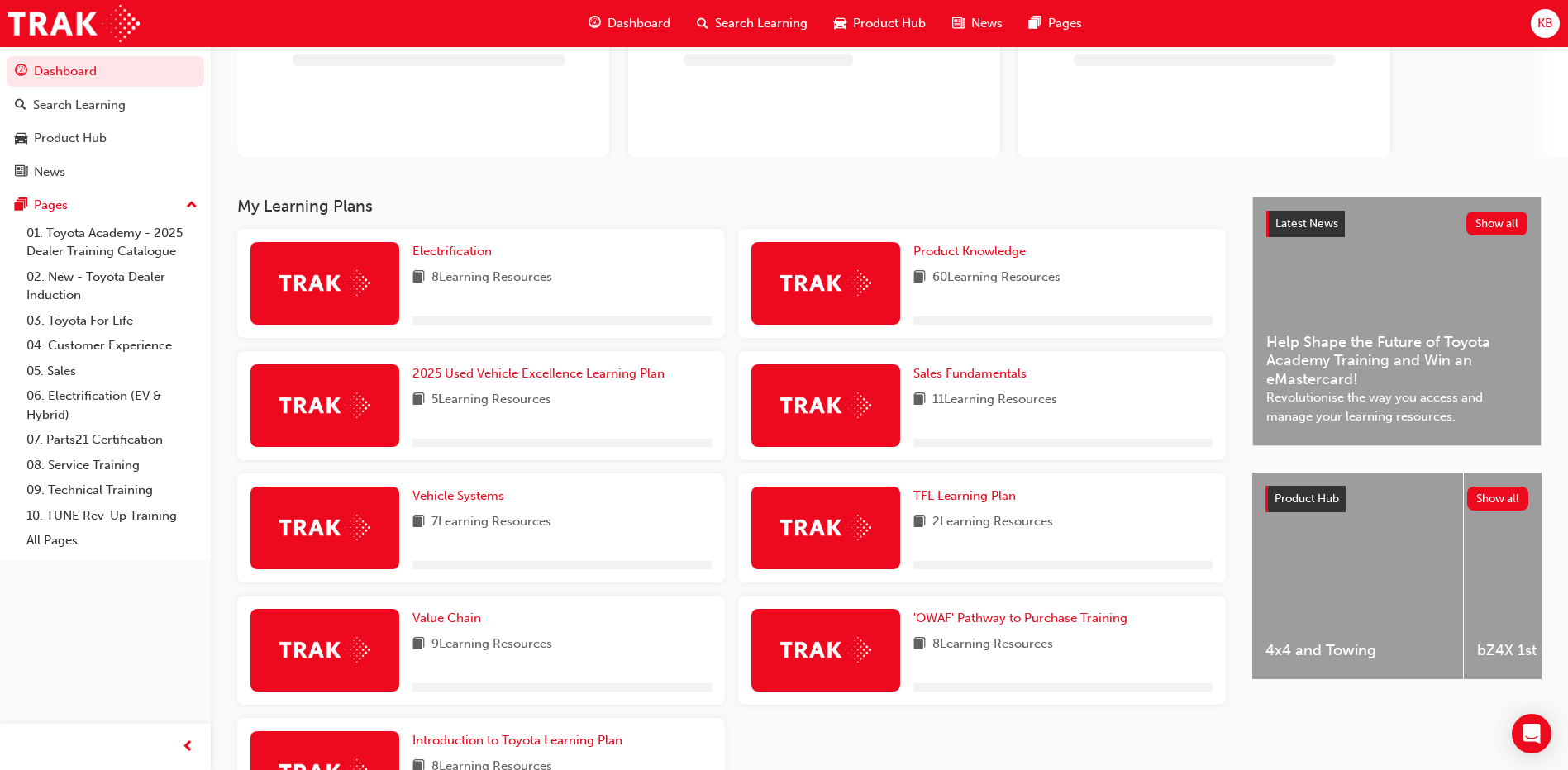
scroll to position [303, 0]
